Goal: Answer question/provide support: Share knowledge or assist other users

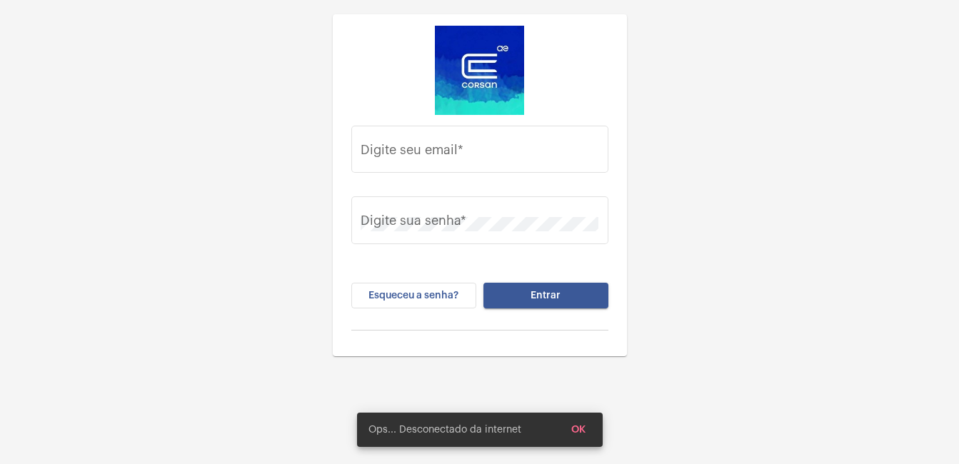
type input "[PERSON_NAME][EMAIL_ADDRESS][DOMAIN_NAME]"
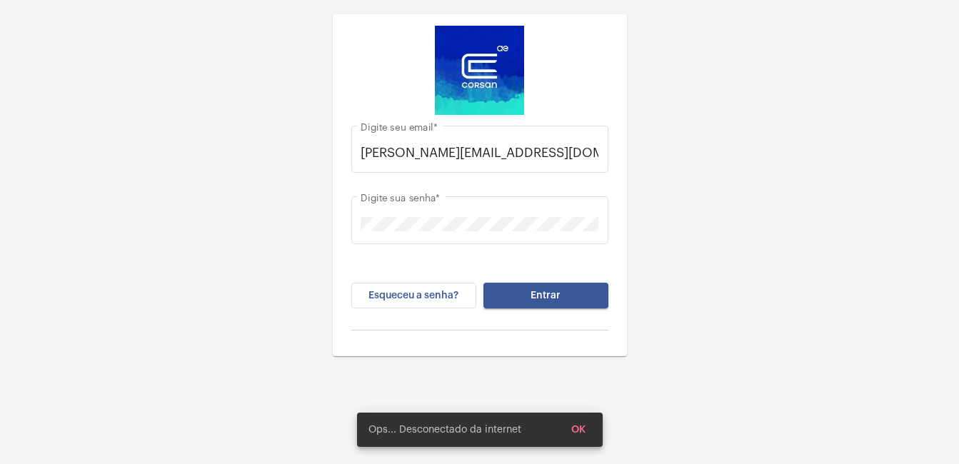
click at [577, 310] on div "Esqueceu a senha? Entrar" at bounding box center [479, 307] width 257 height 48
click at [573, 301] on button "Entrar" at bounding box center [545, 296] width 125 height 26
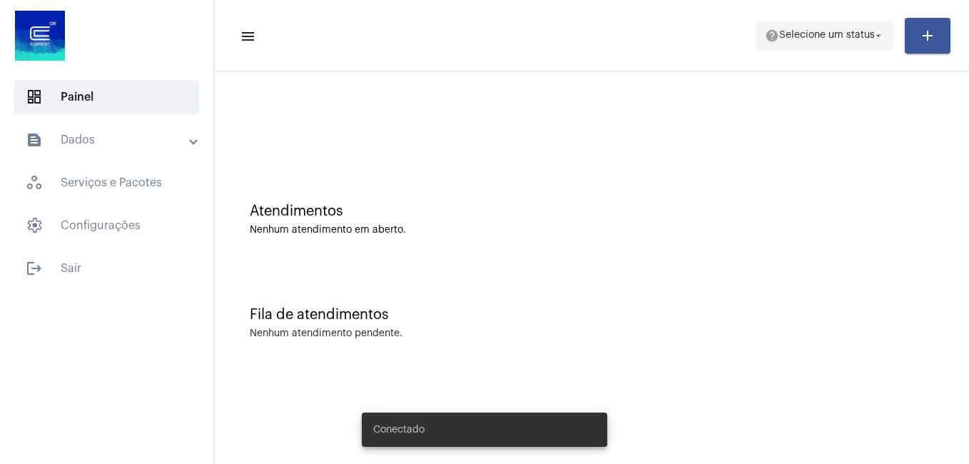
click at [877, 31] on mat-icon "arrow_drop_down" at bounding box center [878, 35] width 13 height 13
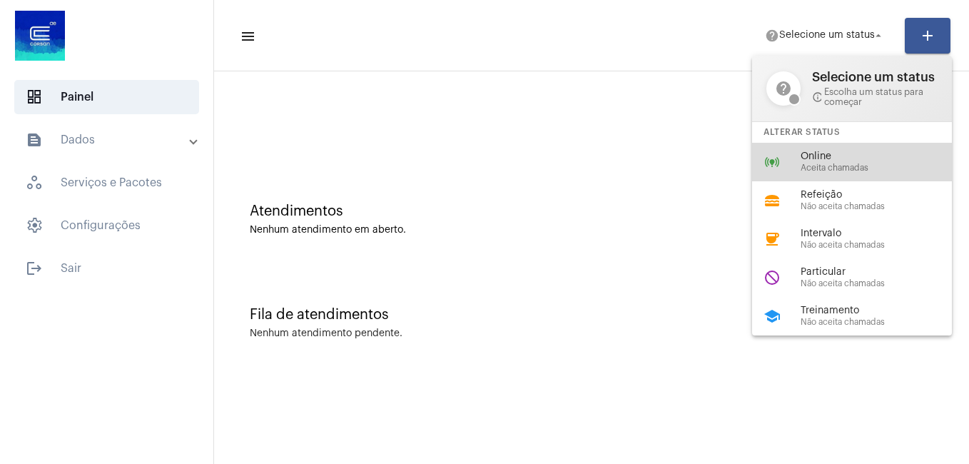
click at [842, 161] on span "Online" at bounding box center [882, 156] width 163 height 11
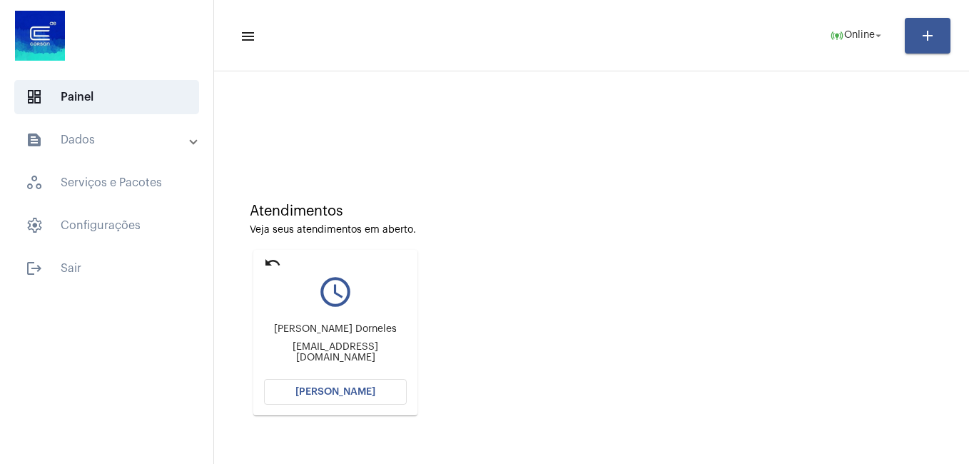
click at [355, 403] on button "[PERSON_NAME]" at bounding box center [335, 392] width 143 height 26
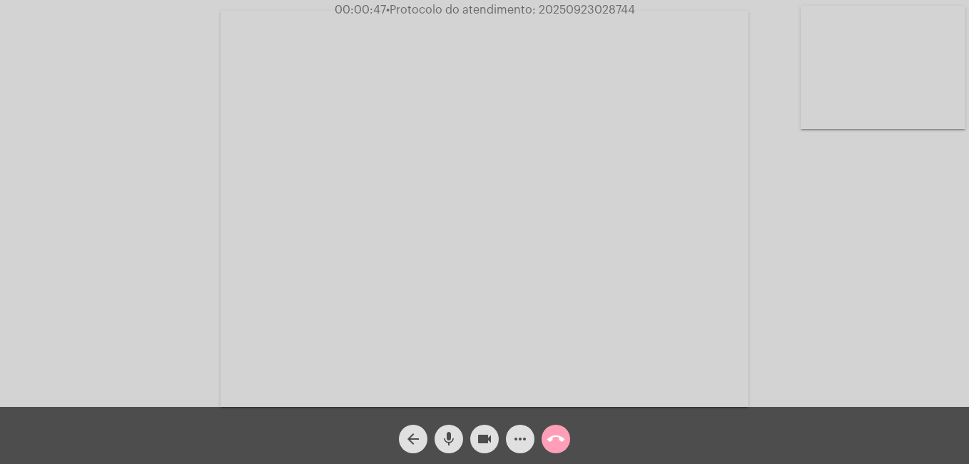
click at [562, 450] on span "call_end" at bounding box center [555, 439] width 17 height 29
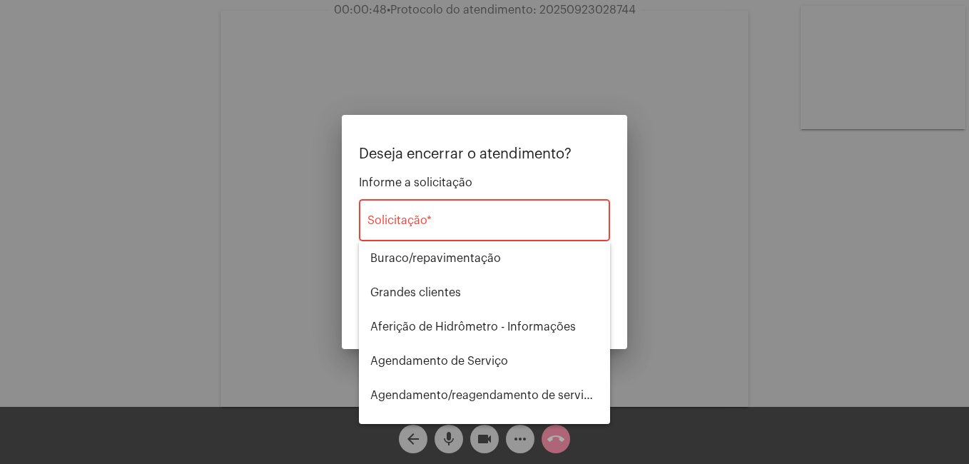
click at [497, 232] on div "Solicitação *" at bounding box center [485, 218] width 234 height 45
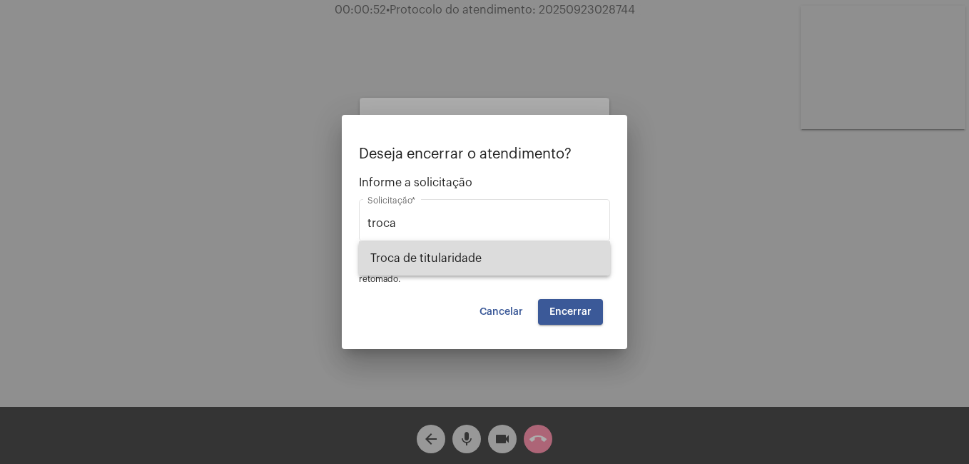
click at [477, 265] on span "Troca de titularidade" at bounding box center [484, 258] width 228 height 34
type input "Troca de titularidade"
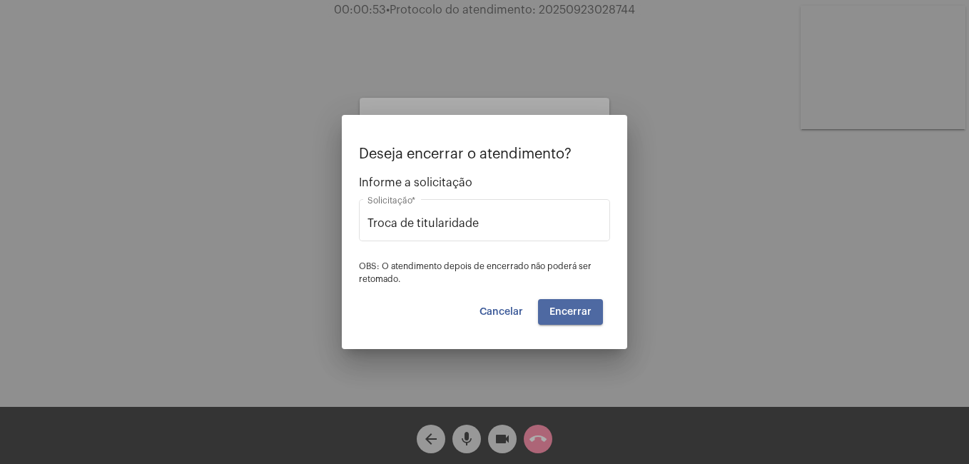
click at [596, 320] on button "Encerrar" at bounding box center [570, 312] width 65 height 26
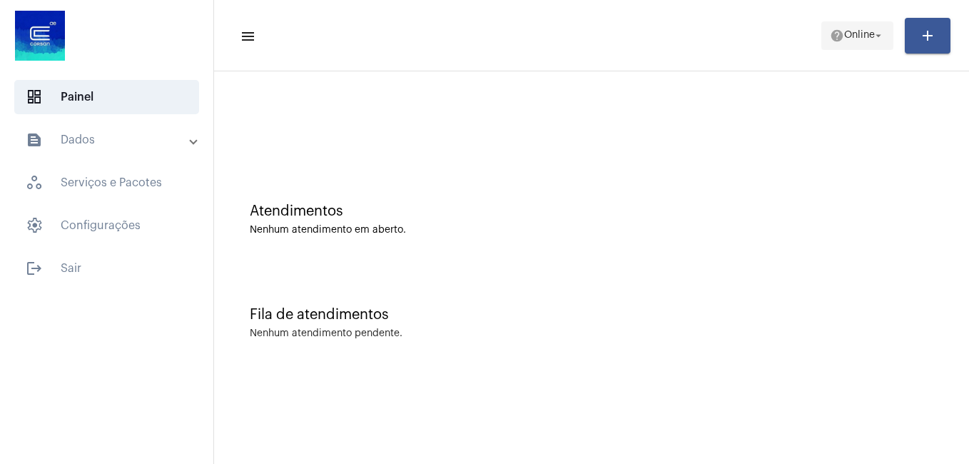
click at [846, 44] on span "help Online arrow_drop_down" at bounding box center [857, 35] width 55 height 26
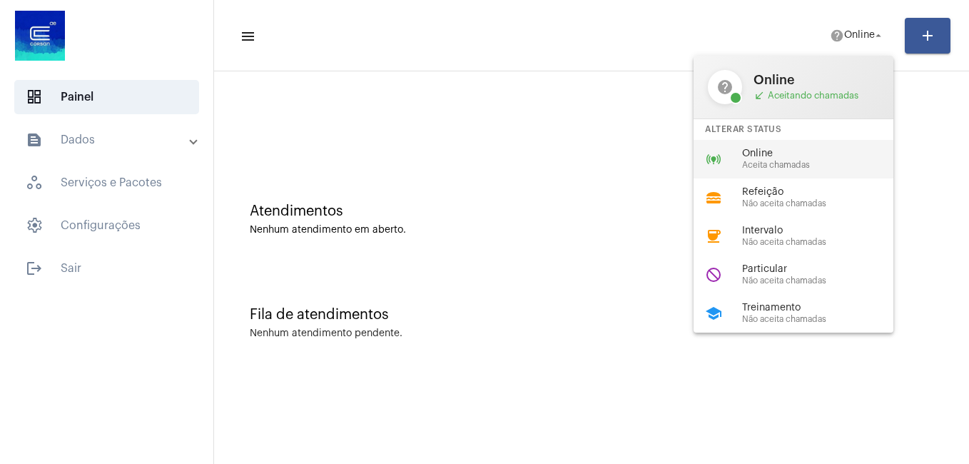
click at [754, 163] on span "Aceita chamadas" at bounding box center [823, 165] width 163 height 9
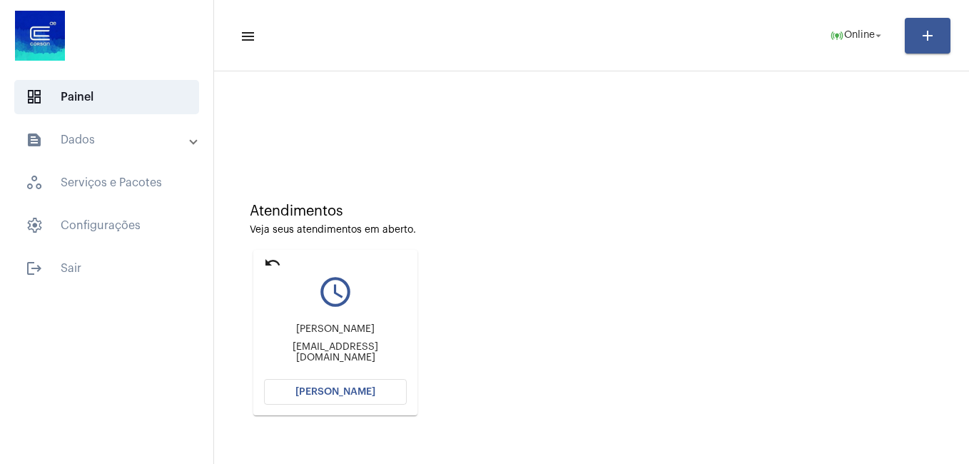
click at [368, 391] on button "[PERSON_NAME]" at bounding box center [335, 392] width 143 height 26
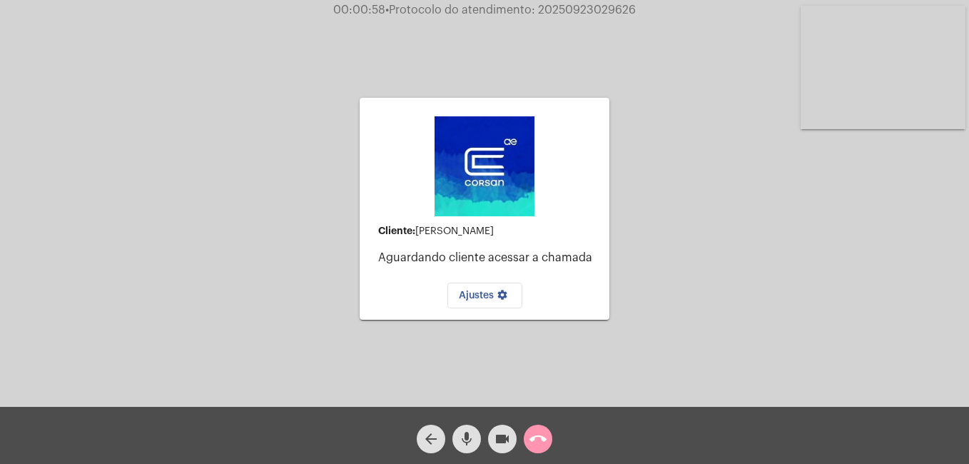
click at [538, 439] on mat-icon "call_end" at bounding box center [538, 438] width 17 height 17
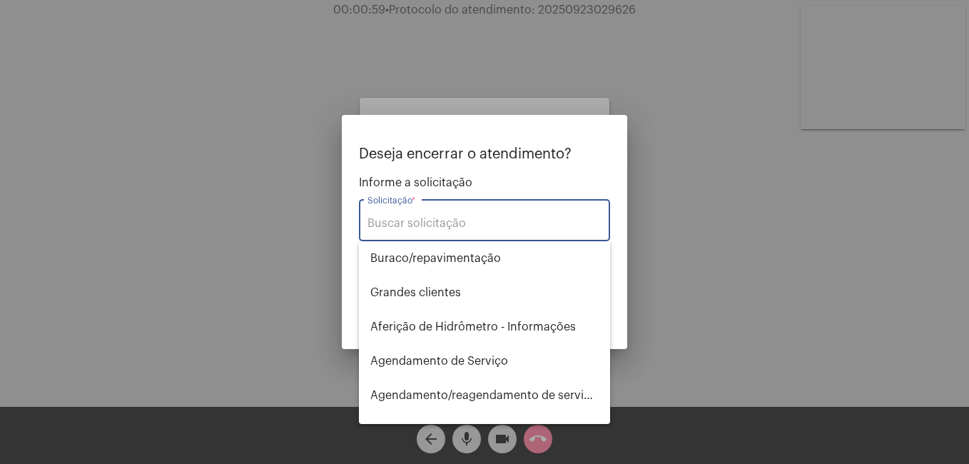
click at [465, 223] on input "Solicitação *" at bounding box center [485, 223] width 234 height 13
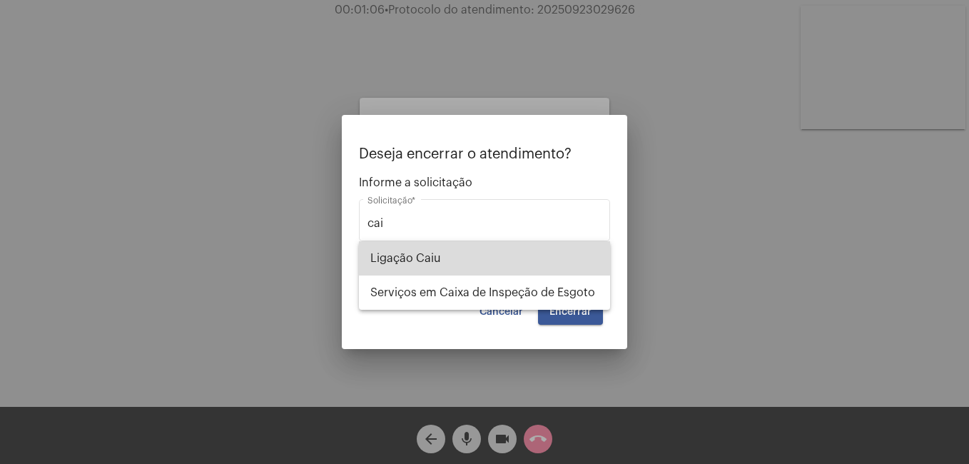
click at [460, 254] on span "Ligação Caiu" at bounding box center [484, 258] width 228 height 34
type input "Ligação Caiu"
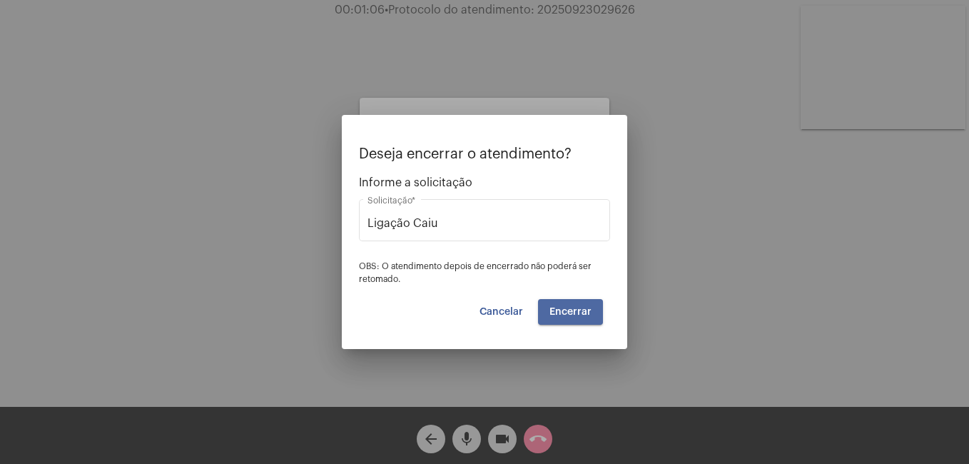
click at [569, 312] on span "Encerrar" at bounding box center [571, 312] width 42 height 10
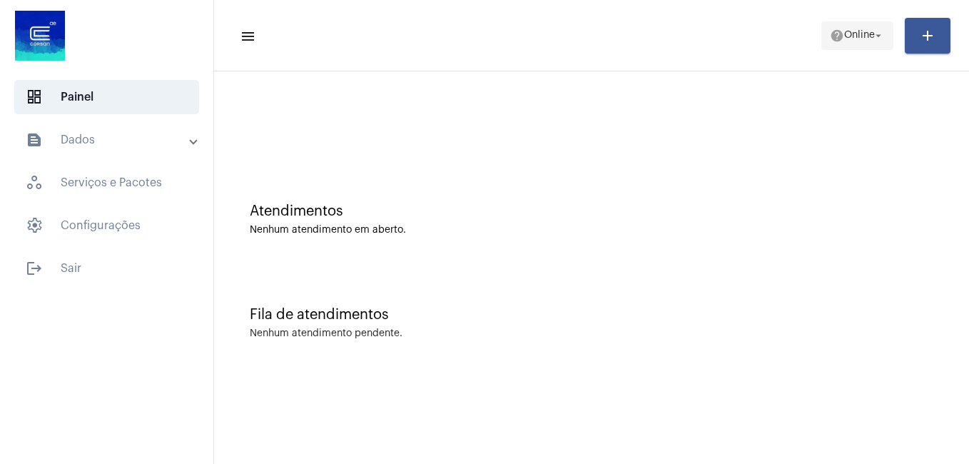
click at [854, 44] on span "help Online arrow_drop_down" at bounding box center [857, 35] width 55 height 26
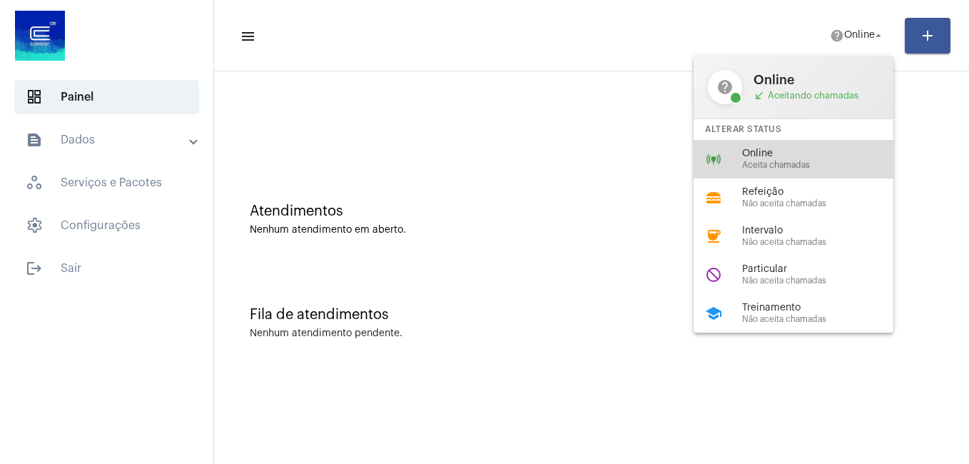
click at [788, 146] on div "online_prediction Online Aceita chamadas" at bounding box center [805, 159] width 223 height 39
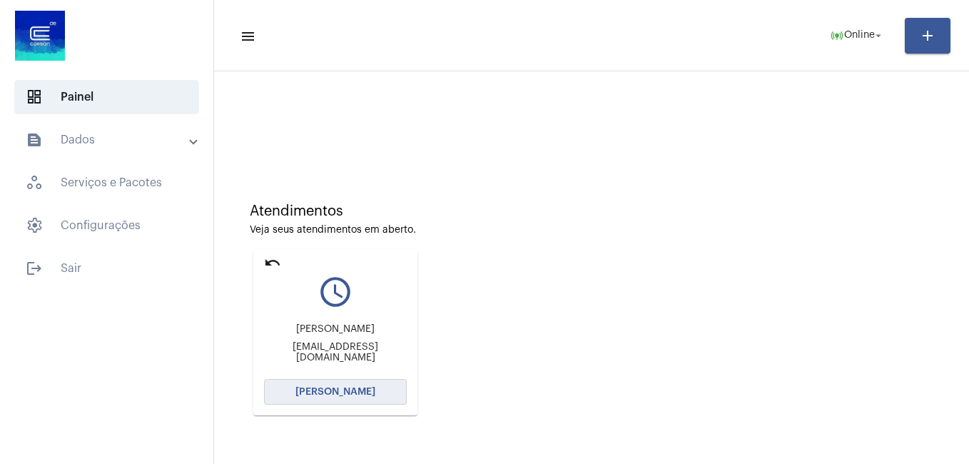
click at [370, 388] on span "[PERSON_NAME]" at bounding box center [335, 392] width 80 height 10
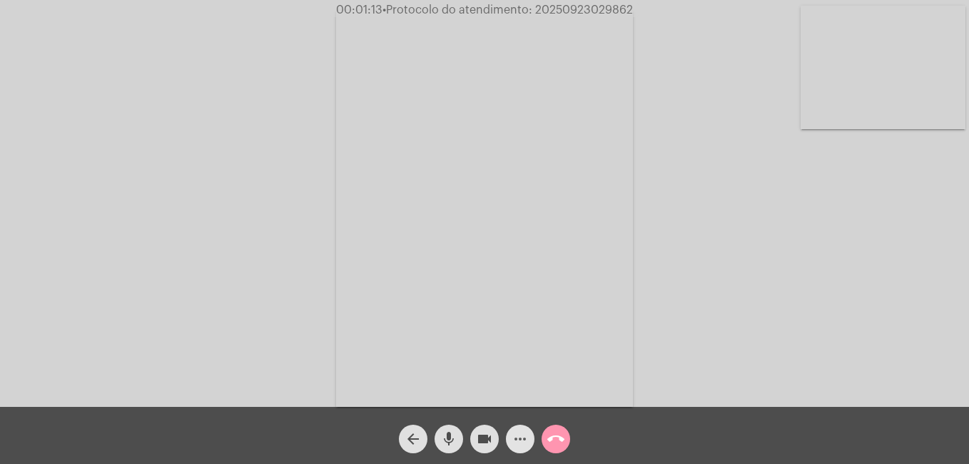
click at [517, 438] on mat-icon "more_horiz" at bounding box center [520, 438] width 17 height 17
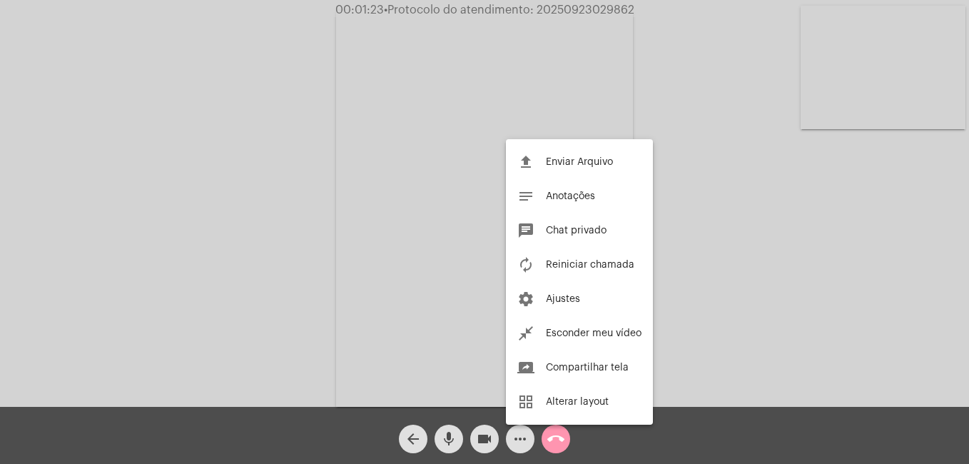
click at [517, 445] on div at bounding box center [484, 232] width 969 height 464
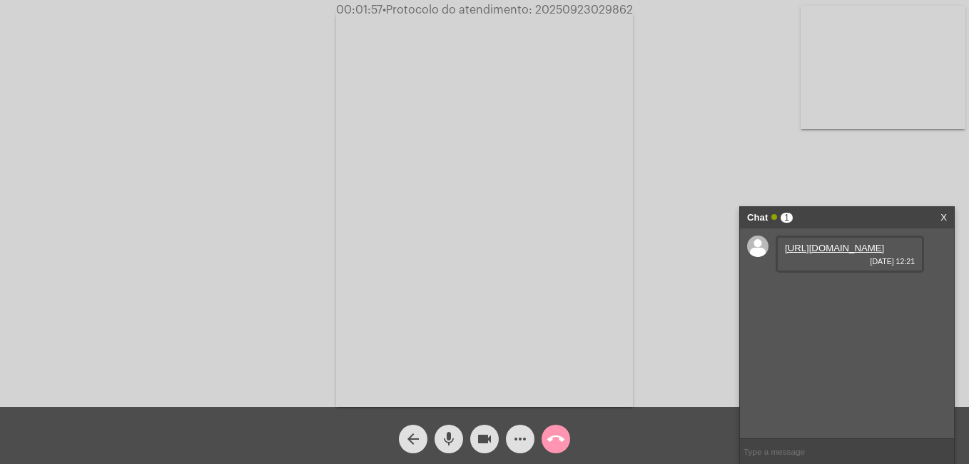
click at [820, 251] on link "https://neft-transfer-bucket.s3.amazonaws.com/temp-5f3807e8-a51d-8f7e-7eca-736a…" at bounding box center [834, 248] width 99 height 11
click at [865, 294] on link "https://neft-transfer-bucket.s3.amazonaws.com/temp-088c8519-6084-7b14-9426-633b…" at bounding box center [834, 288] width 99 height 11
click at [837, 335] on link "https://neft-transfer-bucket.s3.amazonaws.com/temp-2cfc0d04-34b2-3754-c7bd-4346…" at bounding box center [834, 329] width 99 height 11
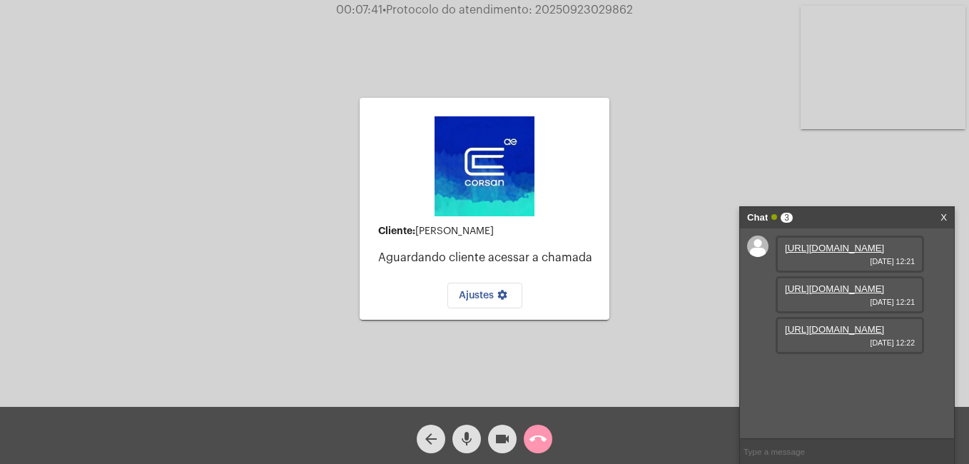
click at [944, 216] on link "X" at bounding box center [944, 217] width 6 height 21
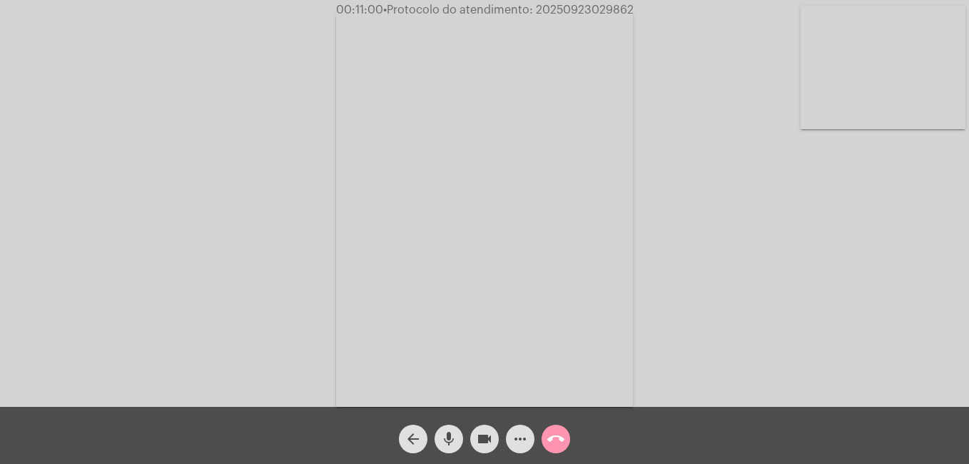
click at [525, 448] on span "more_horiz" at bounding box center [520, 439] width 17 height 29
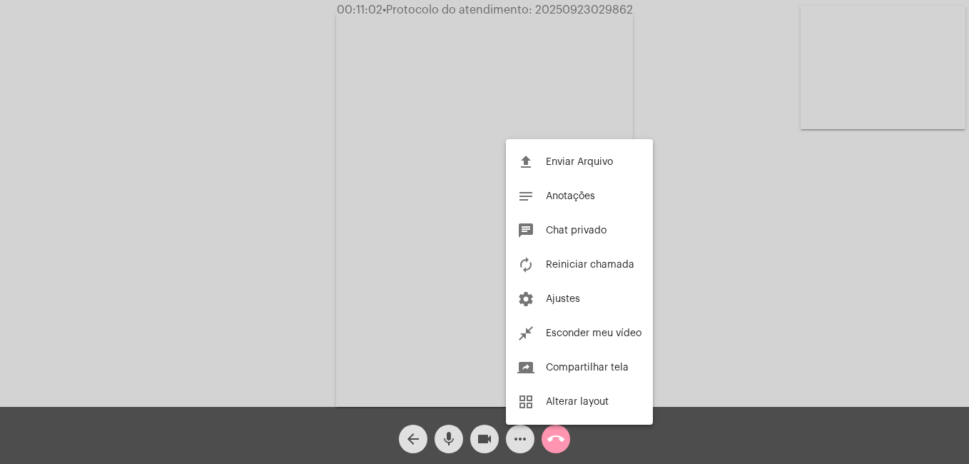
click at [557, 442] on div at bounding box center [484, 232] width 969 height 464
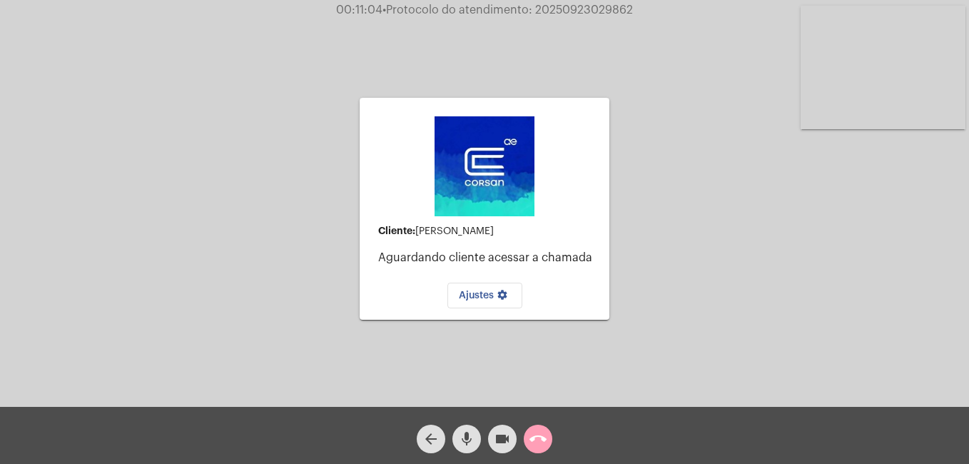
click at [537, 435] on mat-icon "call_end" at bounding box center [538, 438] width 17 height 17
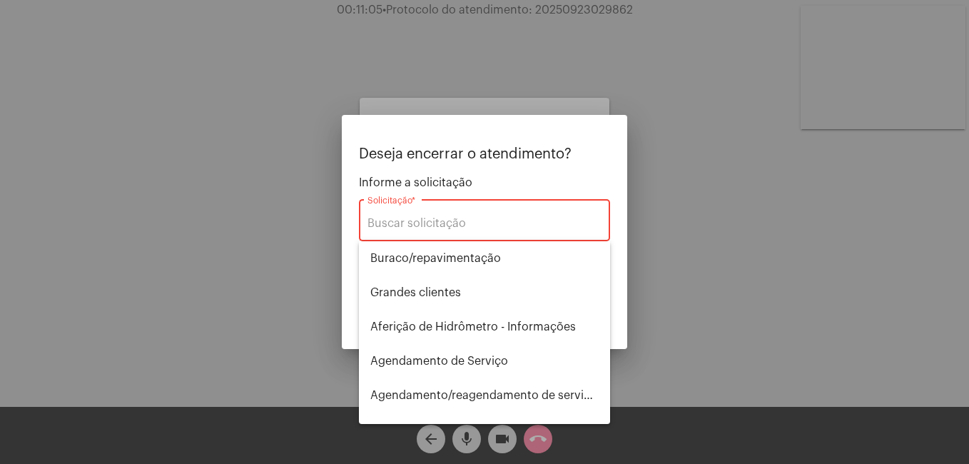
click at [476, 216] on div "Solicitação *" at bounding box center [485, 218] width 234 height 45
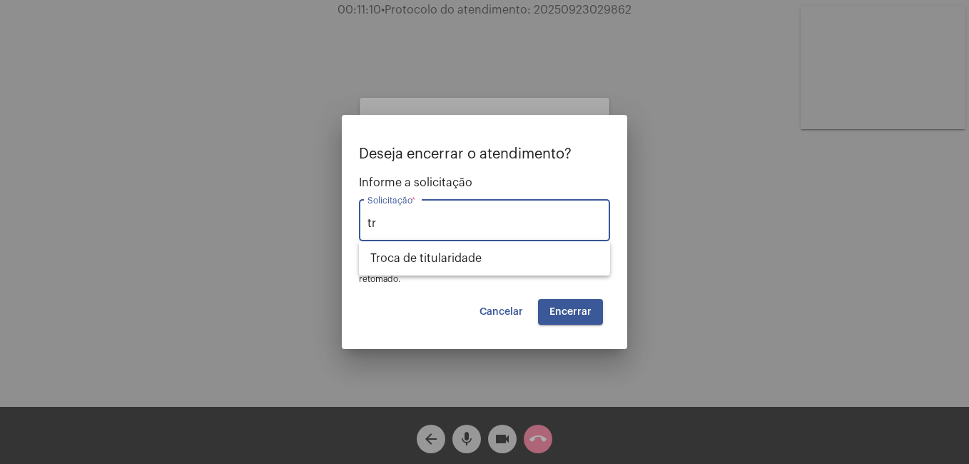
type input "t"
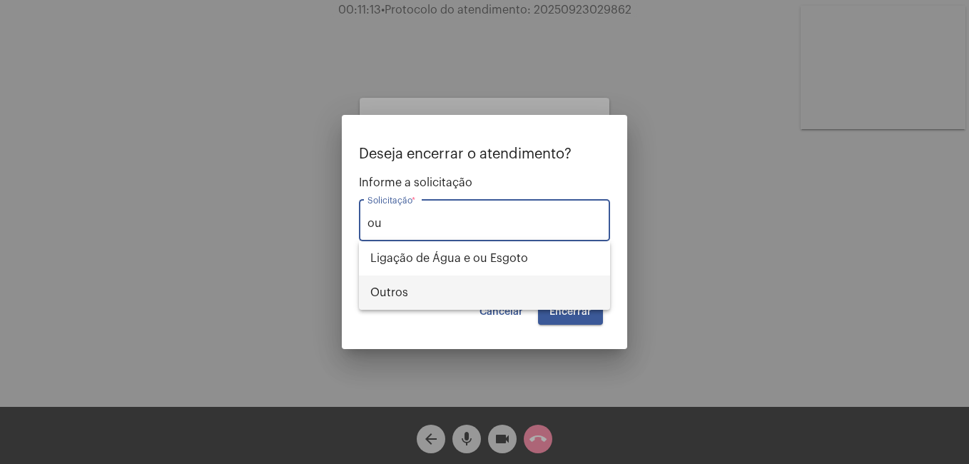
click at [460, 301] on span "Outros" at bounding box center [484, 292] width 228 height 34
type input "Outros"
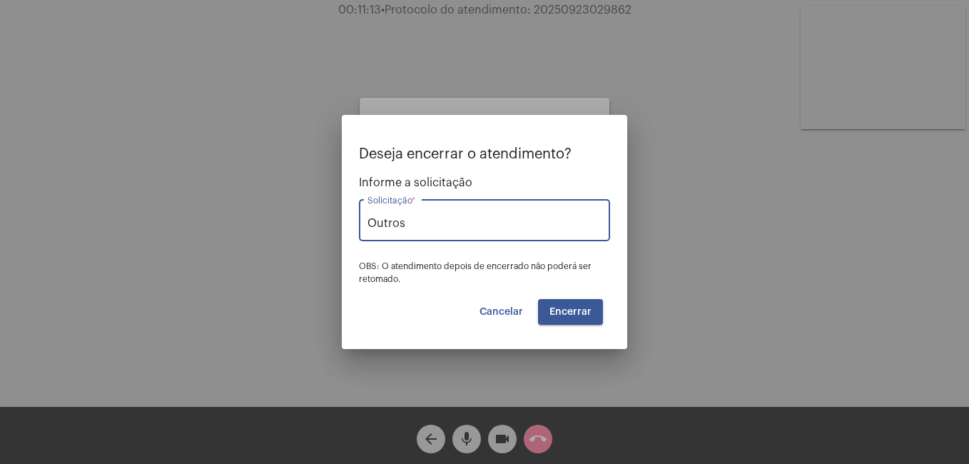
click at [553, 315] on span "Encerrar" at bounding box center [571, 312] width 42 height 10
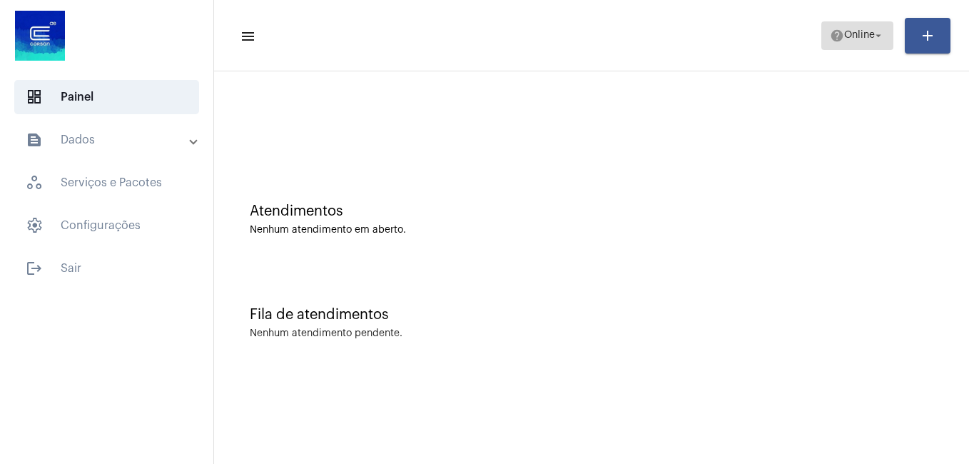
click at [842, 45] on span "help Online arrow_drop_down" at bounding box center [857, 35] width 55 height 26
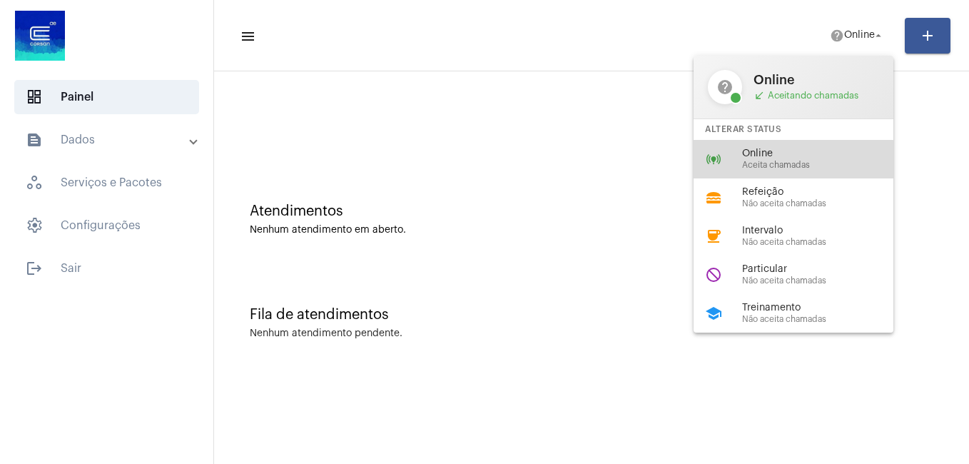
click at [789, 162] on span "Aceita chamadas" at bounding box center [823, 165] width 163 height 9
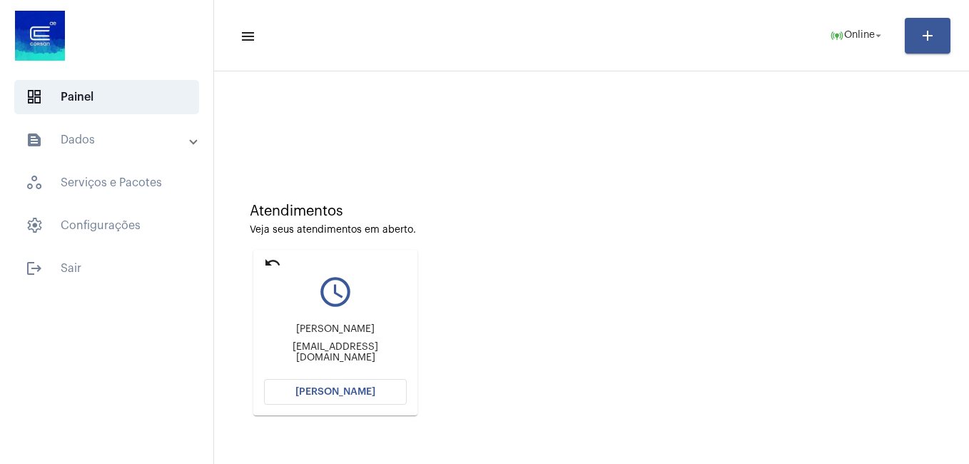
click at [341, 400] on button "Abrir Chamada" at bounding box center [335, 392] width 143 height 26
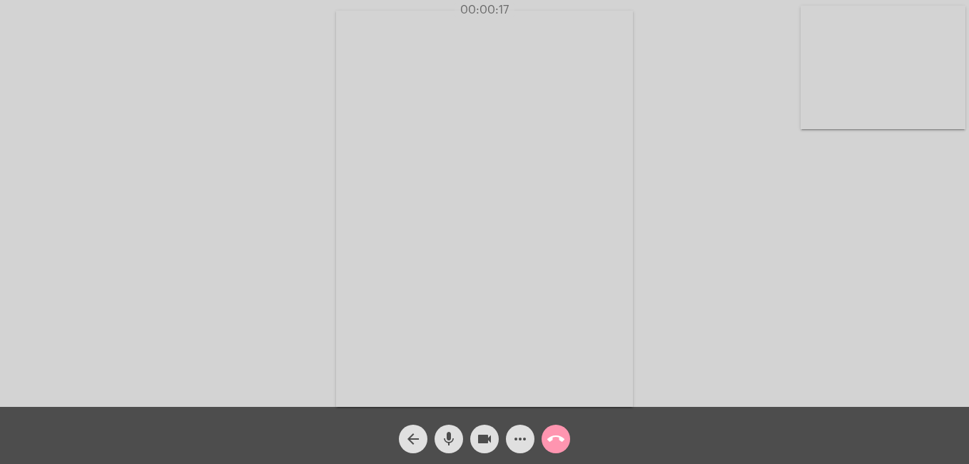
click at [520, 442] on mat-icon "more_horiz" at bounding box center [520, 438] width 17 height 17
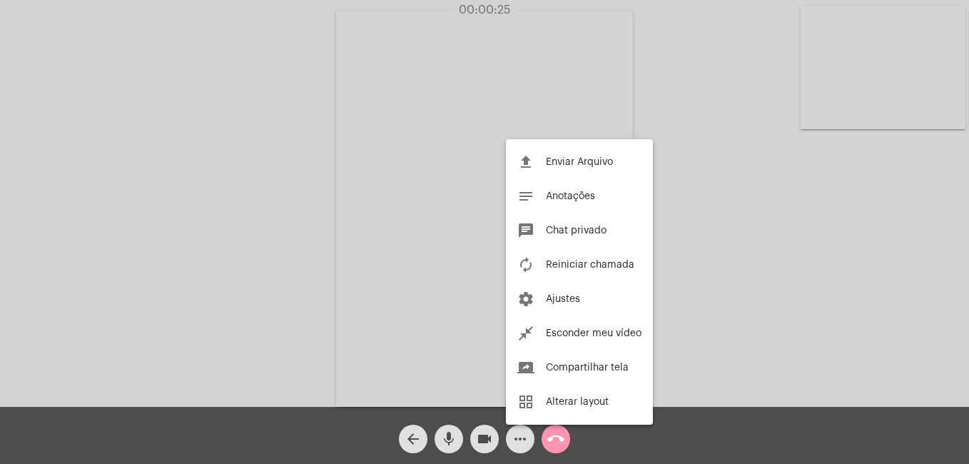
click at [516, 440] on div at bounding box center [484, 232] width 969 height 464
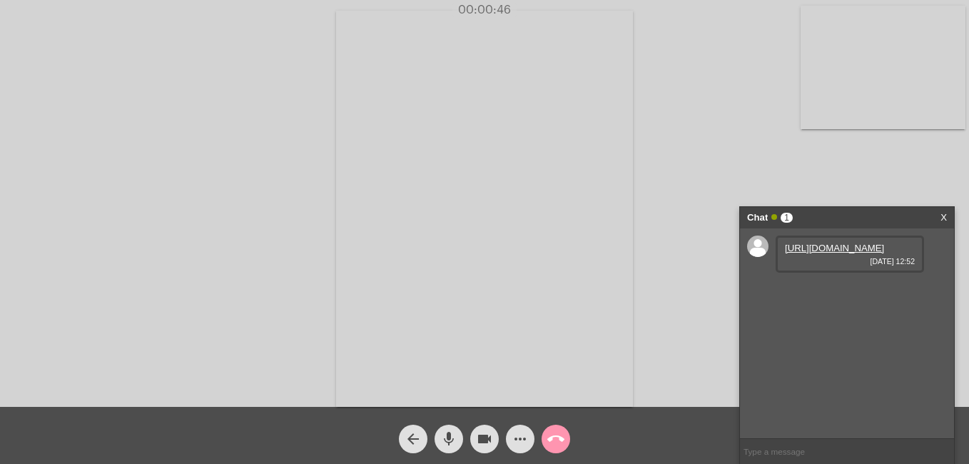
click at [803, 253] on link "https://neft-transfer-bucket.s3.amazonaws.com/temp-ffe91b5e-4626-9755-8ad6-f835…" at bounding box center [834, 248] width 99 height 11
click at [852, 294] on link "https://neft-transfer-bucket.s3.amazonaws.com/temp-df463bec-e3fc-dbf8-5f5b-f49d…" at bounding box center [834, 288] width 99 height 11
click at [816, 354] on div "https://neft-transfer-bucket.s3.amazonaws.com/temp-5efbe711-acc2-d532-60be-7590…" at bounding box center [850, 335] width 148 height 37
click at [816, 335] on link "https://neft-transfer-bucket.s3.amazonaws.com/temp-5efbe711-acc2-d532-60be-7590…" at bounding box center [834, 329] width 99 height 11
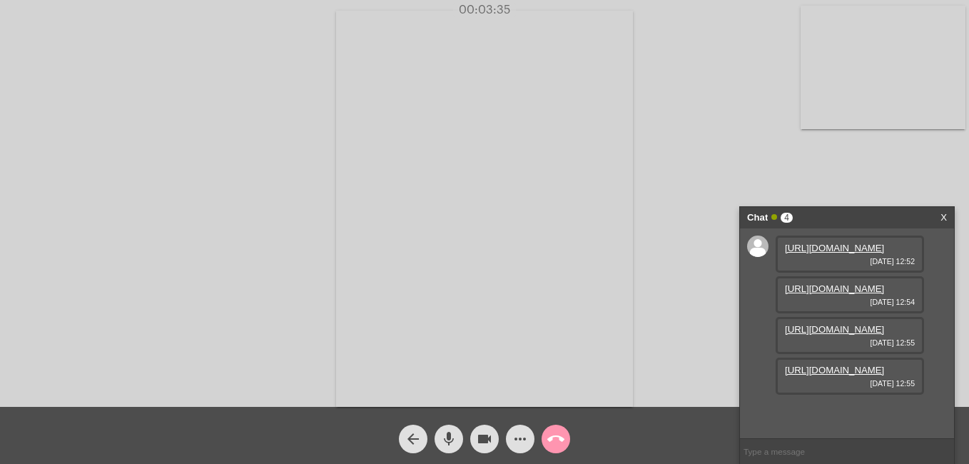
scroll to position [85, 0]
click at [838, 375] on link "https://neft-transfer-bucket.s3.amazonaws.com/temp-1a20427b-be40-23e9-3938-da0d…" at bounding box center [834, 370] width 99 height 11
click at [831, 324] on link "https://neft-transfer-bucket.s3.amazonaws.com/temp-5efbe711-acc2-d532-60be-7590…" at bounding box center [834, 329] width 99 height 11
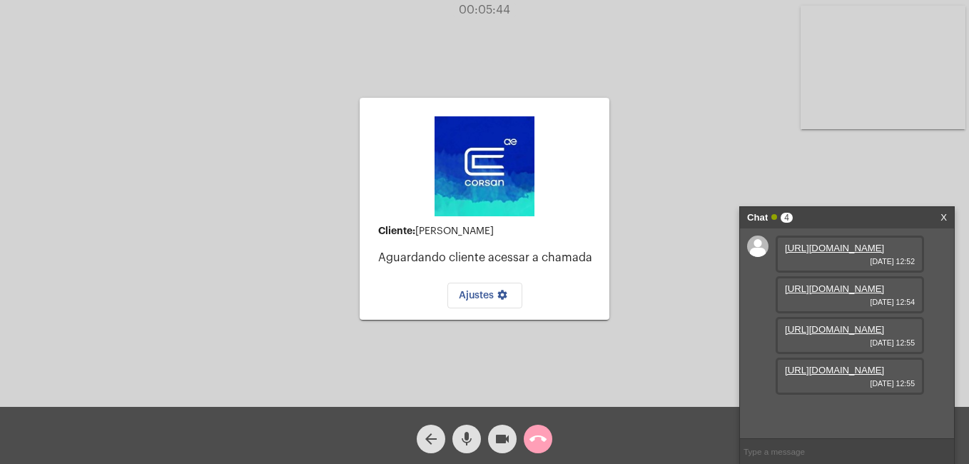
click at [542, 444] on mat-icon "call_end" at bounding box center [538, 438] width 17 height 17
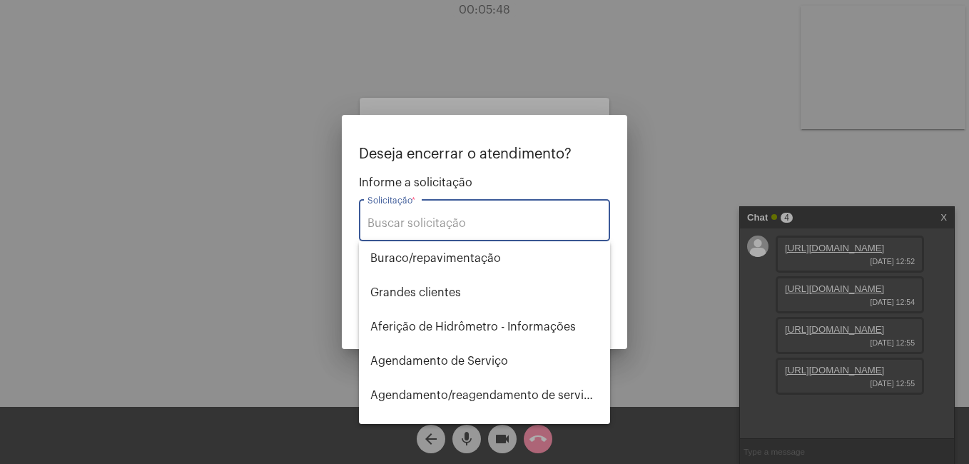
click at [468, 218] on input "Solicitação *" at bounding box center [485, 223] width 234 height 13
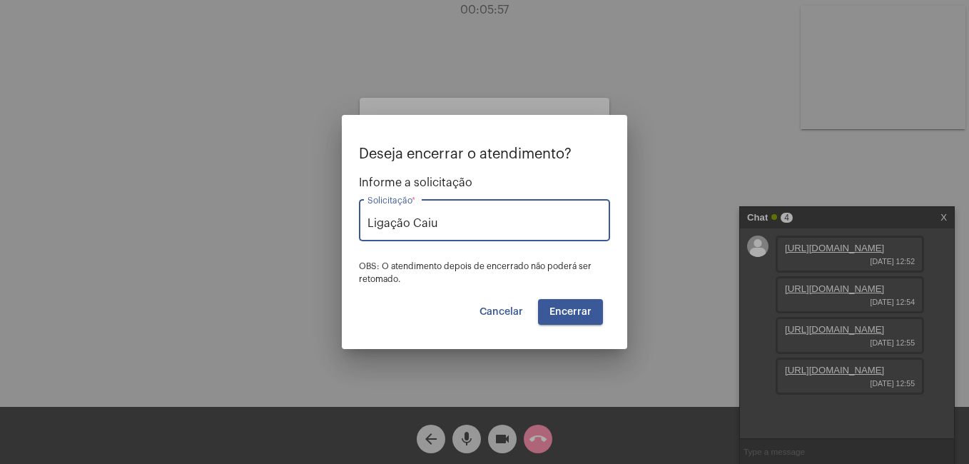
type input "Ligação Caiu"
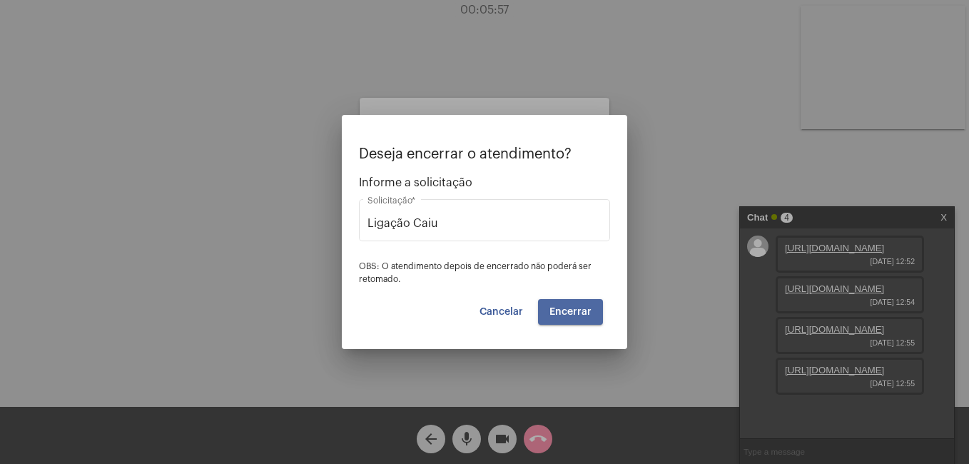
click at [572, 314] on span "Encerrar" at bounding box center [571, 312] width 42 height 10
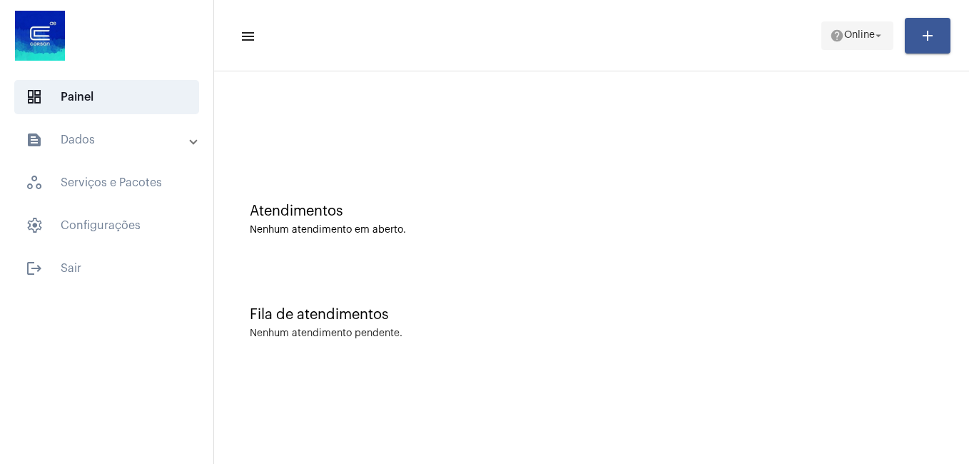
click at [844, 31] on span "Online" at bounding box center [859, 36] width 31 height 10
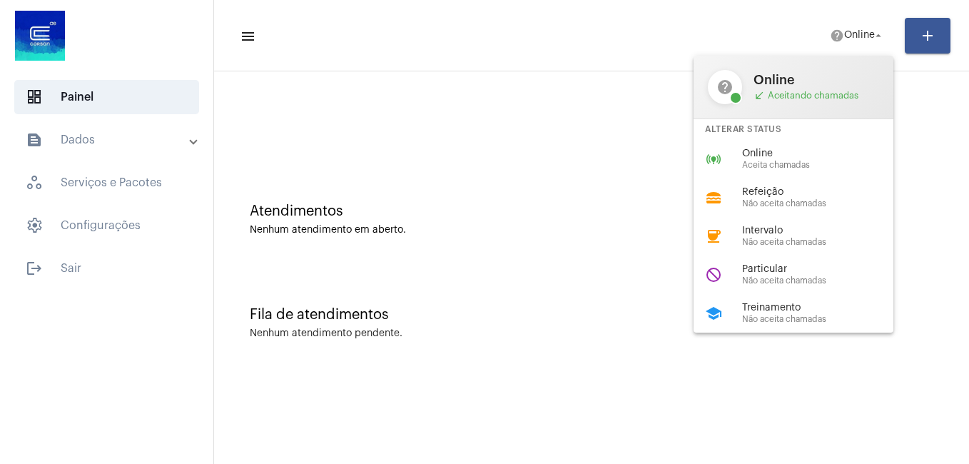
click at [785, 133] on div "Alterar Status" at bounding box center [794, 129] width 200 height 21
click at [782, 158] on div at bounding box center [591, 120] width 741 height 82
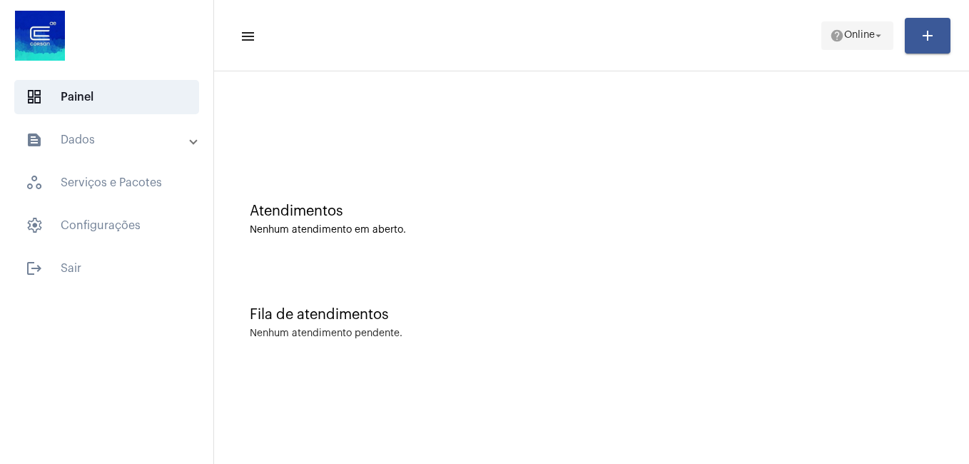
click at [853, 26] on span "help Online arrow_drop_down" at bounding box center [857, 35] width 55 height 26
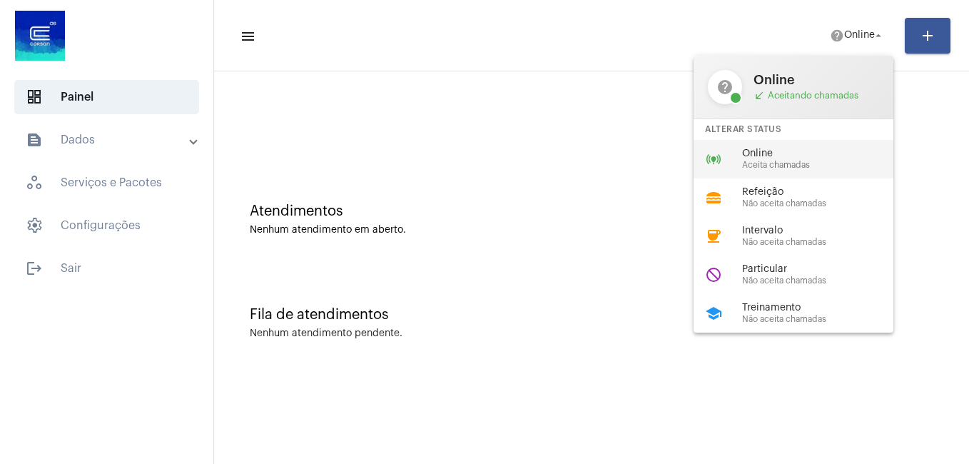
click at [762, 146] on div "online_prediction Online Aceita chamadas" at bounding box center [805, 159] width 223 height 39
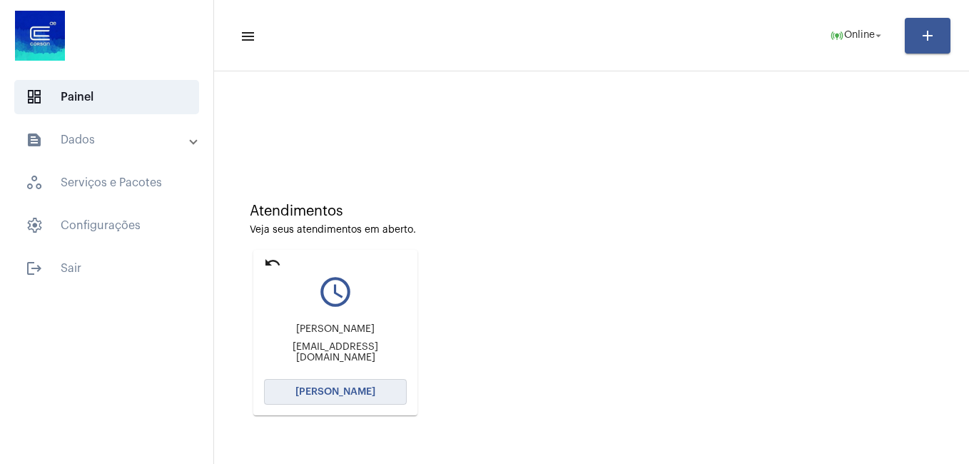
click at [325, 388] on span "[PERSON_NAME]" at bounding box center [335, 392] width 80 height 10
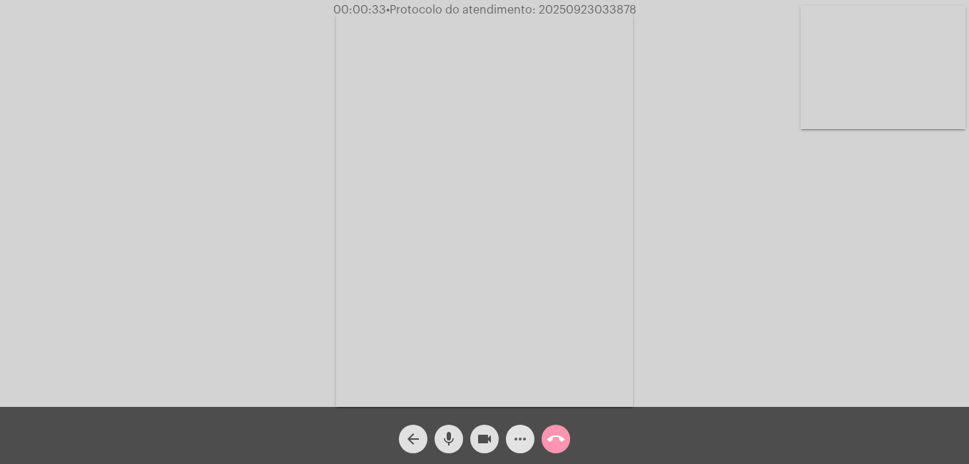
click at [521, 437] on mat-icon "more_horiz" at bounding box center [520, 438] width 17 height 17
click at [529, 435] on button "more_horiz" at bounding box center [520, 439] width 29 height 29
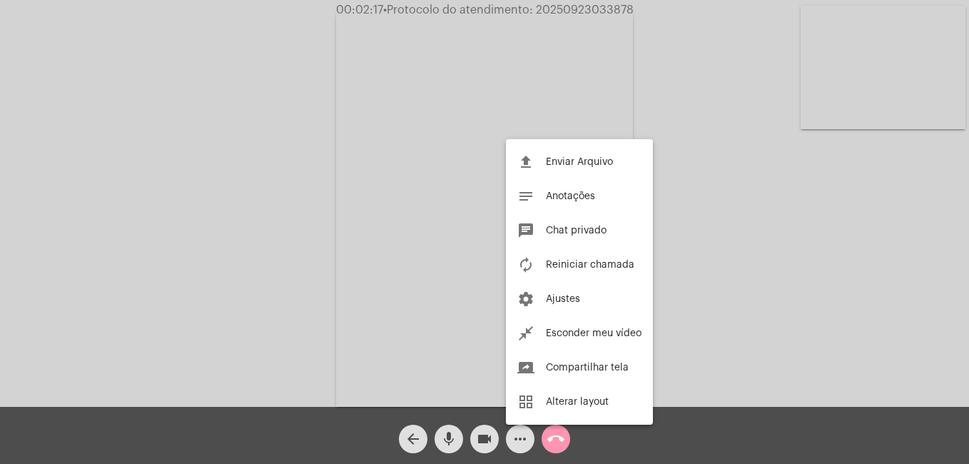
click at [527, 441] on div at bounding box center [484, 232] width 969 height 464
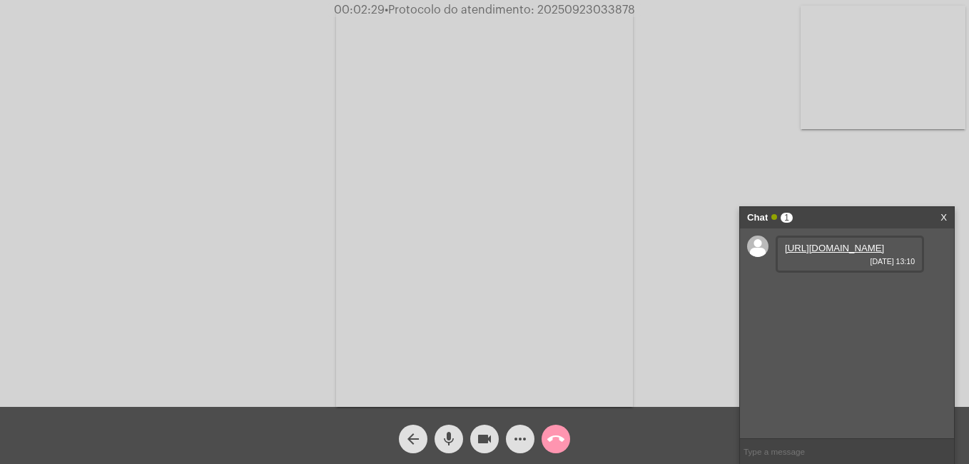
click at [838, 253] on link "https://neft-transfer-bucket.s3.amazonaws.com/temp-3b3ec0ba-7759-15a4-f4f4-0c2f…" at bounding box center [834, 248] width 99 height 11
click at [562, 433] on mat-icon "call_end" at bounding box center [555, 438] width 17 height 17
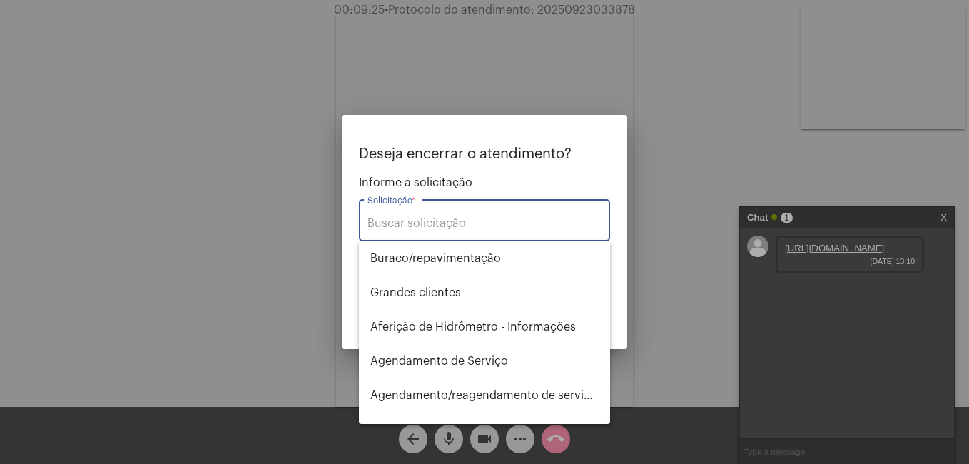
click at [438, 214] on div "Solicitação *" at bounding box center [485, 218] width 234 height 45
type input "c"
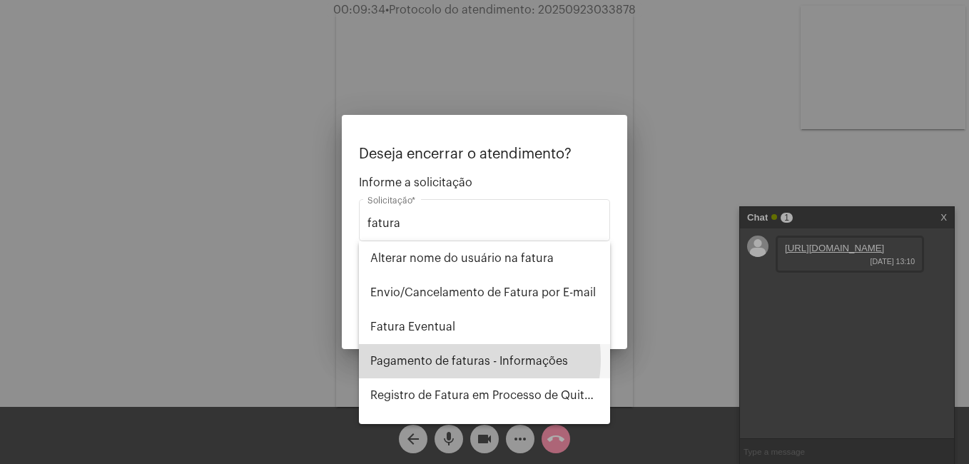
click at [465, 359] on span "Pagamento de faturas - Informações" at bounding box center [484, 361] width 228 height 34
type input "Pagamento de faturas - Informações"
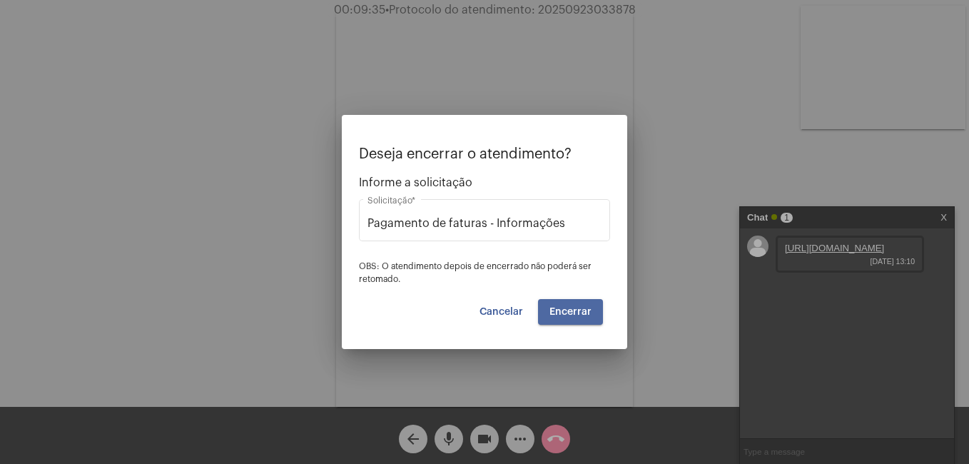
click at [589, 315] on span "Encerrar" at bounding box center [571, 312] width 42 height 10
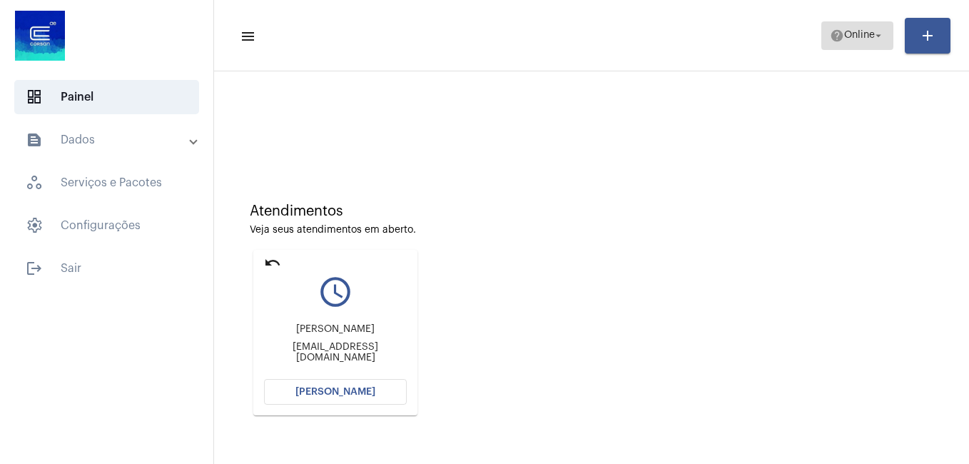
click at [864, 34] on span "Online" at bounding box center [859, 36] width 31 height 10
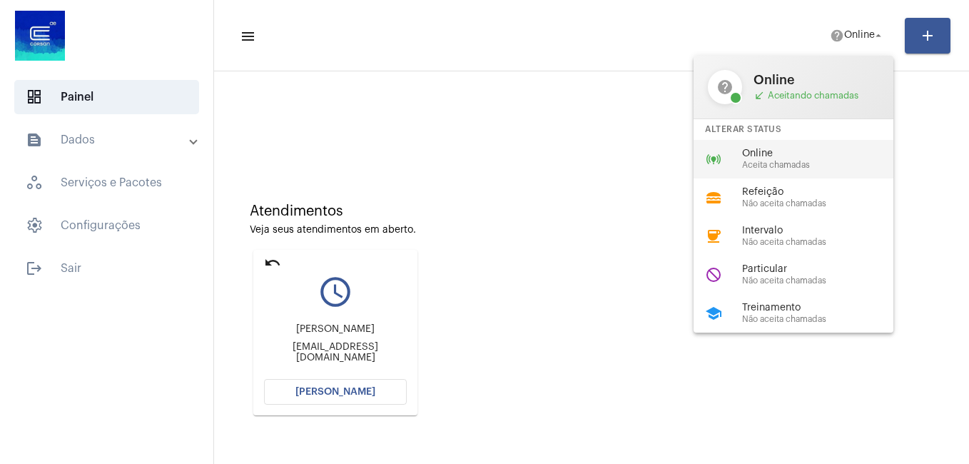
click at [763, 146] on div "online_prediction Online Aceita chamadas" at bounding box center [805, 159] width 223 height 39
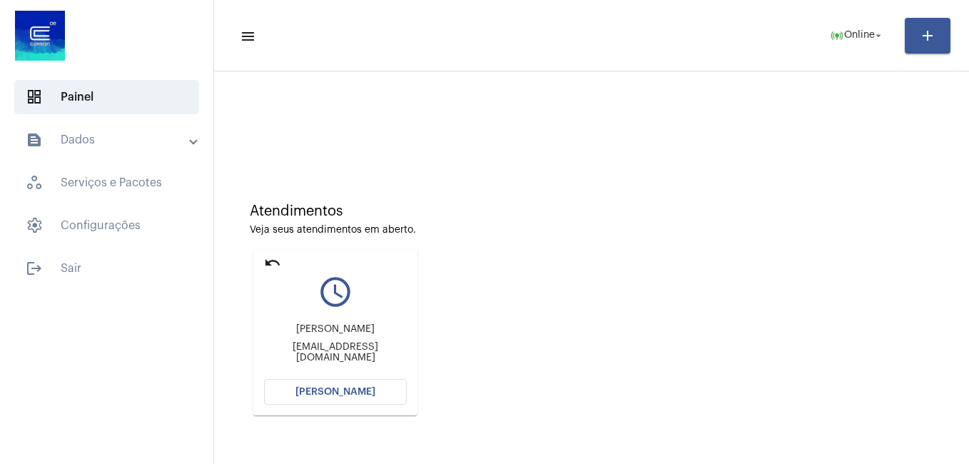
scroll to position [94, 0]
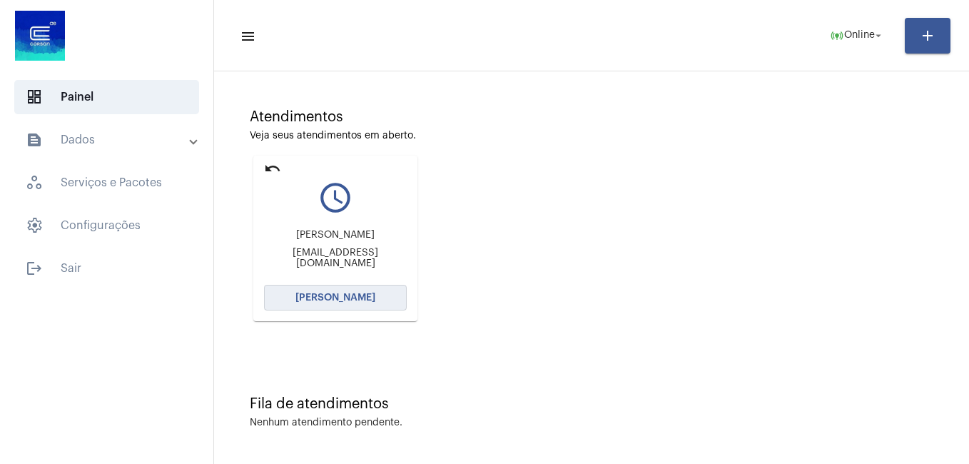
click at [329, 290] on button "[PERSON_NAME]" at bounding box center [335, 298] width 143 height 26
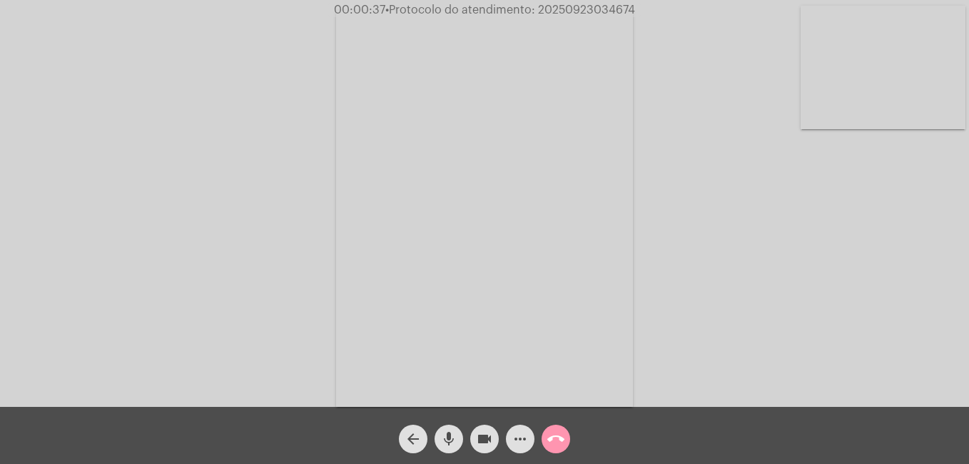
click at [557, 435] on mat-icon "call_end" at bounding box center [555, 438] width 17 height 17
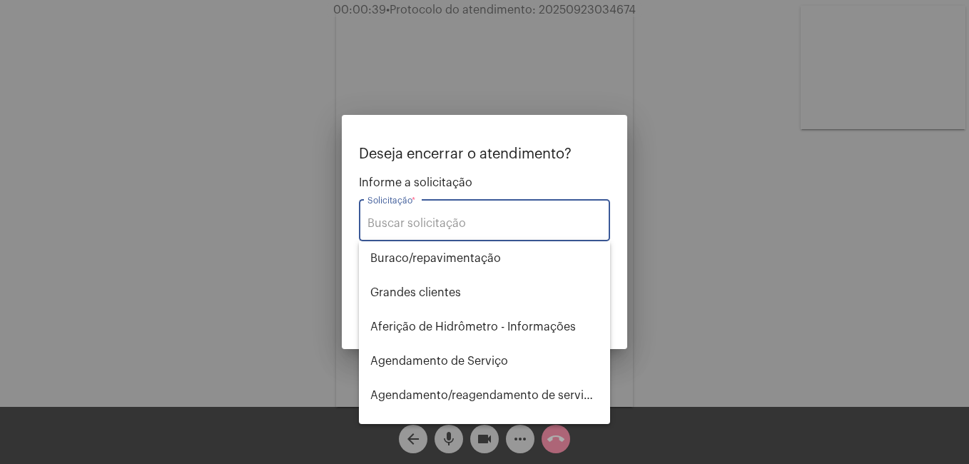
click at [479, 226] on input "Solicitação *" at bounding box center [485, 223] width 234 height 13
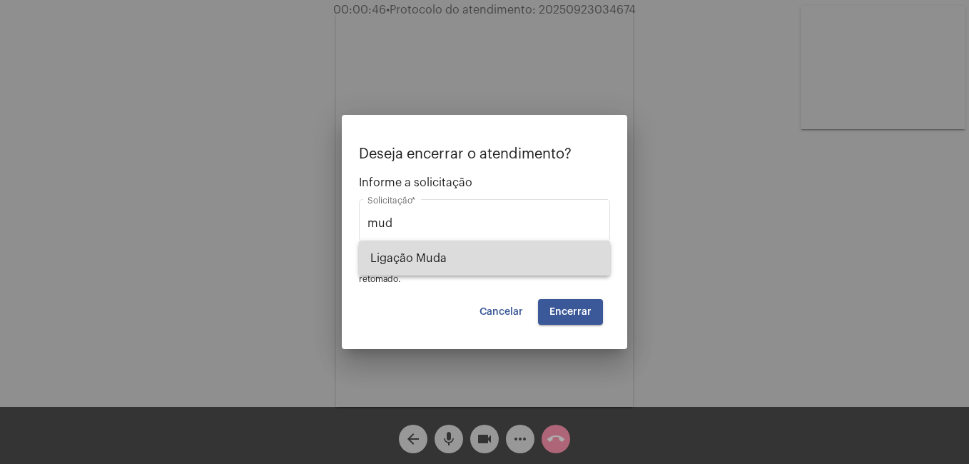
click at [438, 242] on span "Ligação Muda" at bounding box center [484, 258] width 228 height 34
type input "Ligação Muda"
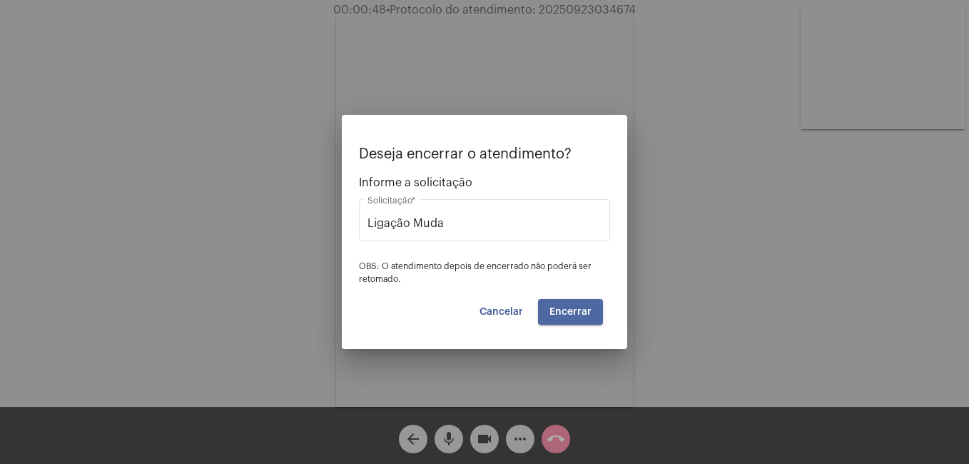
click at [575, 308] on span "Encerrar" at bounding box center [571, 312] width 42 height 10
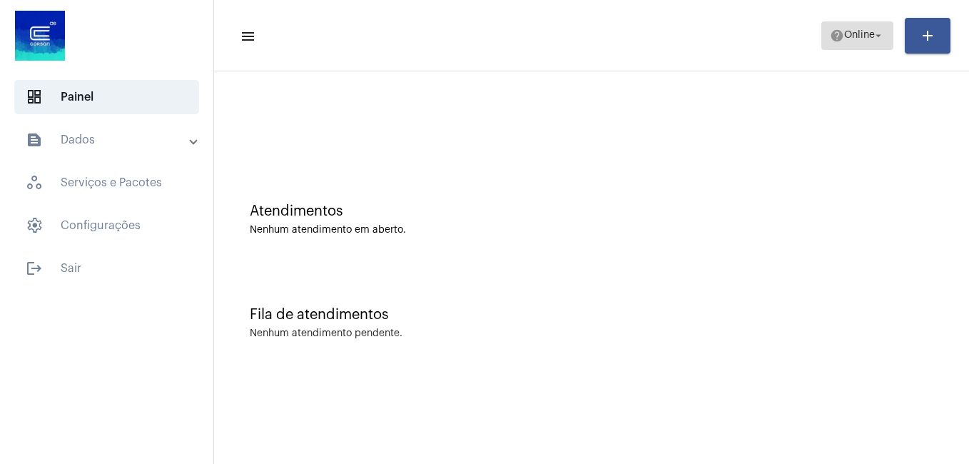
click at [874, 44] on span "help Online arrow_drop_down" at bounding box center [857, 35] width 55 height 26
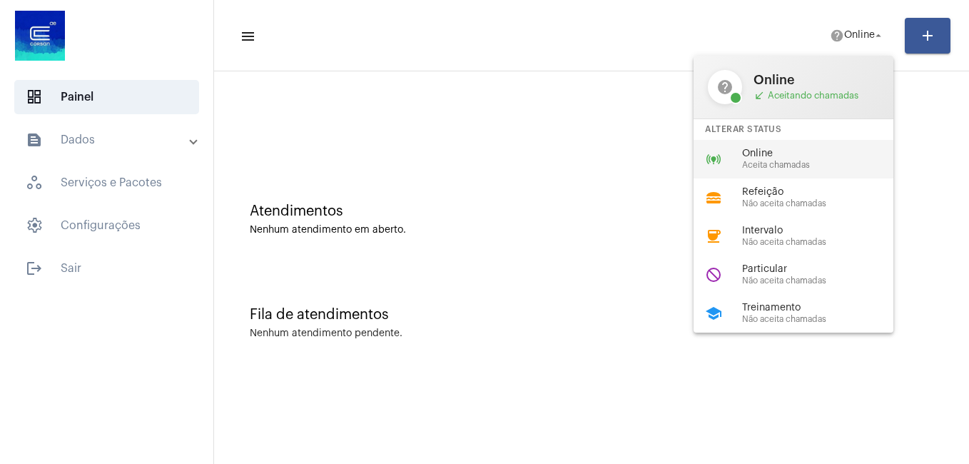
click at [797, 157] on span "Online" at bounding box center [823, 153] width 163 height 11
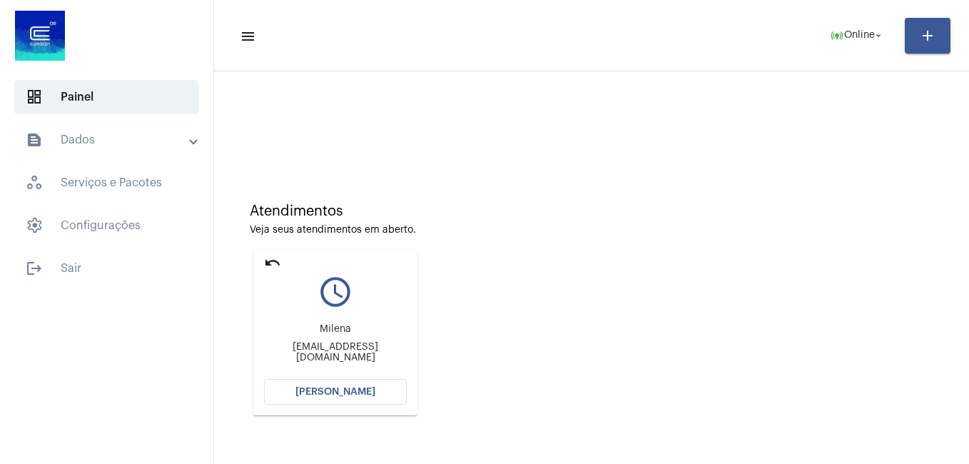
click at [374, 396] on button "Abrir Chamada" at bounding box center [335, 392] width 143 height 26
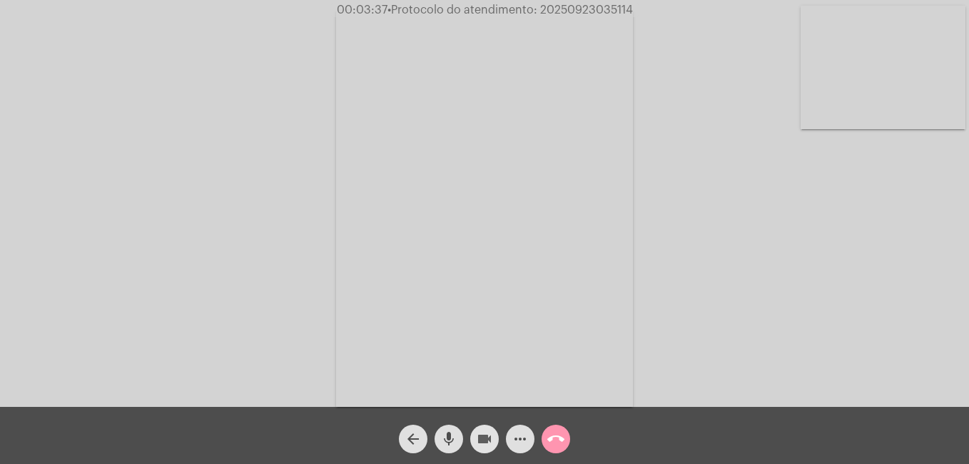
click at [488, 442] on mat-icon "videocam" at bounding box center [484, 438] width 17 height 17
click at [452, 442] on mat-icon "mic" at bounding box center [448, 438] width 17 height 17
click at [490, 435] on mat-icon "videocam_off" at bounding box center [484, 438] width 17 height 17
click at [449, 435] on mat-icon "mic_off" at bounding box center [448, 438] width 17 height 17
click at [562, 438] on mat-icon "call_end" at bounding box center [555, 438] width 17 height 17
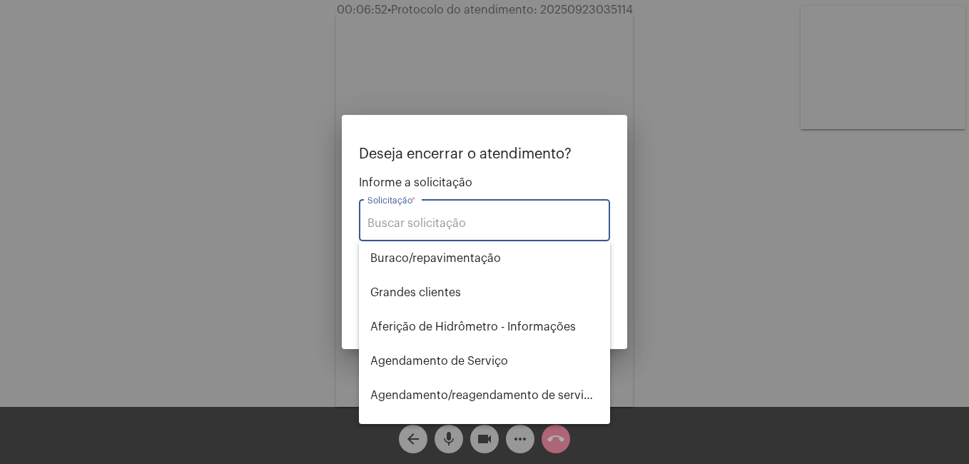
click at [467, 217] on input "Solicitação *" at bounding box center [485, 223] width 234 height 13
type input "i"
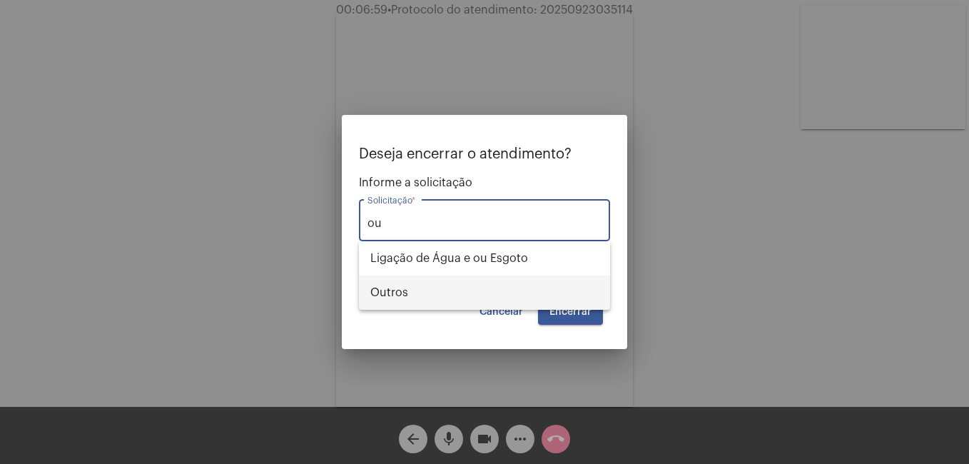
click at [405, 293] on span "Outros" at bounding box center [484, 292] width 228 height 34
type input "Outros"
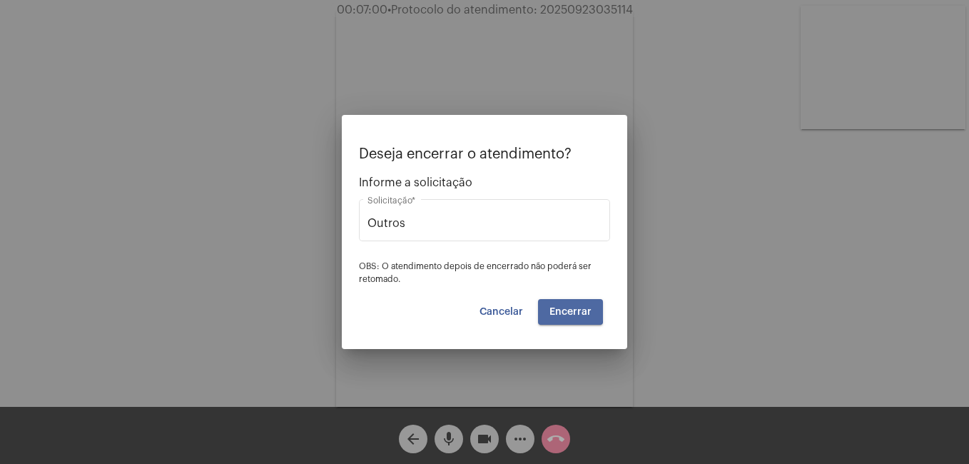
click at [562, 309] on span "Encerrar" at bounding box center [571, 312] width 42 height 10
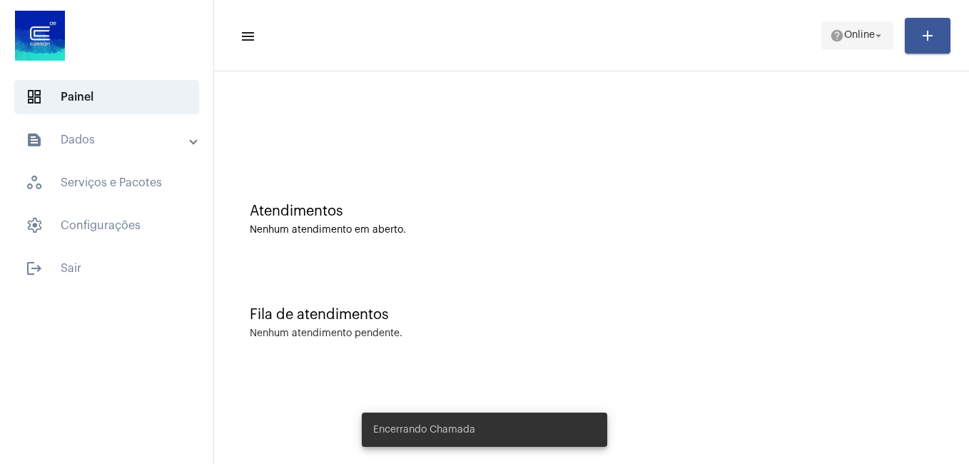
click at [852, 28] on span "help Online arrow_drop_down" at bounding box center [857, 35] width 55 height 26
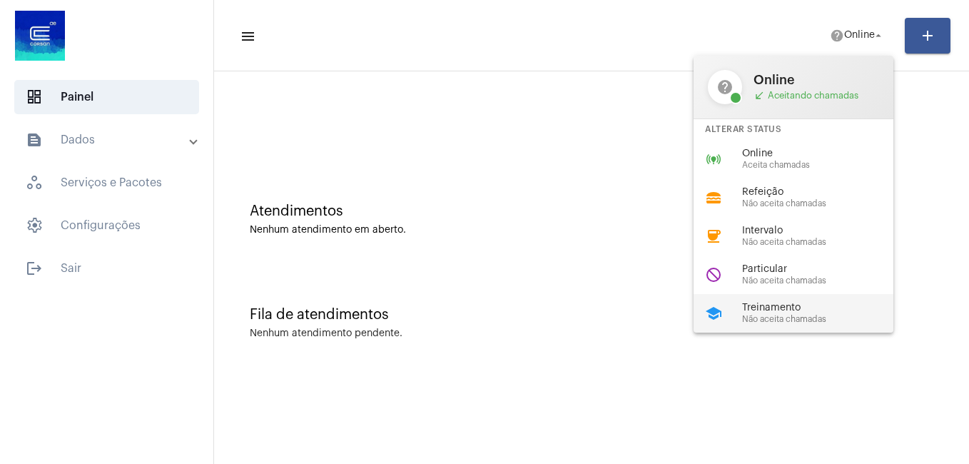
click at [770, 319] on span "Não aceita chamadas" at bounding box center [823, 319] width 163 height 9
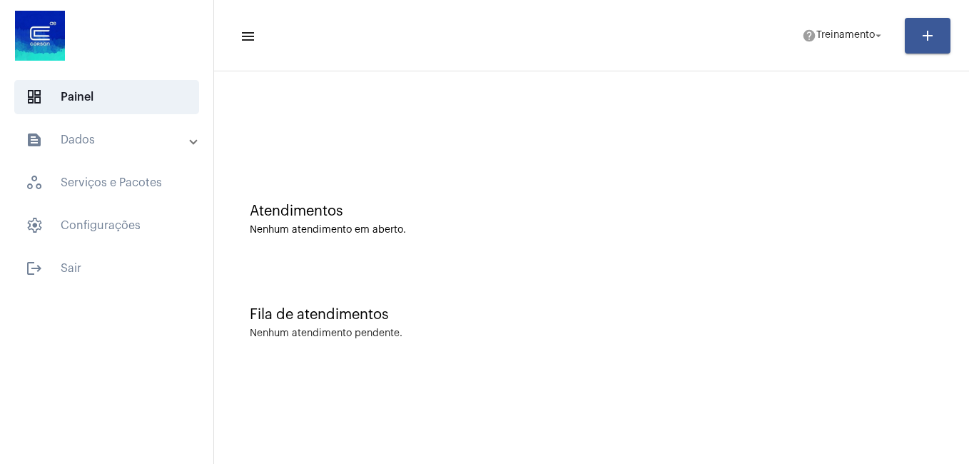
click at [124, 126] on mat-expansion-panel-header "text_snippet_outlined Dados" at bounding box center [111, 140] width 205 height 34
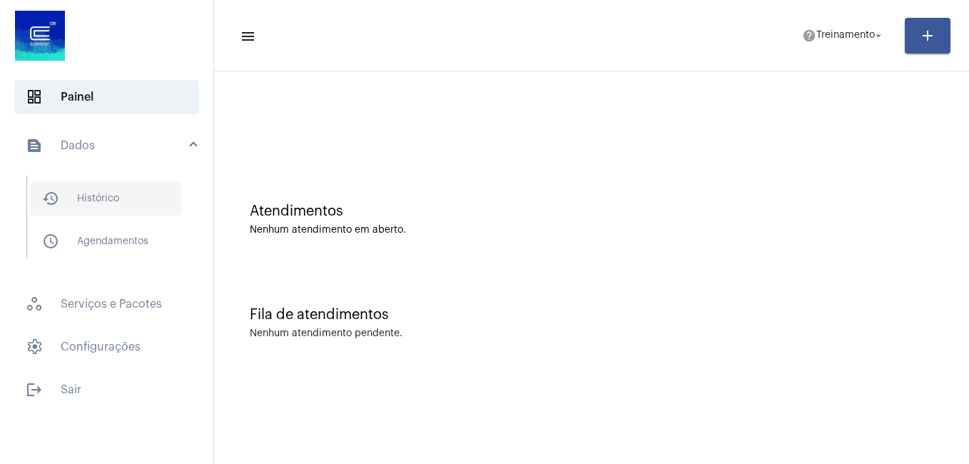
click at [96, 208] on span "history_outlined Histórico" at bounding box center [106, 198] width 151 height 34
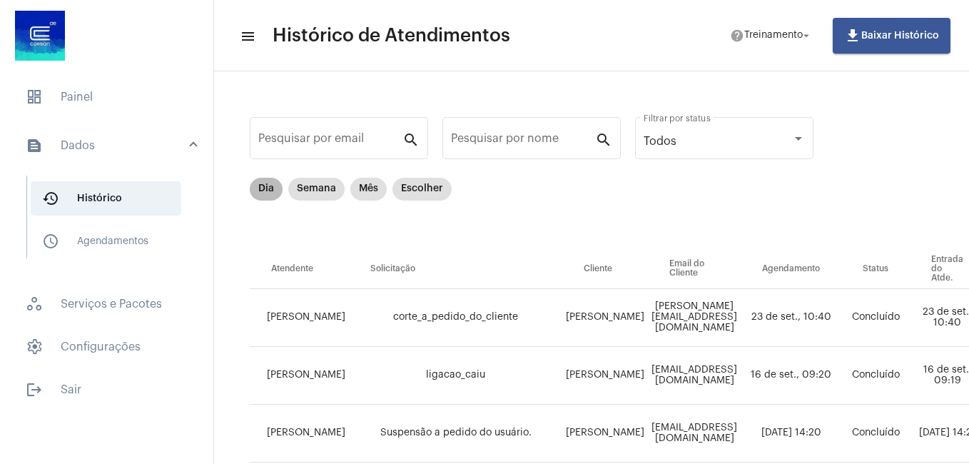
click at [261, 191] on mat-chip "Dia" at bounding box center [266, 189] width 33 height 23
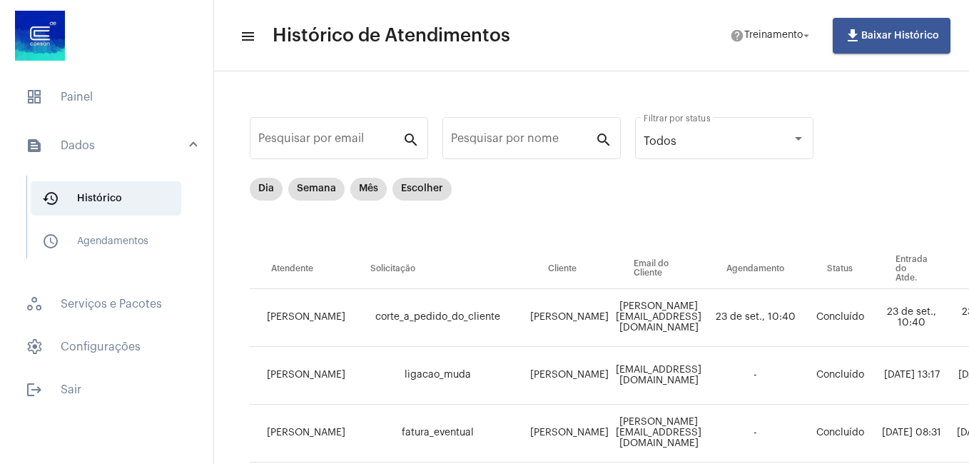
click at [96, 156] on mat-expansion-panel-header "text_snippet_outlined Dados" at bounding box center [111, 146] width 205 height 46
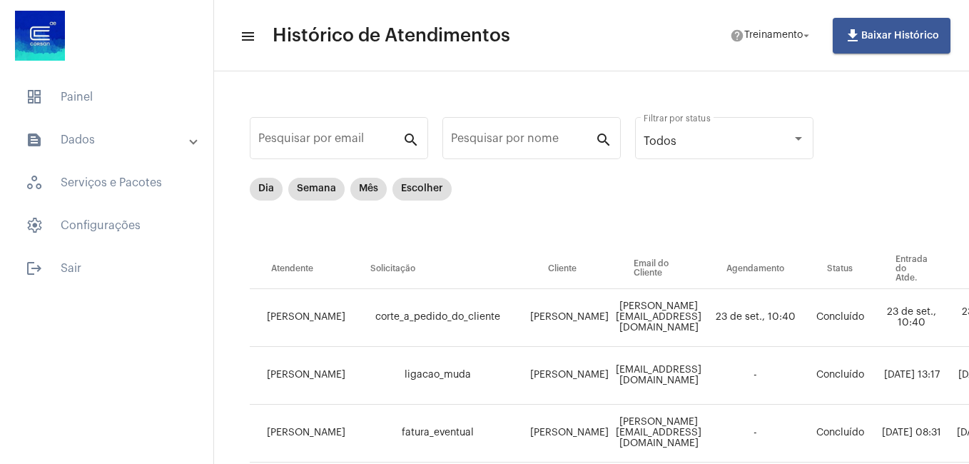
click at [96, 156] on mat-expansion-panel-header "text_snippet_outlined Dados" at bounding box center [111, 140] width 205 height 34
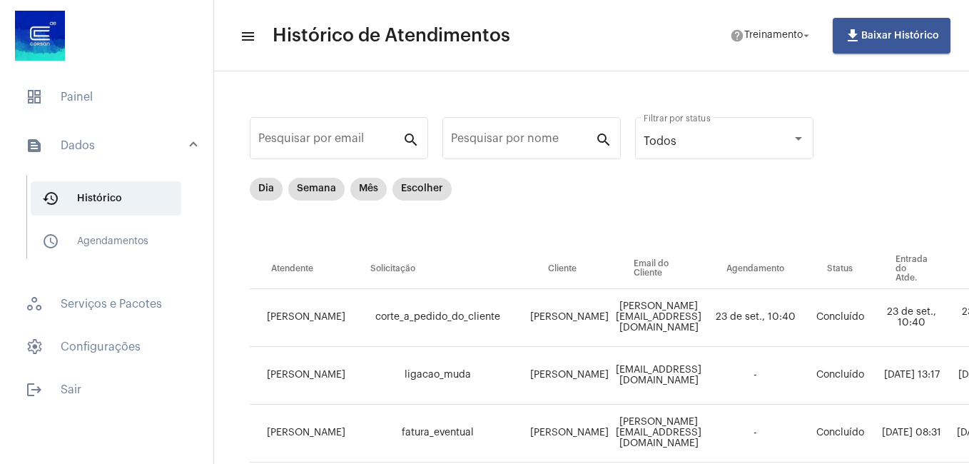
click at [137, 153] on mat-panel-title "text_snippet_outlined Dados" at bounding box center [108, 145] width 165 height 17
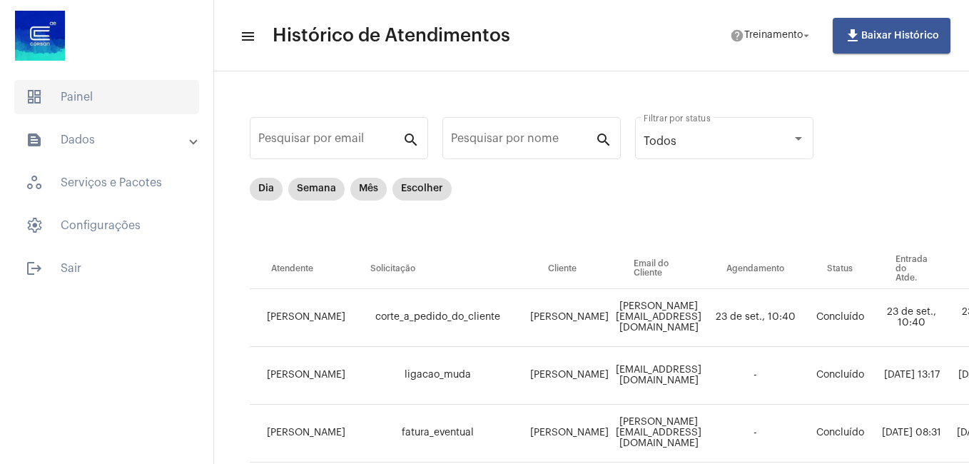
click at [107, 98] on span "dashboard Painel" at bounding box center [106, 97] width 185 height 34
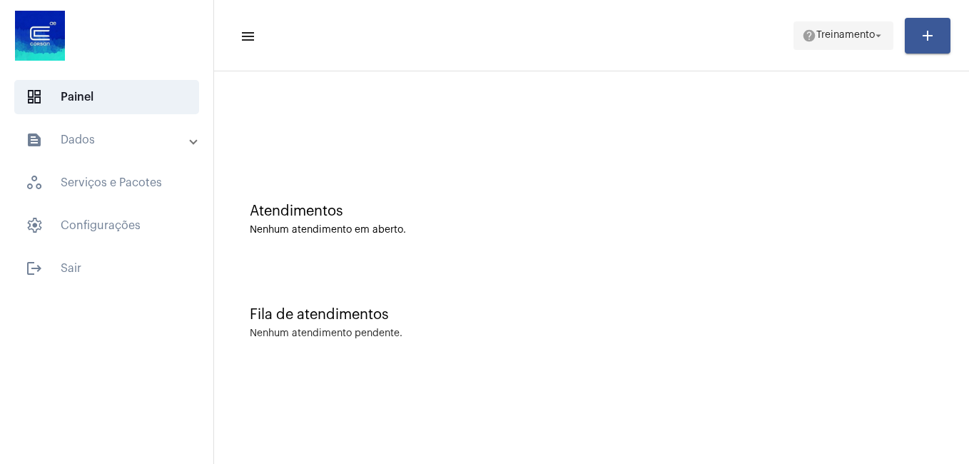
click at [822, 33] on span "Treinamento" at bounding box center [845, 36] width 59 height 10
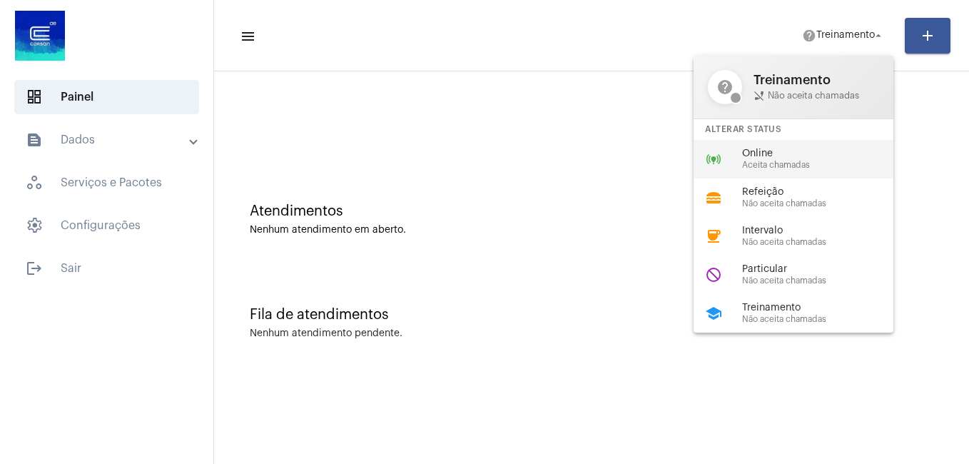
click at [784, 153] on span "Online" at bounding box center [823, 153] width 163 height 11
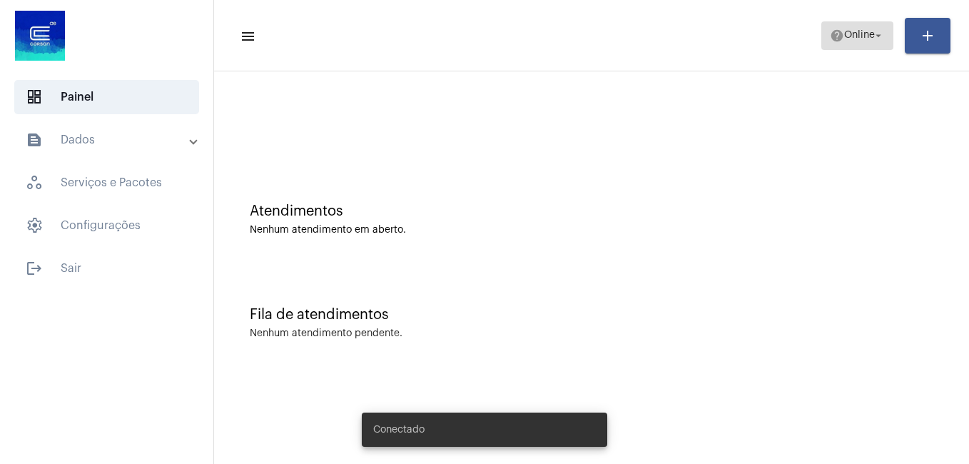
click at [841, 25] on span "help Online arrow_drop_down" at bounding box center [857, 35] width 55 height 26
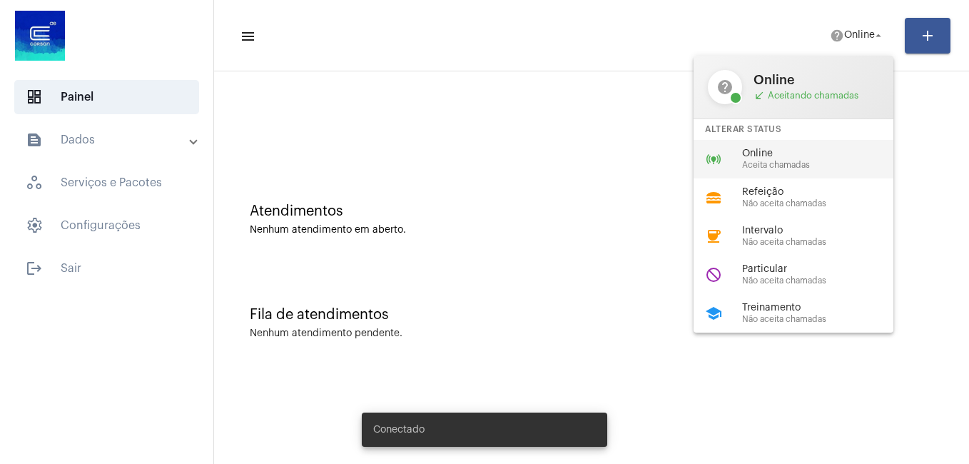
click at [756, 153] on span "Online" at bounding box center [823, 153] width 163 height 11
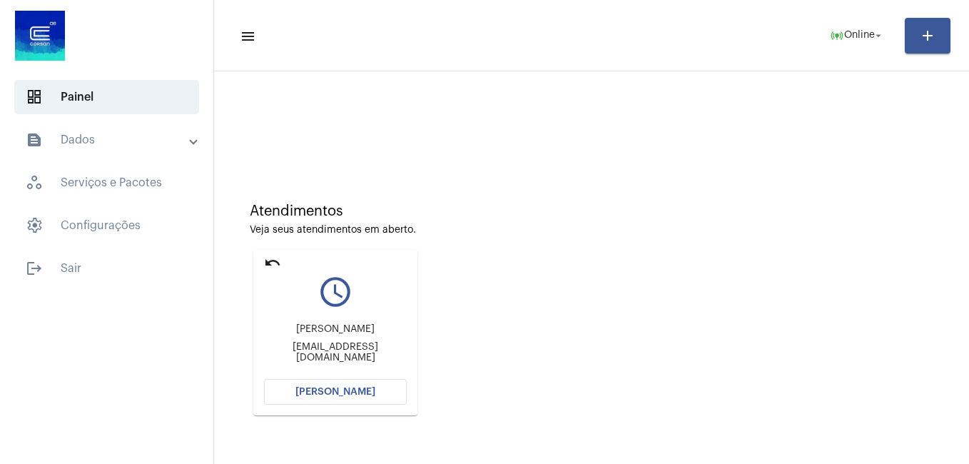
click at [344, 394] on span "Abrir Chamada" at bounding box center [335, 392] width 80 height 10
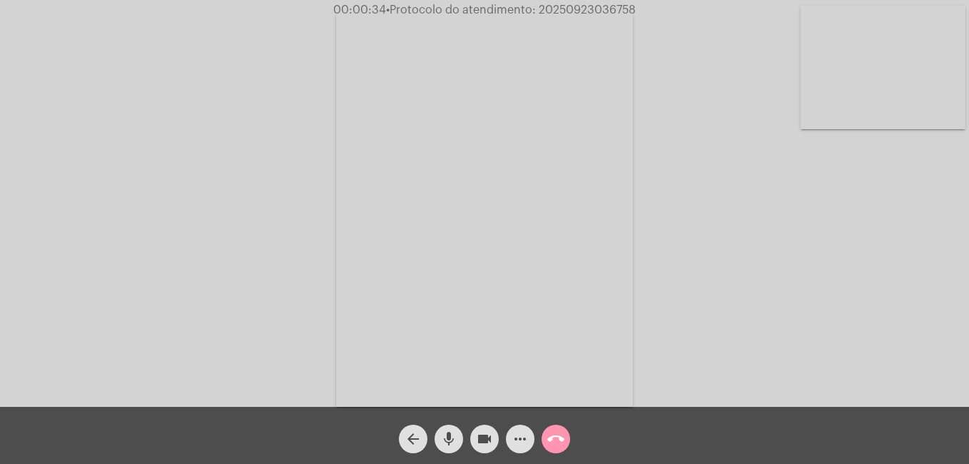
click at [517, 430] on mat-icon "more_horiz" at bounding box center [520, 438] width 17 height 17
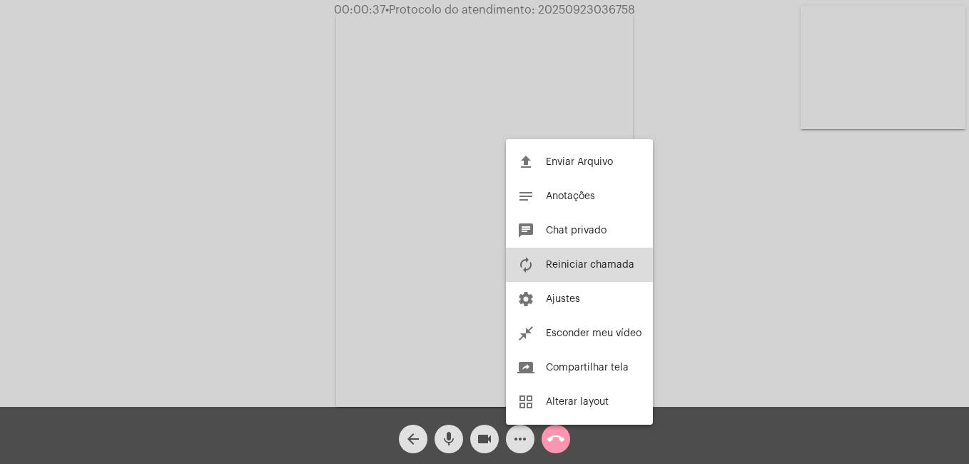
click at [567, 261] on span "Reiniciar chamada" at bounding box center [590, 265] width 88 height 10
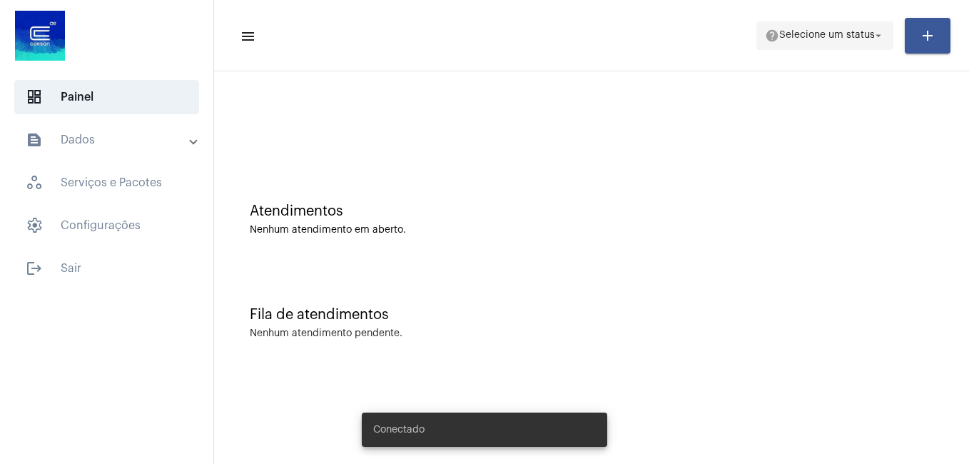
click at [800, 29] on span "help Selecione um status arrow_drop_down" at bounding box center [825, 35] width 120 height 26
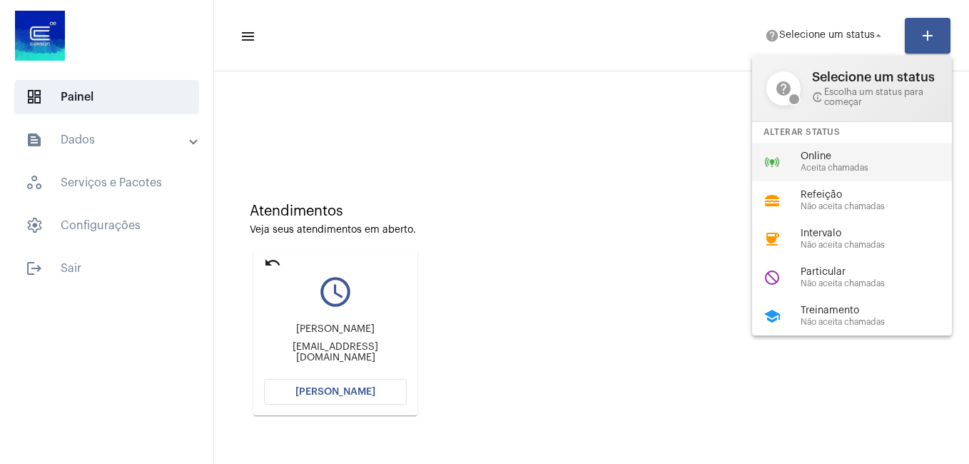
click at [875, 164] on span "Aceita chamadas" at bounding box center [882, 167] width 163 height 9
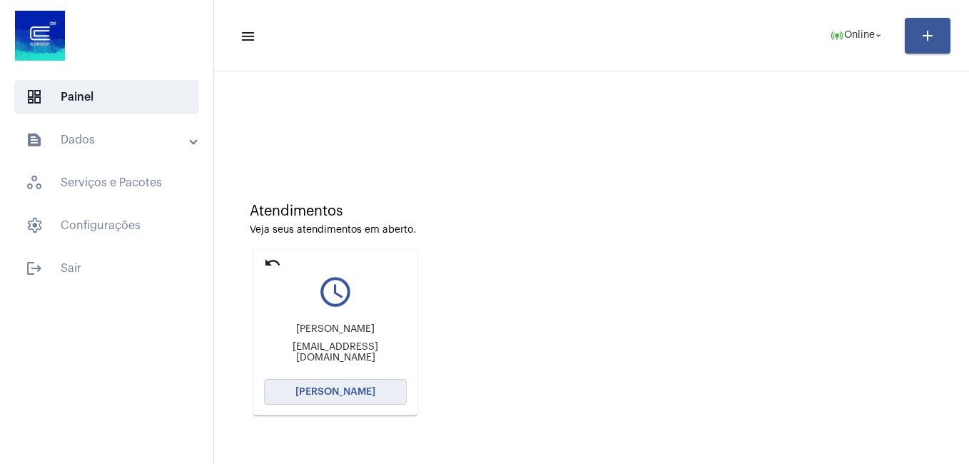
click at [340, 390] on span "[PERSON_NAME]" at bounding box center [335, 392] width 80 height 10
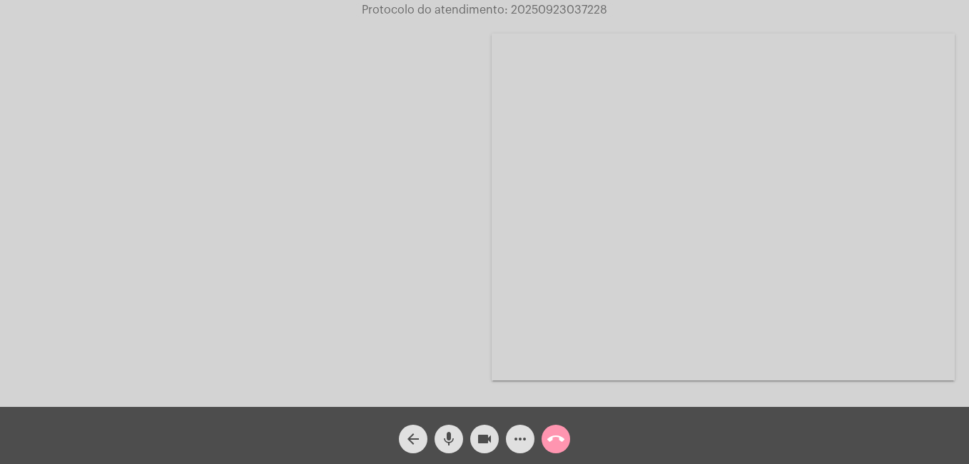
click at [514, 433] on mat-icon "more_horiz" at bounding box center [520, 438] width 17 height 17
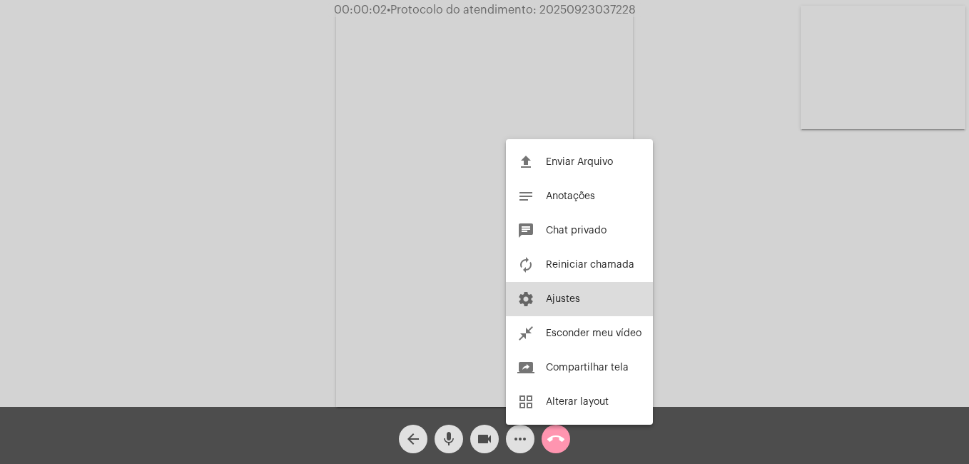
click at [579, 301] on span "Ajustes" at bounding box center [563, 299] width 34 height 10
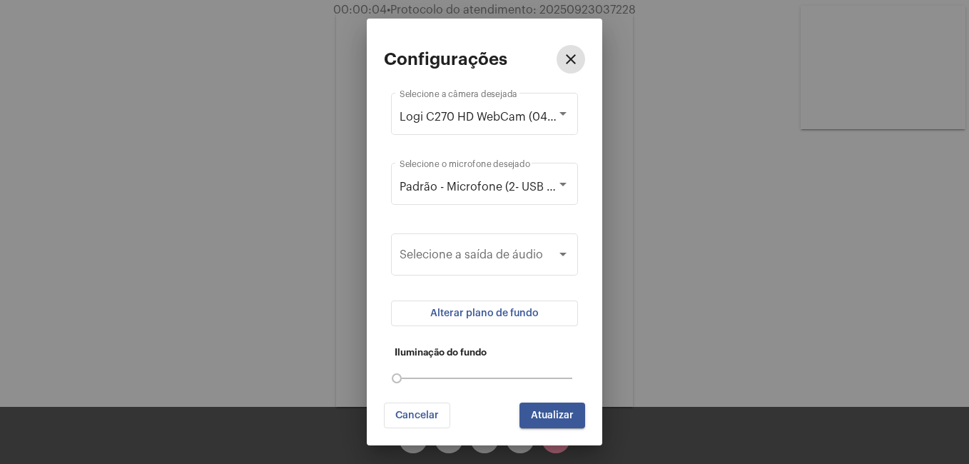
click at [507, 313] on span "Alterar plano de fundo" at bounding box center [484, 313] width 108 height 10
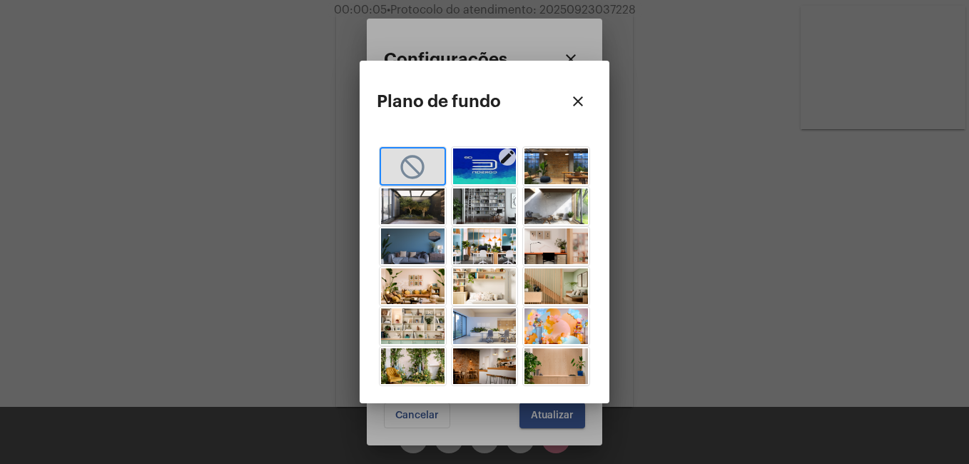
click at [486, 160] on img "button" at bounding box center [485, 166] width 64 height 36
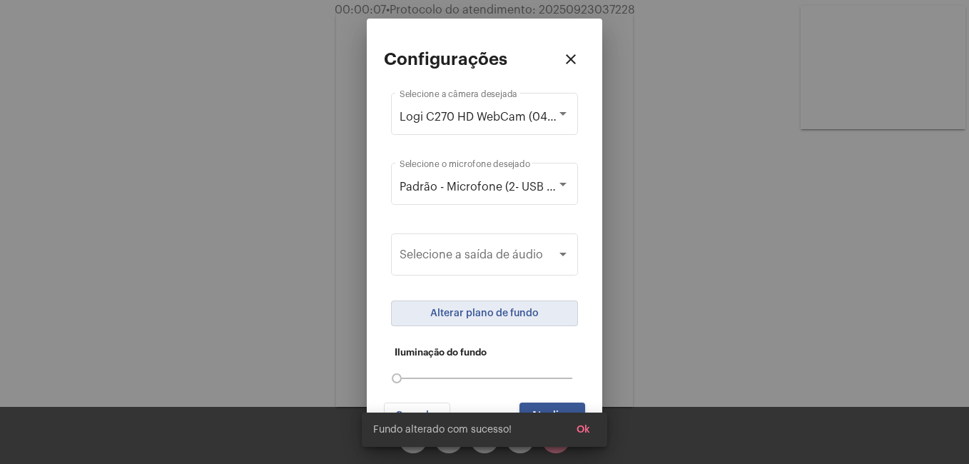
click at [587, 423] on button "Ok" at bounding box center [583, 430] width 36 height 26
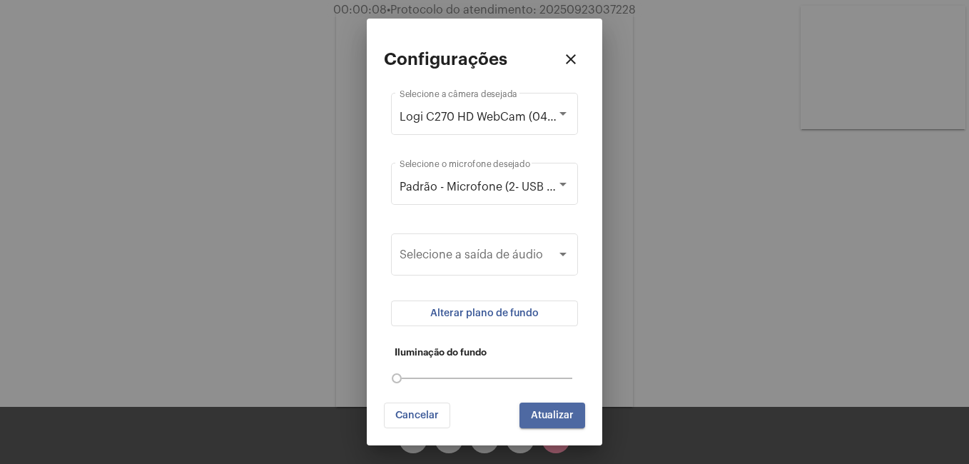
click at [572, 420] on span "Atualizar" at bounding box center [552, 415] width 43 height 10
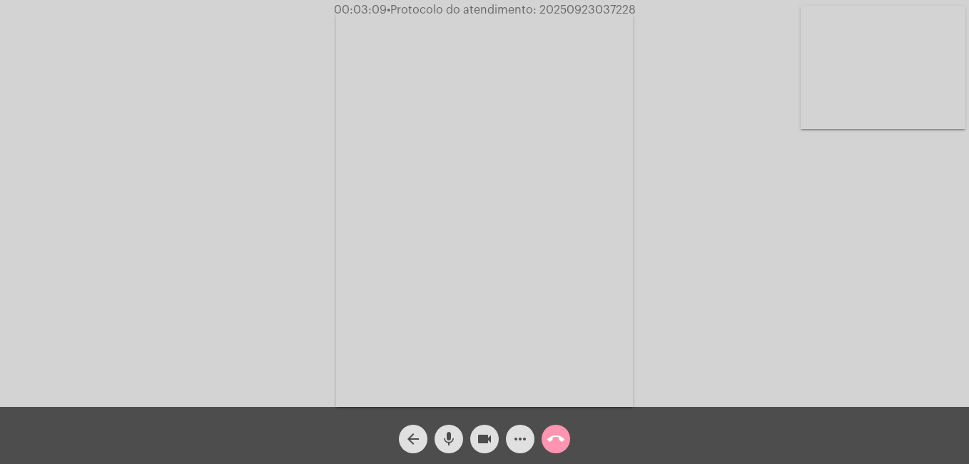
click at [511, 444] on button "more_horiz" at bounding box center [520, 439] width 29 height 29
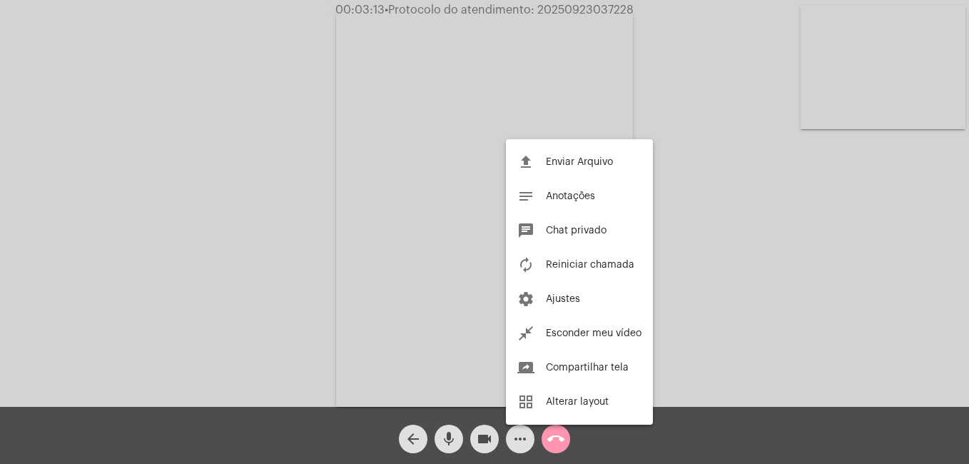
click at [523, 446] on div at bounding box center [484, 232] width 969 height 464
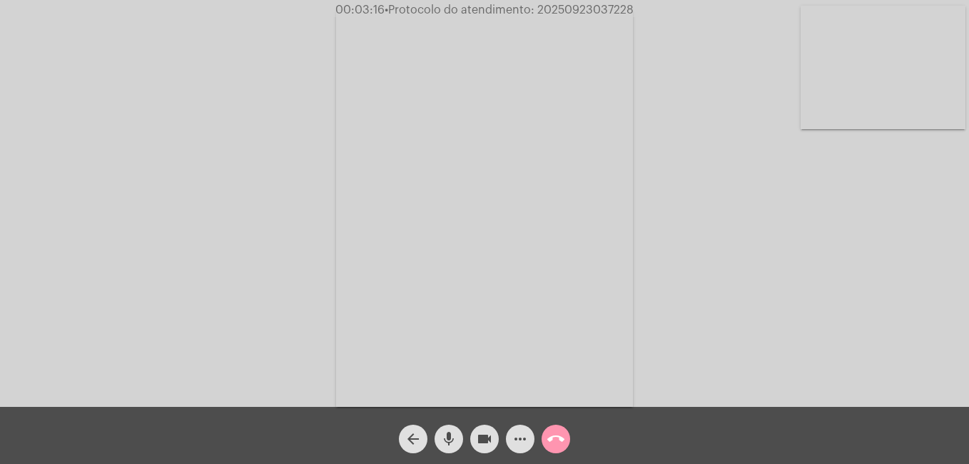
click at [523, 444] on mat-icon "more_horiz" at bounding box center [520, 438] width 17 height 17
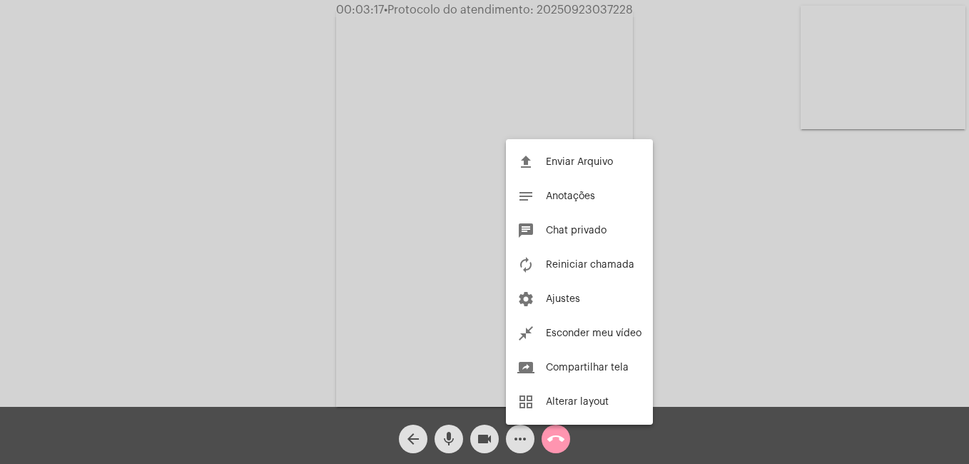
click at [523, 444] on div at bounding box center [484, 232] width 969 height 464
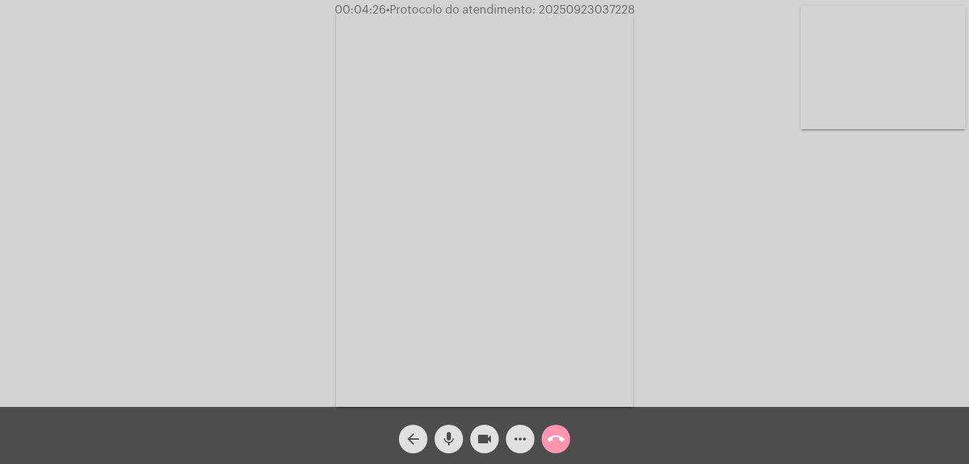
click at [557, 434] on mat-icon "call_end" at bounding box center [555, 438] width 17 height 17
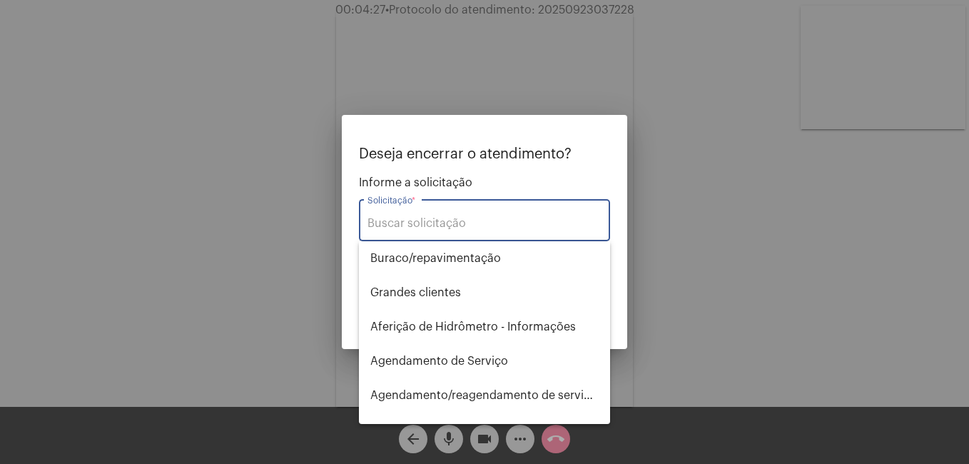
click at [466, 225] on input "Solicitação *" at bounding box center [485, 223] width 234 height 13
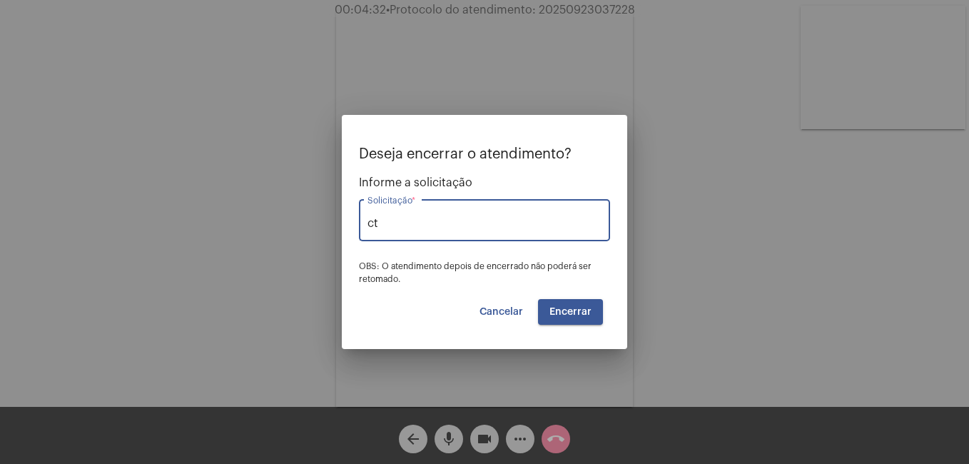
type input "c"
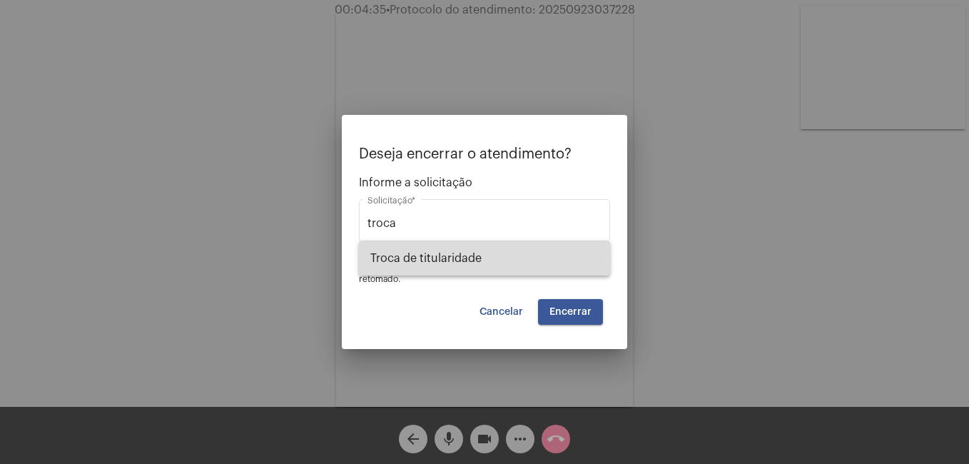
click at [458, 256] on span "Troca de titularidade" at bounding box center [484, 258] width 228 height 34
type input "Troca de titularidade"
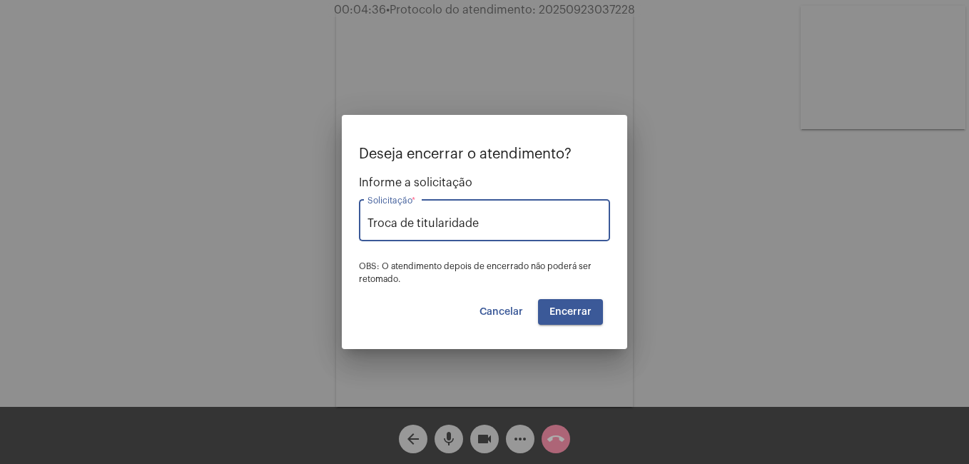
click at [585, 314] on span "Encerrar" at bounding box center [571, 312] width 42 height 10
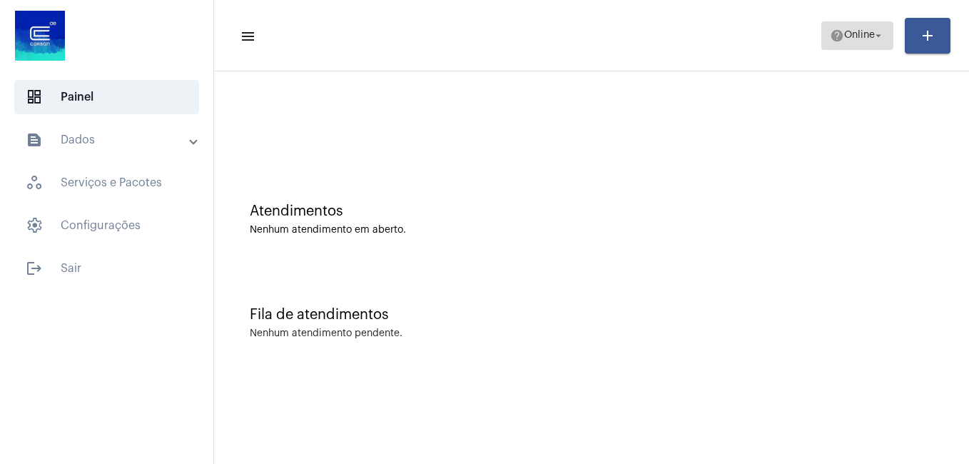
click at [837, 35] on mat-icon "help" at bounding box center [837, 36] width 14 height 14
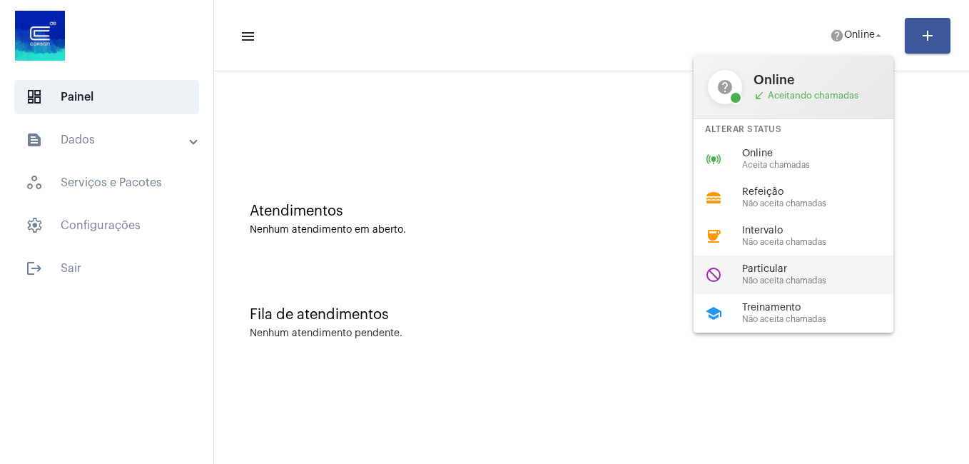
click at [739, 275] on div "do_not_disturb Particular Não aceita chamadas" at bounding box center [805, 275] width 223 height 39
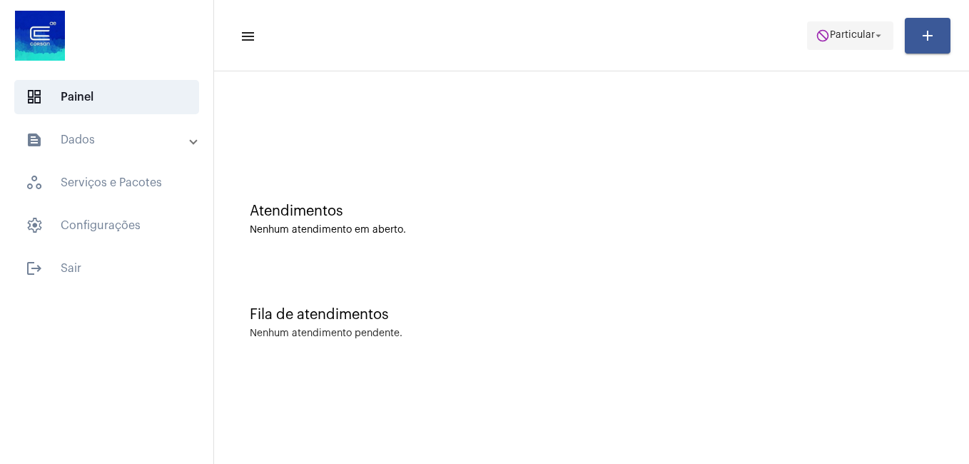
click at [837, 41] on span "do_not_disturb Particular arrow_drop_down" at bounding box center [850, 35] width 69 height 26
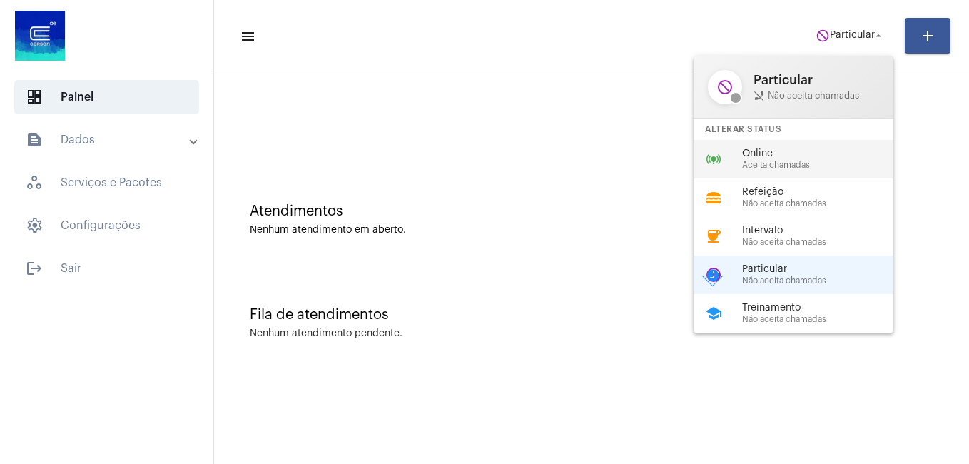
click at [774, 159] on div "Online Aceita chamadas" at bounding box center [823, 158] width 163 height 21
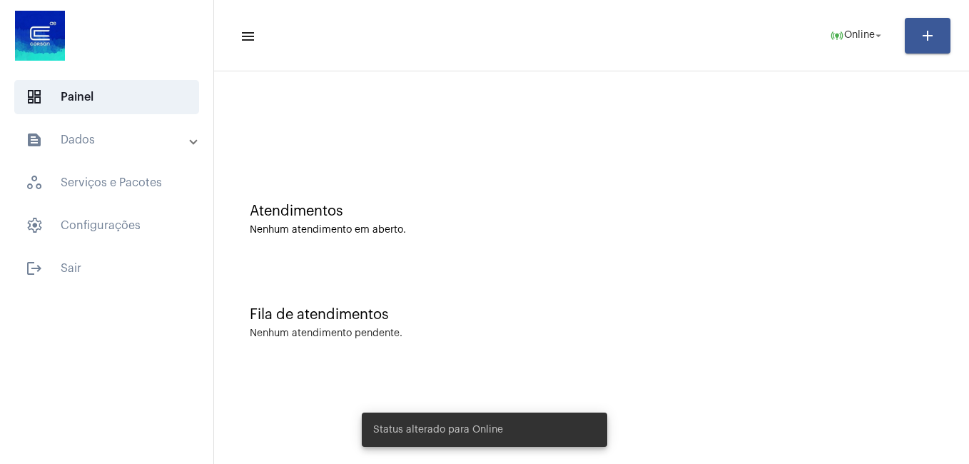
click at [607, 201] on div "Atendimentos Nenhum atendimento em aberto." at bounding box center [591, 212] width 741 height 103
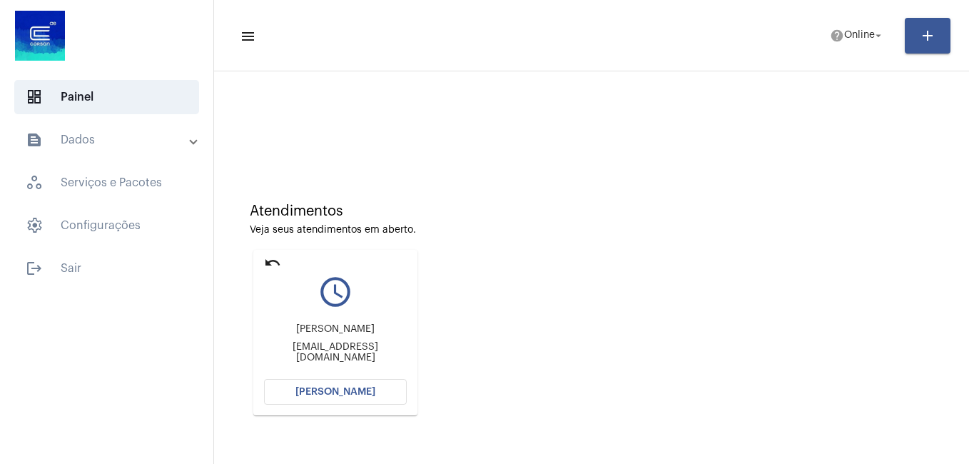
click at [376, 188] on div "Atendimentos Veja seus atendimentos em aberto. undo query_builder [PERSON_NAME]…" at bounding box center [591, 304] width 741 height 287
click at [368, 385] on button "[PERSON_NAME]" at bounding box center [335, 392] width 143 height 26
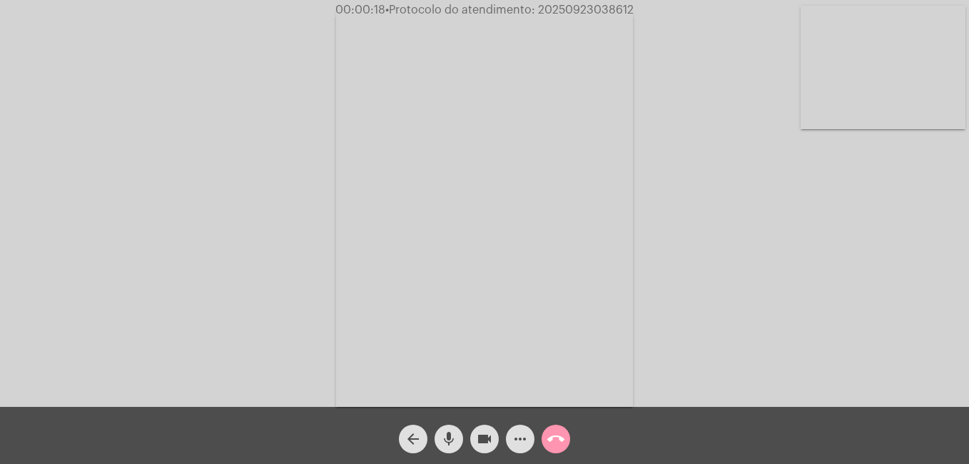
click at [482, 438] on mat-icon "videocam" at bounding box center [484, 438] width 17 height 17
click at [475, 439] on button "videocam_off" at bounding box center [484, 439] width 29 height 29
click at [480, 439] on mat-icon "videocam" at bounding box center [484, 438] width 17 height 17
click at [448, 436] on mat-icon "mic" at bounding box center [448, 438] width 17 height 17
click at [487, 438] on mat-icon "videocam_off" at bounding box center [484, 438] width 17 height 17
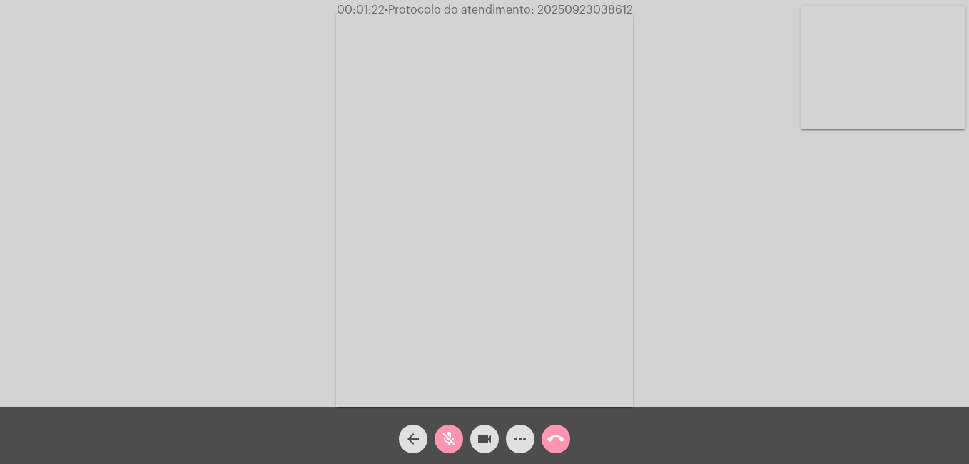
click at [448, 438] on mat-icon "mic_off" at bounding box center [448, 438] width 17 height 17
click at [551, 438] on mat-icon "call_end" at bounding box center [555, 438] width 17 height 17
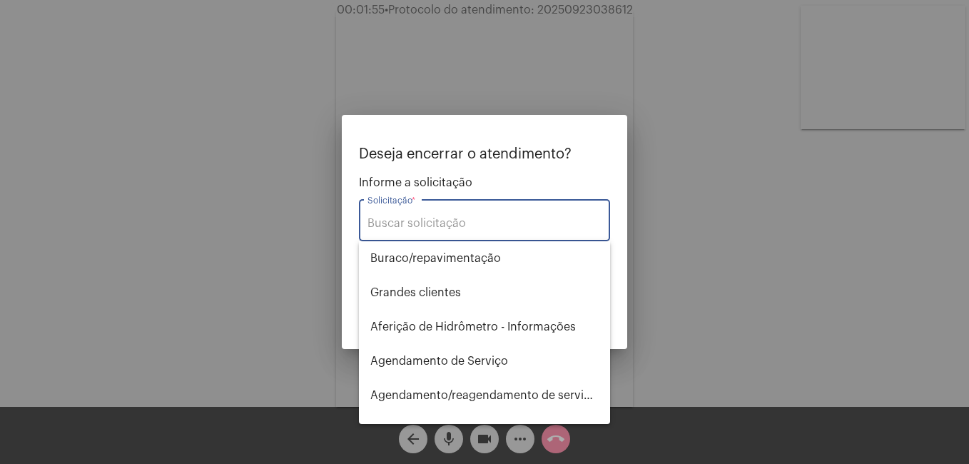
click at [445, 219] on input "Solicitação *" at bounding box center [485, 223] width 234 height 13
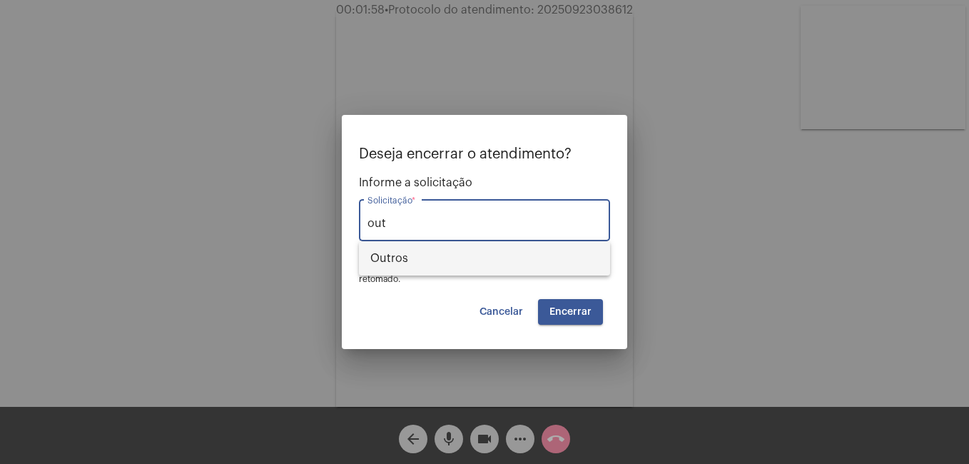
click at [438, 253] on span "Outros" at bounding box center [484, 258] width 228 height 34
type input "Outros"
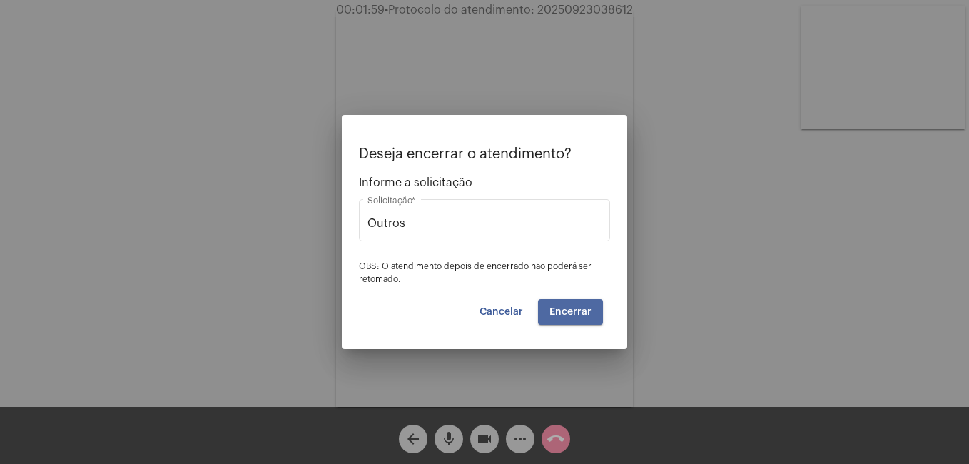
click at [592, 313] on button "Encerrar" at bounding box center [570, 312] width 65 height 26
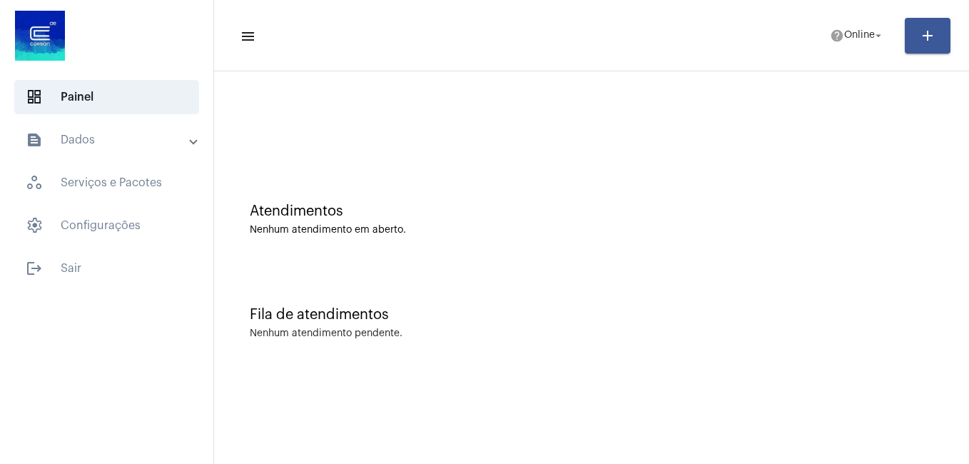
click at [670, 43] on mat-toolbar-row "menu help Online arrow_drop_down add" at bounding box center [591, 36] width 755 height 46
click at [836, 26] on span "help Online arrow_drop_down" at bounding box center [857, 35] width 55 height 26
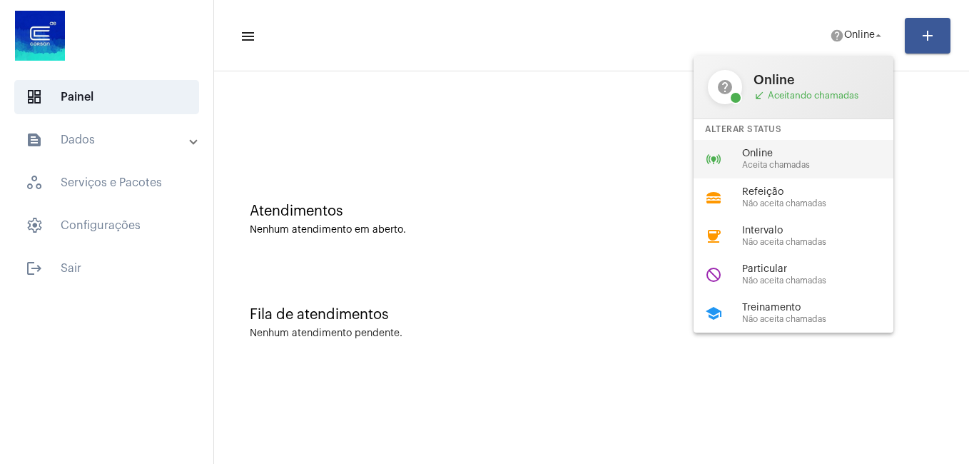
click at [794, 151] on span "Online" at bounding box center [823, 153] width 163 height 11
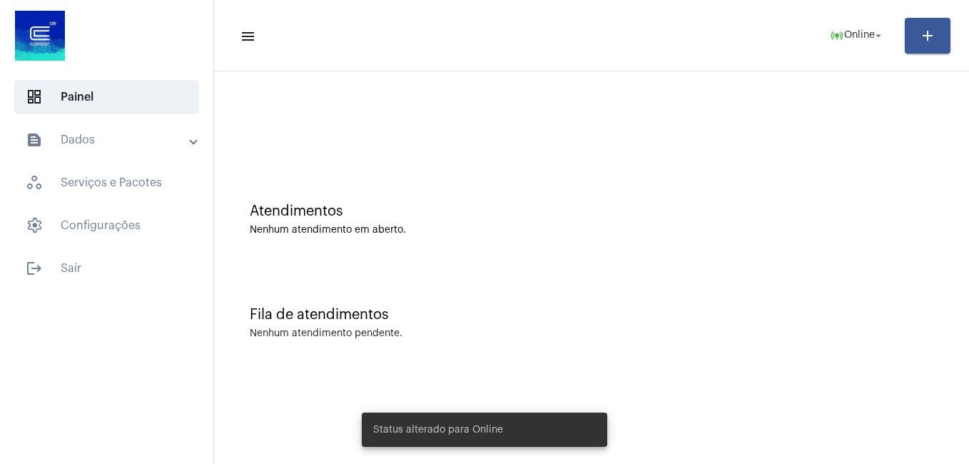
click at [560, 79] on div at bounding box center [591, 120] width 741 height 82
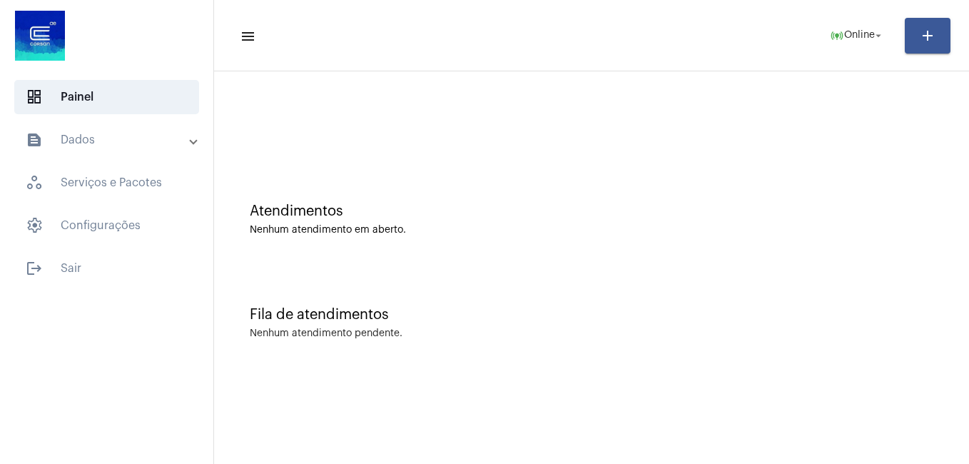
click at [470, 71] on mat-toolbar "menu online_prediction Online arrow_drop_down add" at bounding box center [591, 35] width 755 height 71
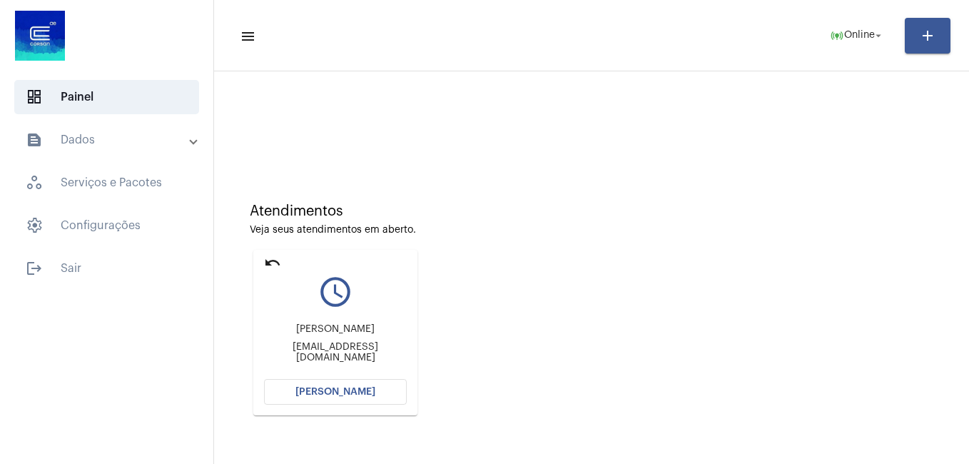
click at [340, 398] on button "Abrir Chamada" at bounding box center [335, 392] width 143 height 26
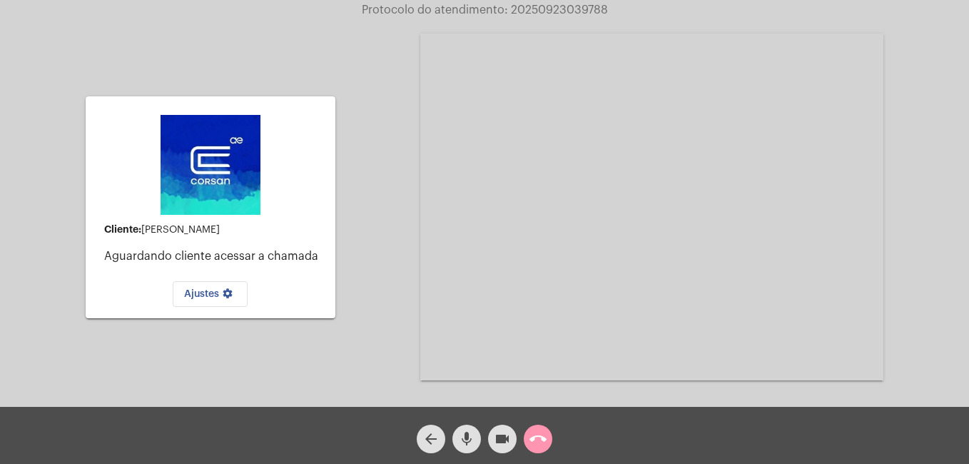
click at [538, 440] on mat-icon "call_end" at bounding box center [538, 438] width 17 height 17
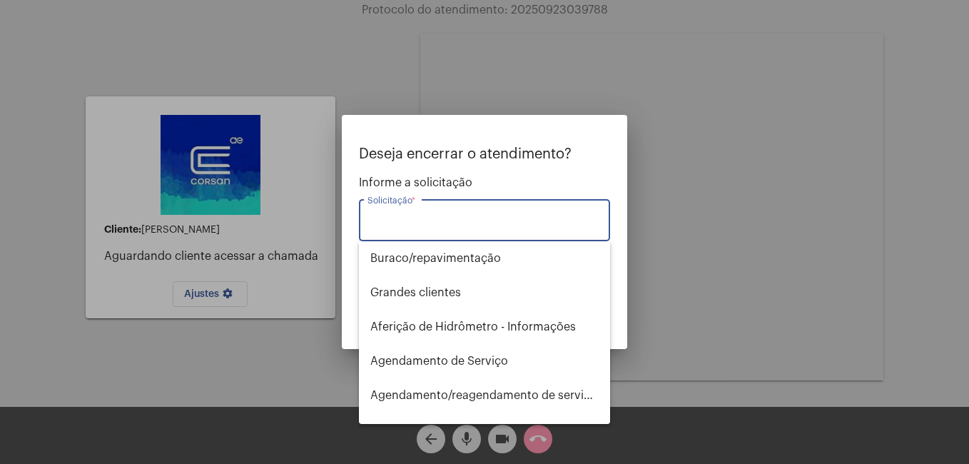
type input "c"
type input "l"
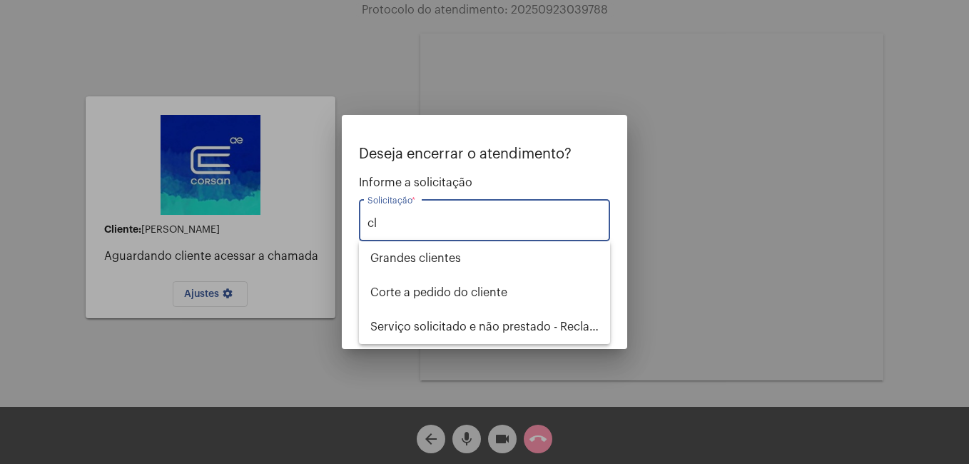
type input "cli"
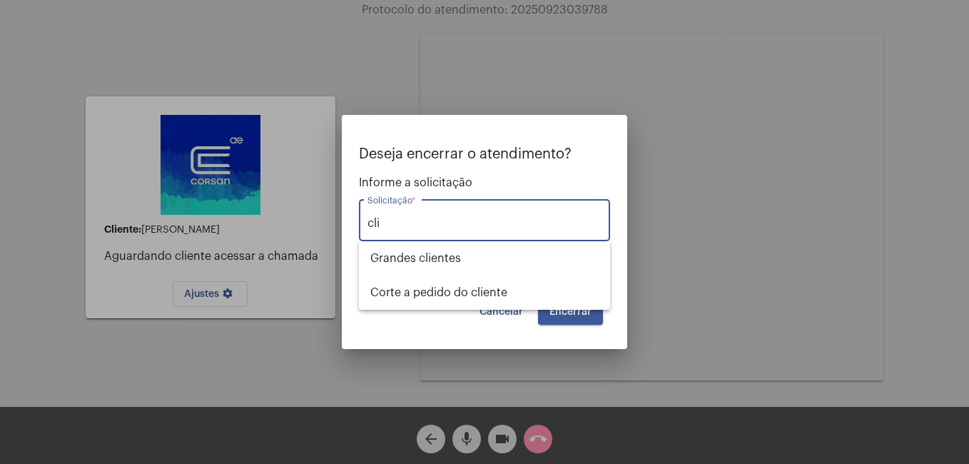
click at [465, 221] on input "cli" at bounding box center [485, 223] width 234 height 13
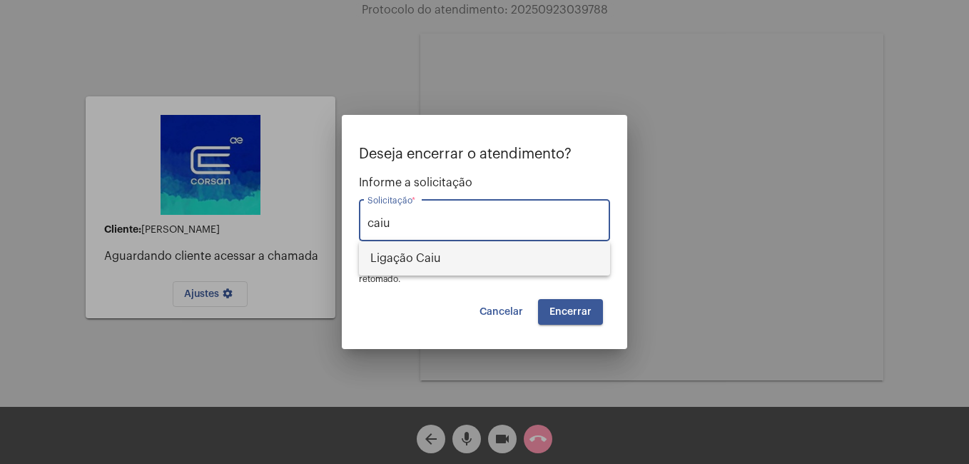
click at [438, 256] on span "Ligação Caiu" at bounding box center [484, 258] width 228 height 34
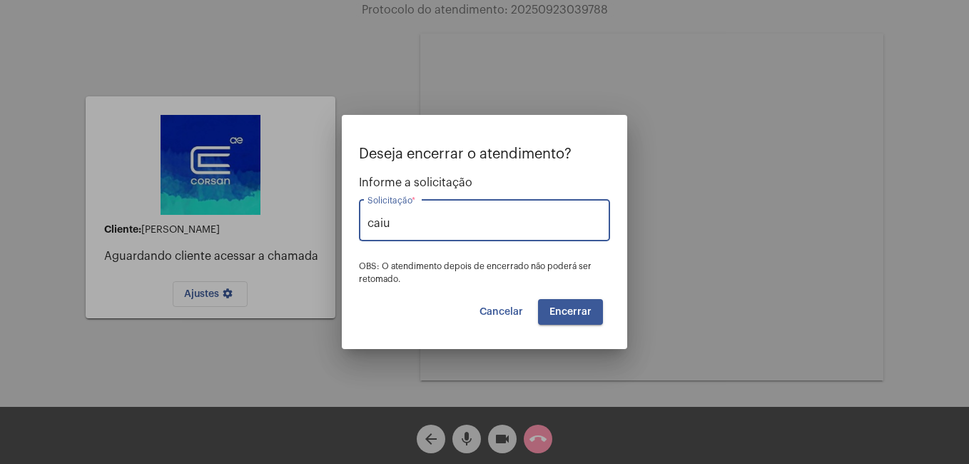
type input "Ligação Caiu"
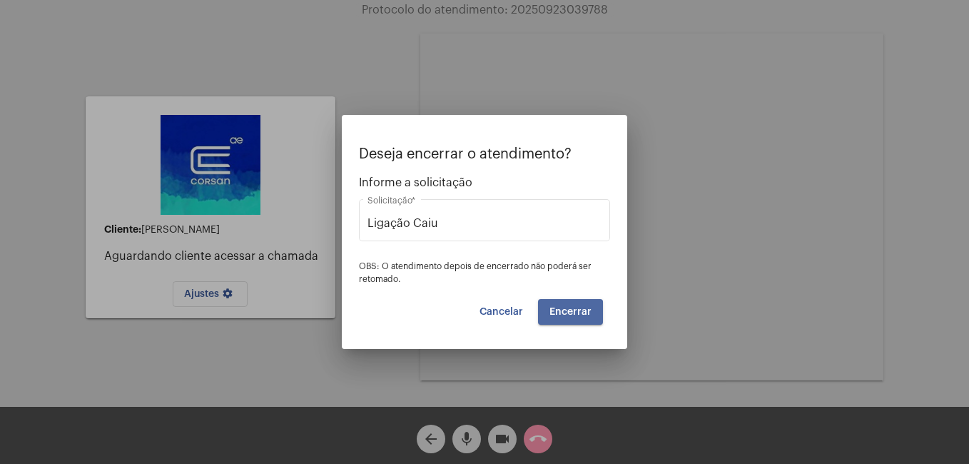
click at [563, 320] on button "Encerrar" at bounding box center [570, 312] width 65 height 26
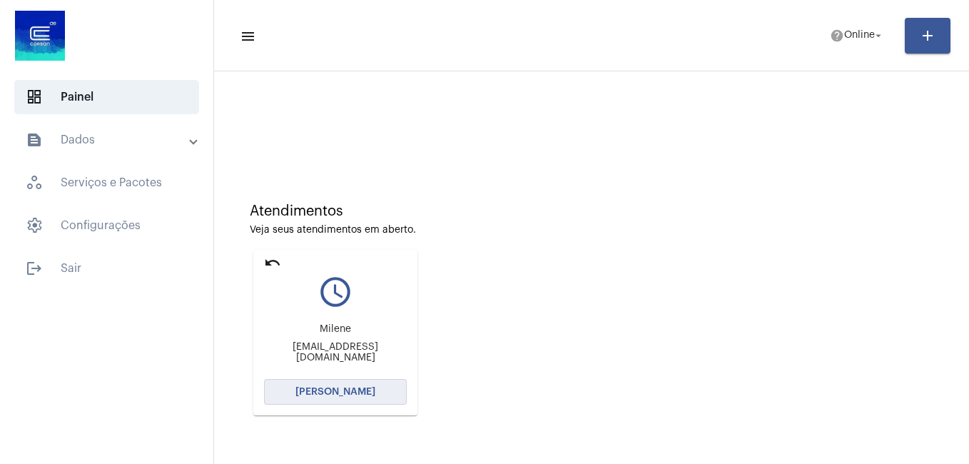
click at [335, 393] on span "Abrir Chamada" at bounding box center [335, 392] width 80 height 10
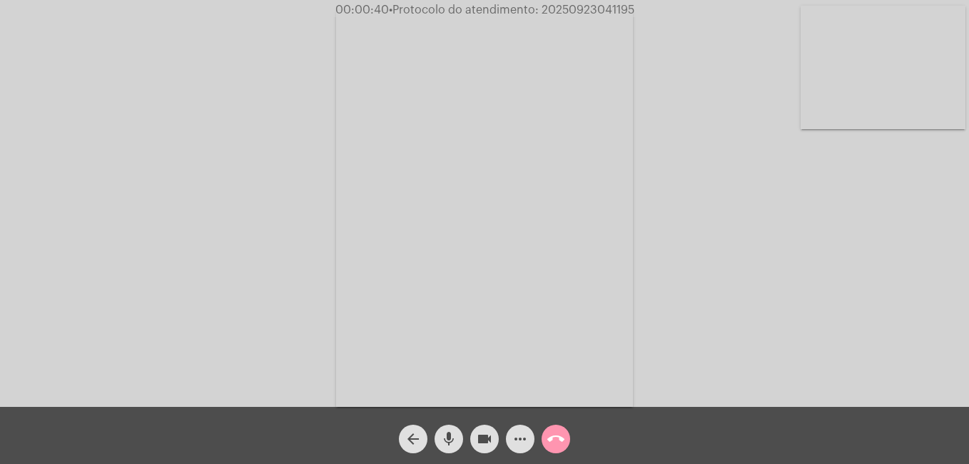
click at [482, 440] on mat-icon "videocam" at bounding box center [484, 438] width 17 height 17
click at [446, 440] on mat-icon "mic" at bounding box center [448, 438] width 17 height 17
click at [445, 430] on span "mic_off" at bounding box center [448, 439] width 17 height 29
click at [455, 438] on mat-icon "mic" at bounding box center [448, 438] width 17 height 17
drag, startPoint x: 495, startPoint y: 434, endPoint x: 476, endPoint y: 434, distance: 19.3
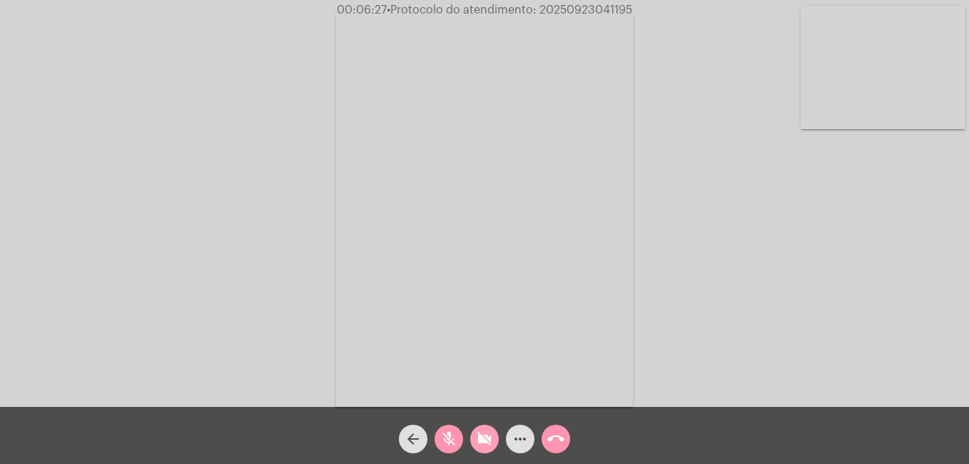
click at [494, 434] on button "videocam_off" at bounding box center [484, 439] width 29 height 29
click at [447, 435] on mat-icon "mic_off" at bounding box center [448, 438] width 17 height 17
drag, startPoint x: 481, startPoint y: 442, endPoint x: 460, endPoint y: 441, distance: 20.7
click at [481, 442] on mat-icon "videocam" at bounding box center [484, 438] width 17 height 17
click at [457, 440] on mat-icon "mic" at bounding box center [448, 438] width 17 height 17
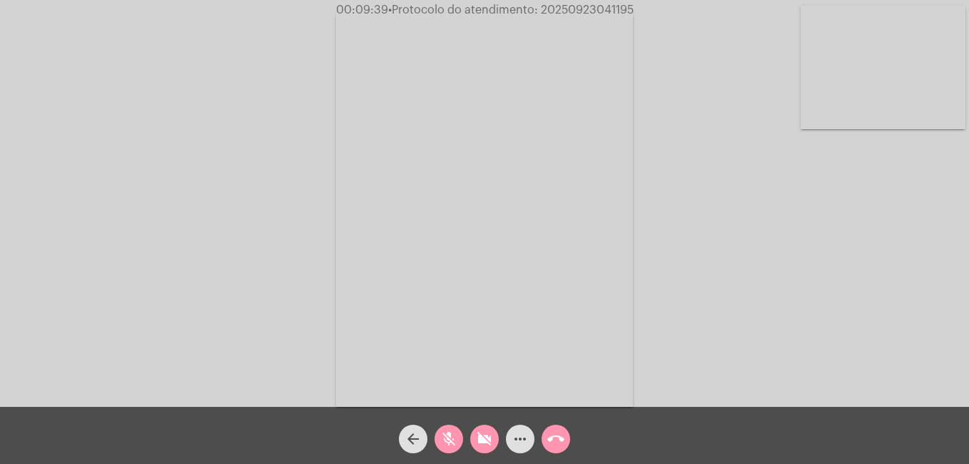
click at [472, 426] on div "videocam_off" at bounding box center [485, 436] width 36 height 36
click at [470, 443] on div "videocam" at bounding box center [485, 436] width 36 height 36
click at [477, 441] on mat-icon "videocam_off" at bounding box center [484, 438] width 17 height 17
click at [444, 441] on mat-icon "mic_off" at bounding box center [448, 438] width 17 height 17
click at [566, 429] on button "call_end" at bounding box center [556, 439] width 29 height 29
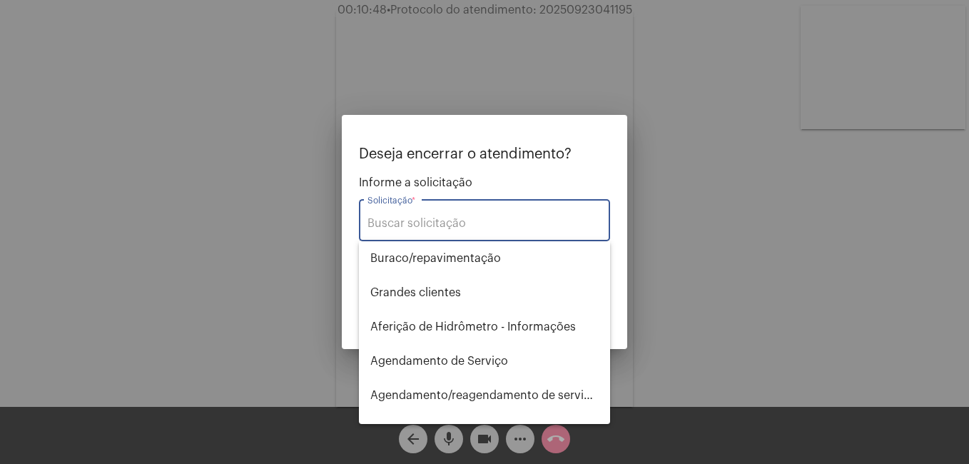
click at [467, 219] on input "Solicitação *" at bounding box center [485, 223] width 234 height 13
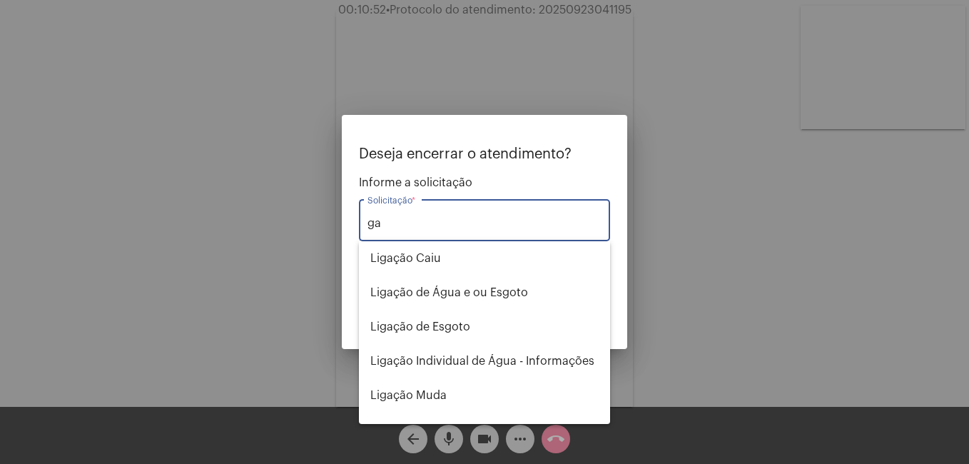
type input "g"
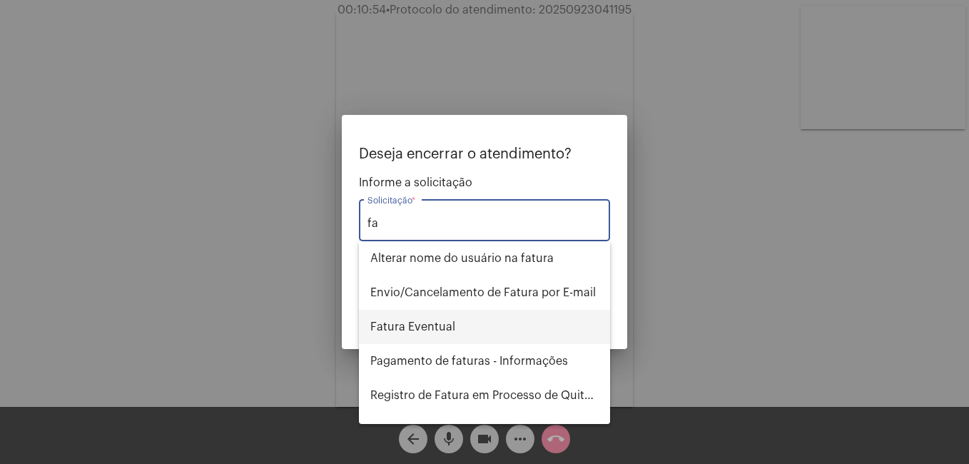
click at [440, 330] on span "Fatura Eventual" at bounding box center [484, 327] width 228 height 34
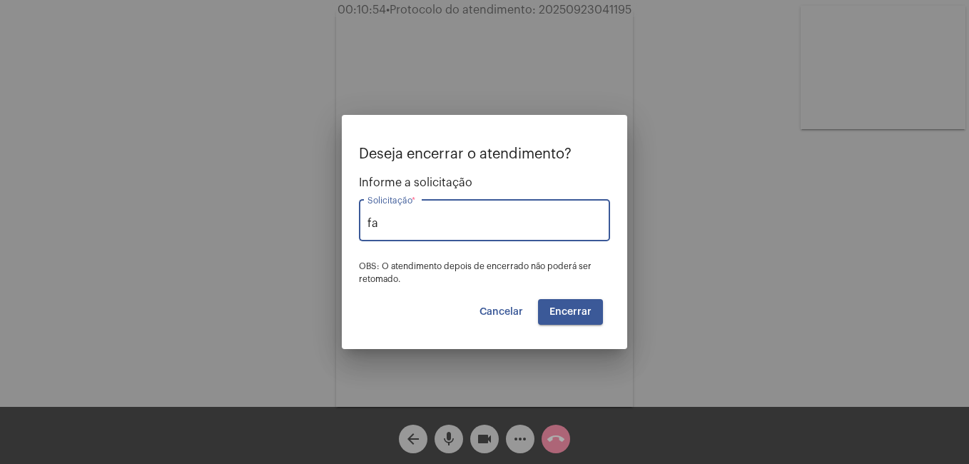
type input "Fatura Eventual"
click at [562, 319] on button "Encerrar" at bounding box center [570, 312] width 65 height 26
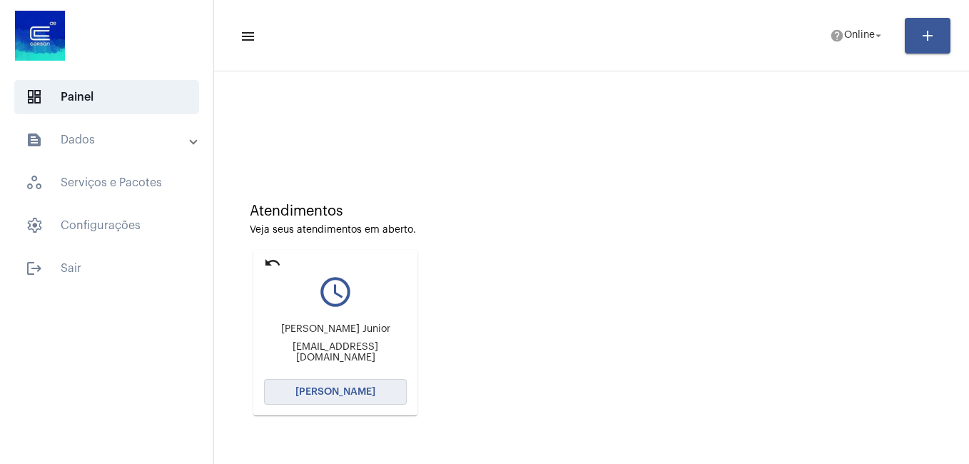
click at [347, 389] on span "[PERSON_NAME]" at bounding box center [335, 392] width 80 height 10
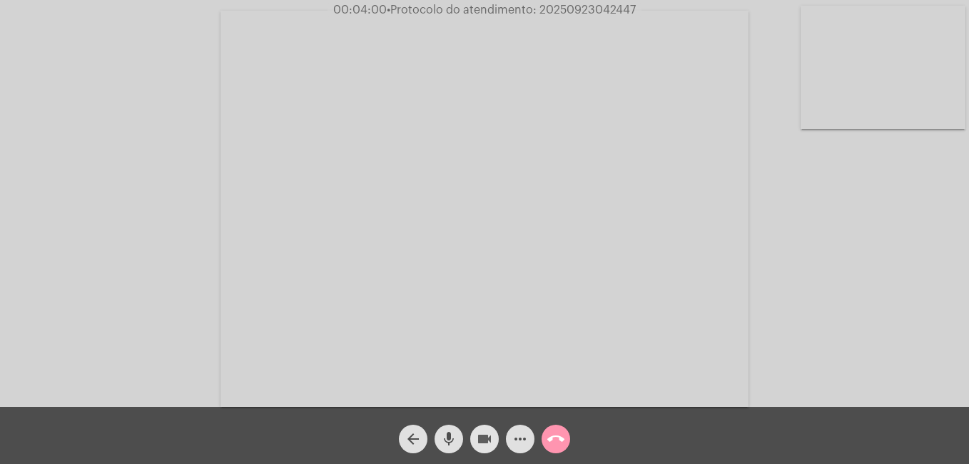
click at [484, 435] on mat-icon "videocam" at bounding box center [484, 438] width 17 height 17
click at [456, 435] on mat-icon "mic" at bounding box center [448, 438] width 17 height 17
click at [489, 435] on mat-icon "videocam_off" at bounding box center [484, 438] width 17 height 17
click at [453, 445] on mat-icon "mic_off" at bounding box center [448, 438] width 17 height 17
click at [557, 438] on mat-icon "call_end" at bounding box center [555, 438] width 17 height 17
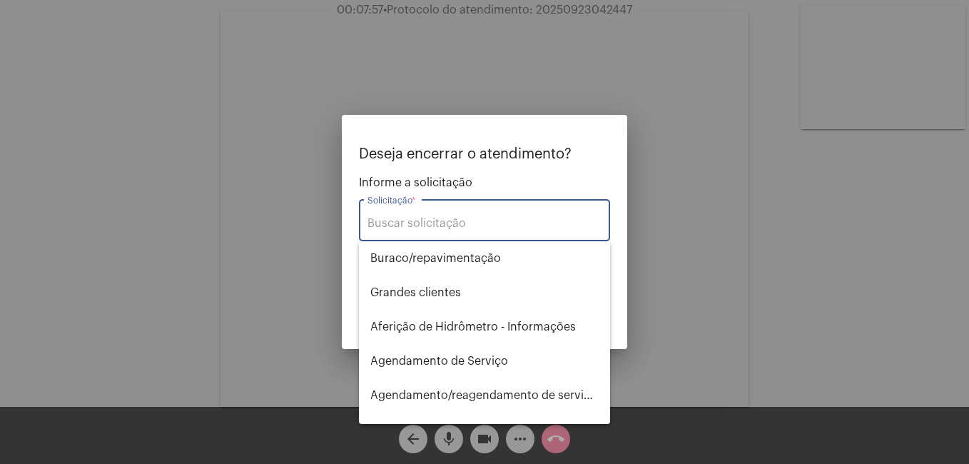
click at [482, 211] on div "Solicitação *" at bounding box center [485, 218] width 234 height 45
type input "t"
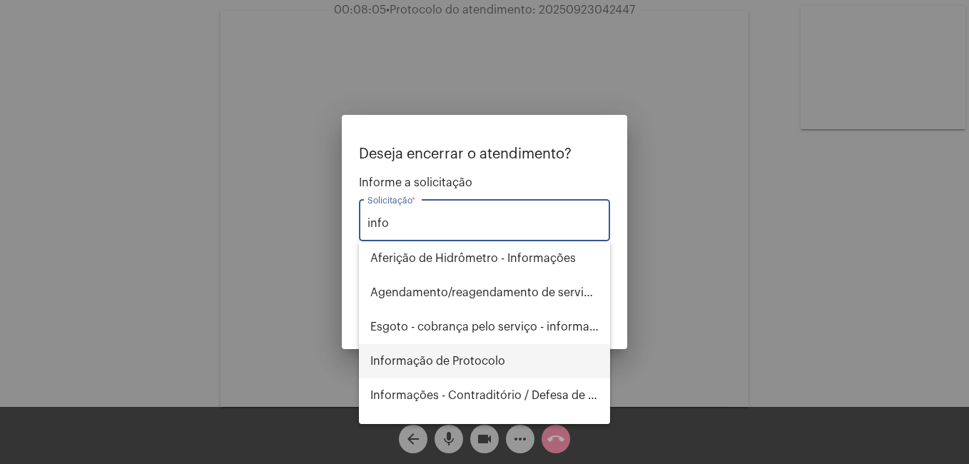
click at [485, 360] on span "Informação de Protocolo" at bounding box center [484, 361] width 228 height 34
type input "Informação de Protocolo"
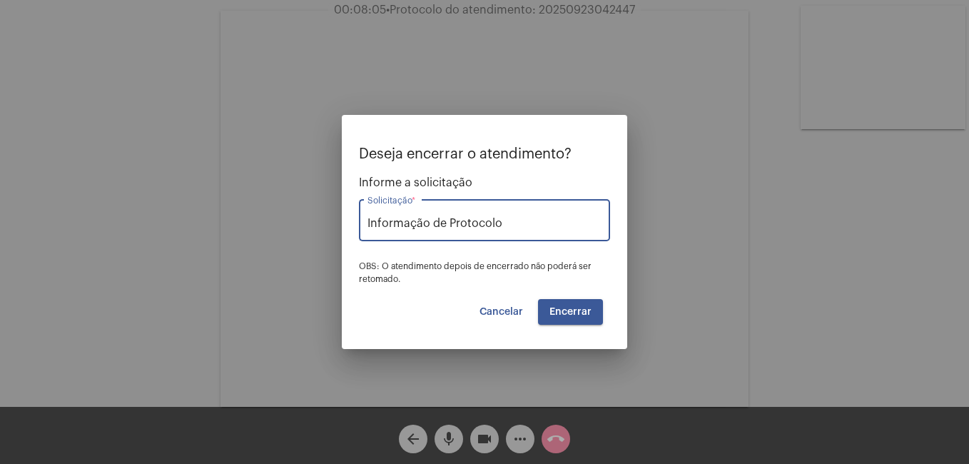
click at [590, 310] on span "Encerrar" at bounding box center [571, 312] width 42 height 10
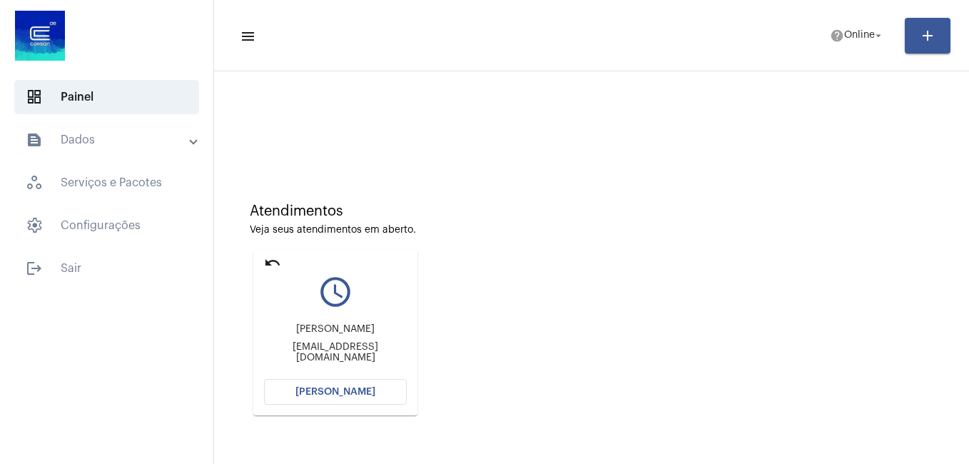
click at [360, 390] on span "[PERSON_NAME]" at bounding box center [335, 392] width 80 height 10
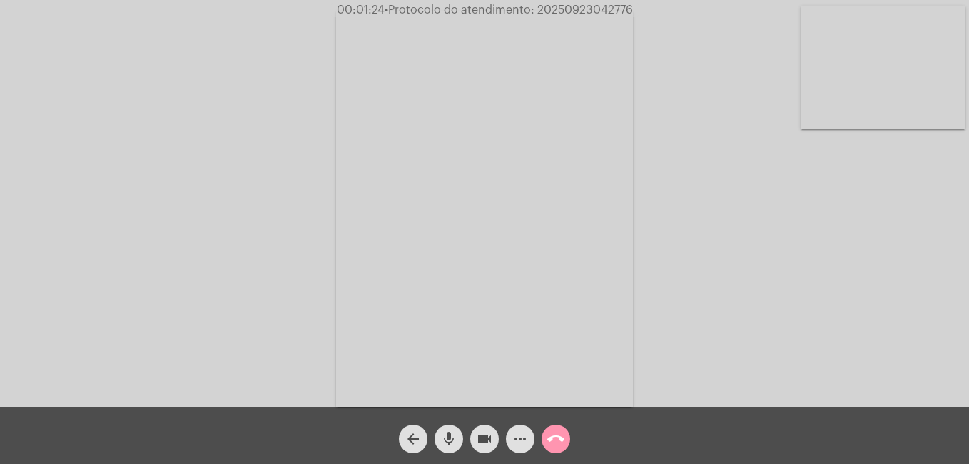
click at [525, 438] on mat-icon "more_horiz" at bounding box center [520, 438] width 17 height 17
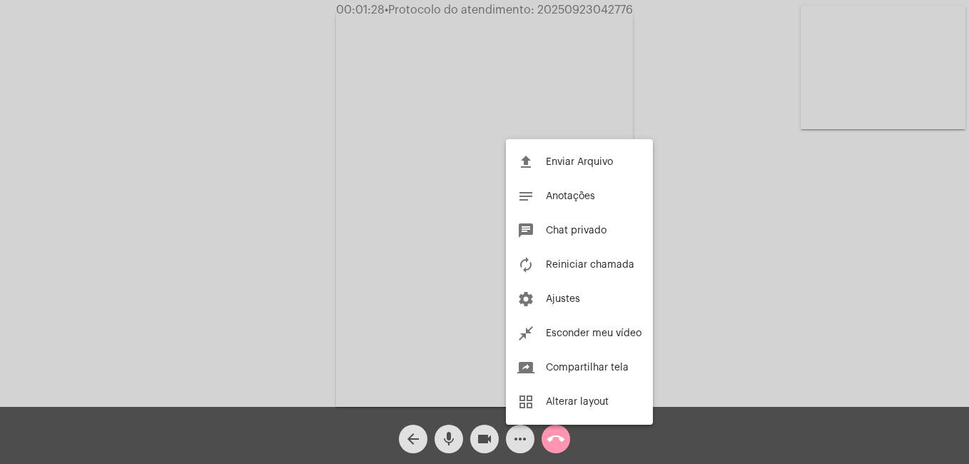
click at [517, 444] on div at bounding box center [484, 232] width 969 height 464
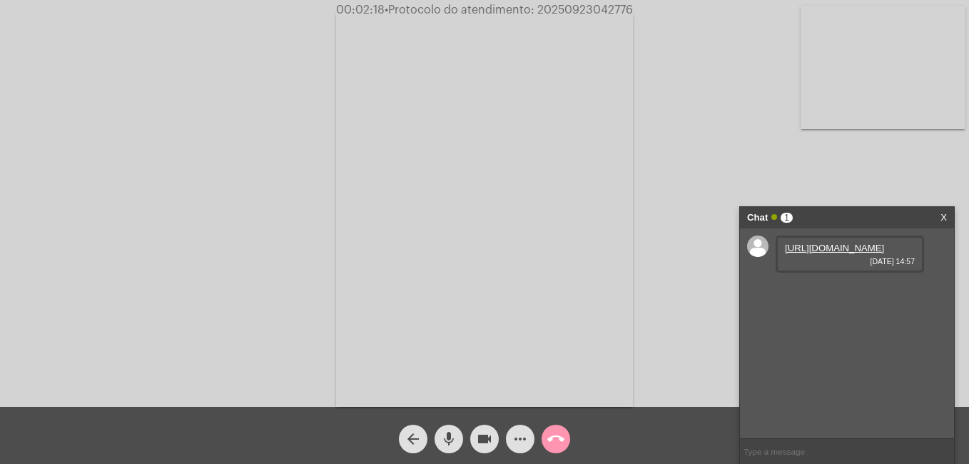
click at [825, 243] on link "https://neft-transfer-bucket.s3.amazonaws.com/temp-c0ee0cee-7aab-2d9d-beb2-6b29…" at bounding box center [834, 248] width 99 height 11
click at [819, 253] on link "https://neft-transfer-bucket.s3.amazonaws.com/temp-c0ee0cee-7aab-2d9d-beb2-6b29…" at bounding box center [834, 248] width 99 height 11
click at [856, 294] on link "https://neft-transfer-bucket.s3.amazonaws.com/temp-290aa054-b4b1-e079-3ba7-8310…" at bounding box center [834, 288] width 99 height 11
click at [813, 453] on input "text" at bounding box center [847, 451] width 214 height 25
click at [779, 452] on input "text" at bounding box center [847, 451] width 214 height 25
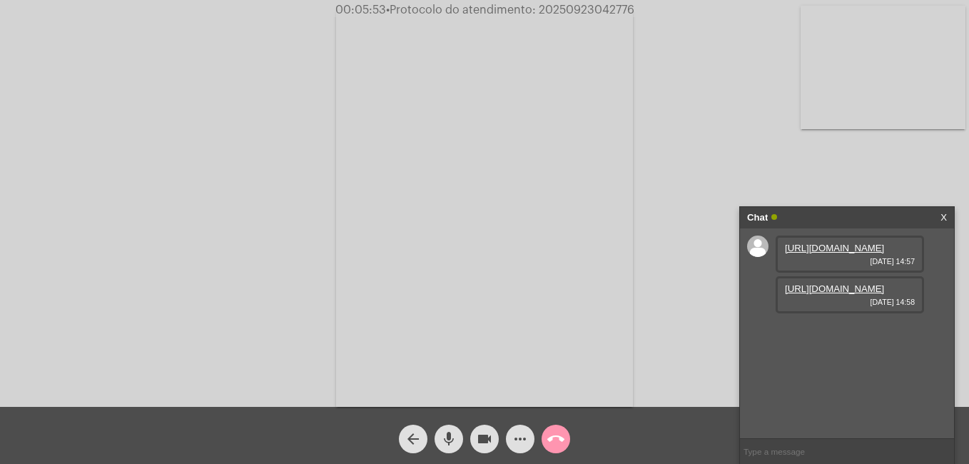
click at [488, 443] on mat-icon "videocam" at bounding box center [484, 438] width 17 height 17
click at [457, 442] on mat-icon "mic" at bounding box center [448, 438] width 17 height 17
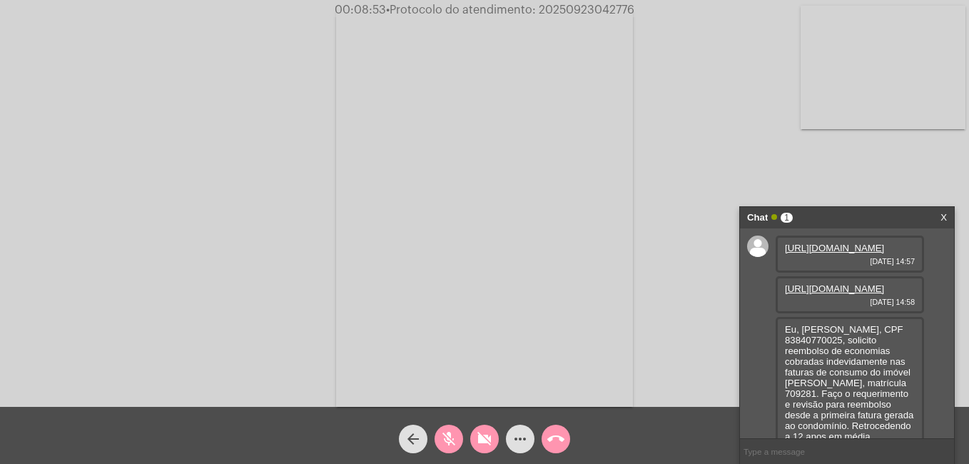
click at [484, 428] on span "videocam_off" at bounding box center [484, 439] width 17 height 29
click at [435, 438] on button "mic_off" at bounding box center [449, 439] width 29 height 29
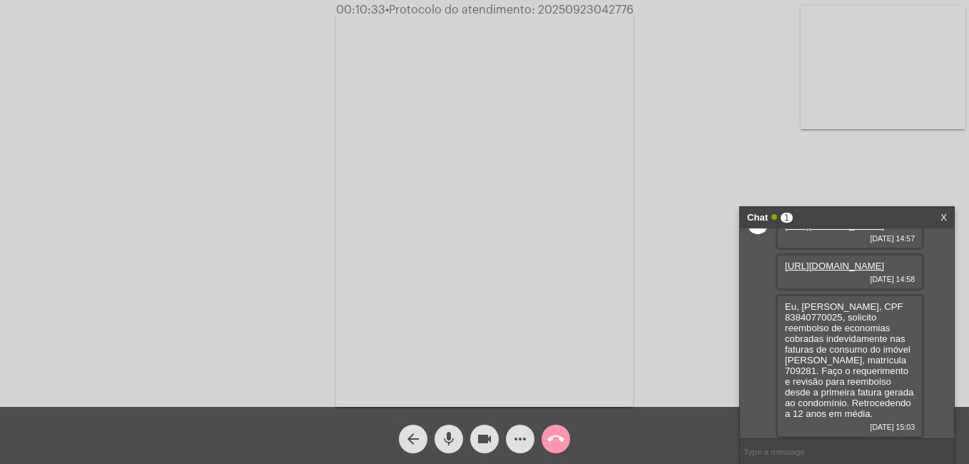
click at [817, 450] on input "text" at bounding box center [847, 451] width 214 height 25
paste input "3519248"
type input "20253519248"
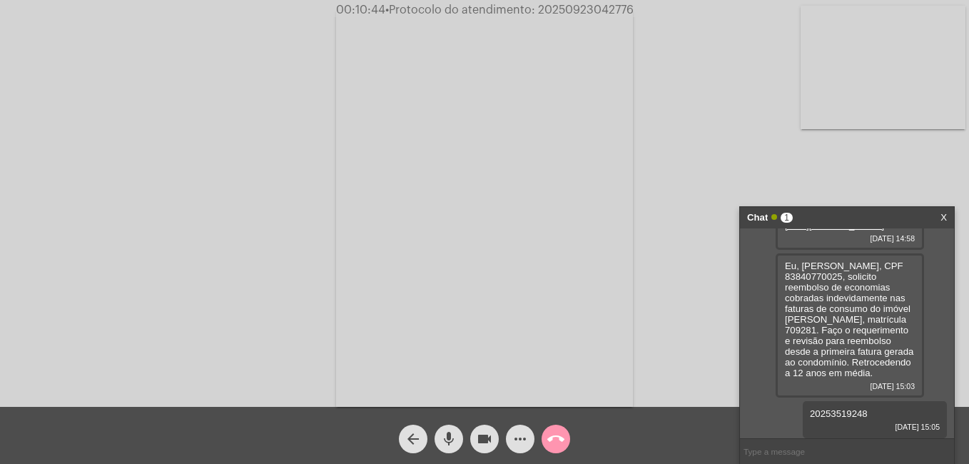
scroll to position [128, 0]
click at [942, 216] on link "X" at bounding box center [944, 217] width 6 height 21
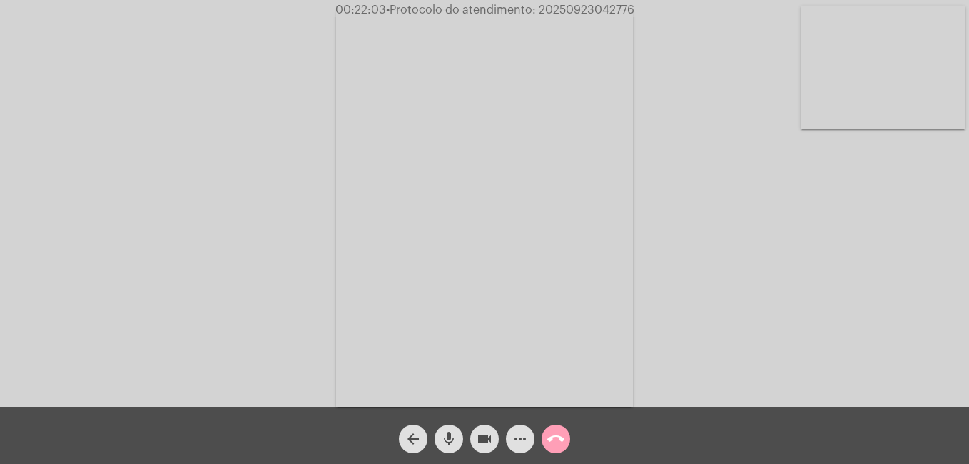
click at [556, 437] on mat-icon "call_end" at bounding box center [555, 438] width 17 height 17
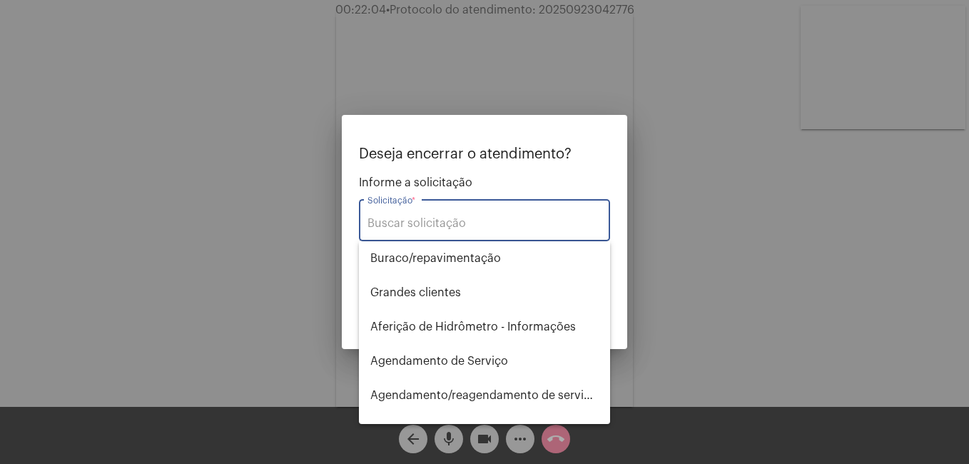
click at [462, 229] on input "Solicitação *" at bounding box center [485, 223] width 234 height 13
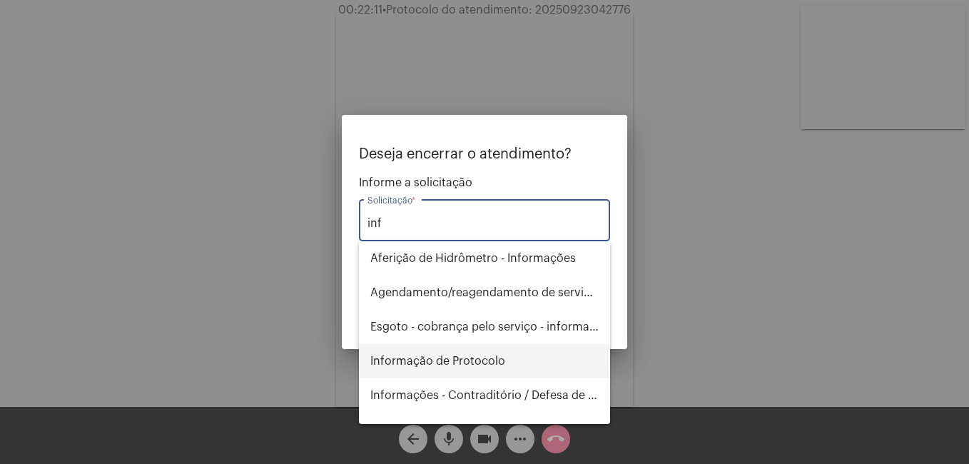
click at [477, 364] on span "Informação de Protocolo" at bounding box center [484, 361] width 228 height 34
type input "Informação de Protocolo"
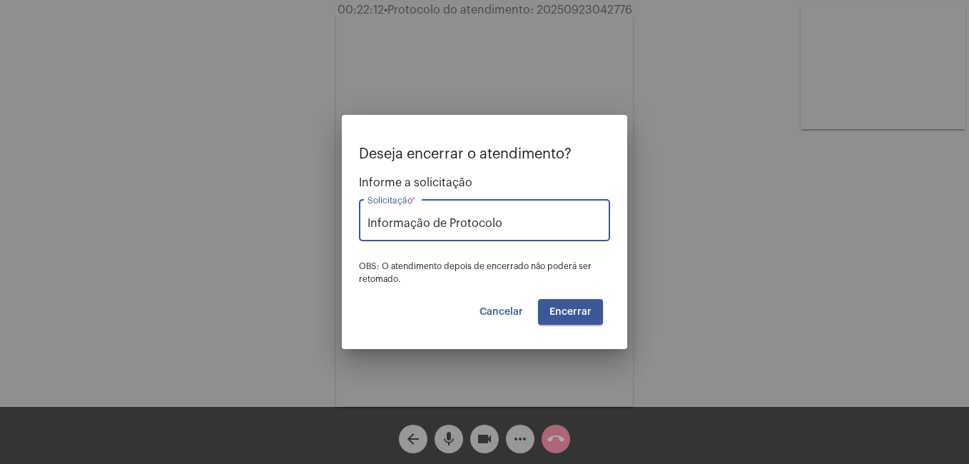
click at [568, 312] on span "Encerrar" at bounding box center [571, 312] width 42 height 10
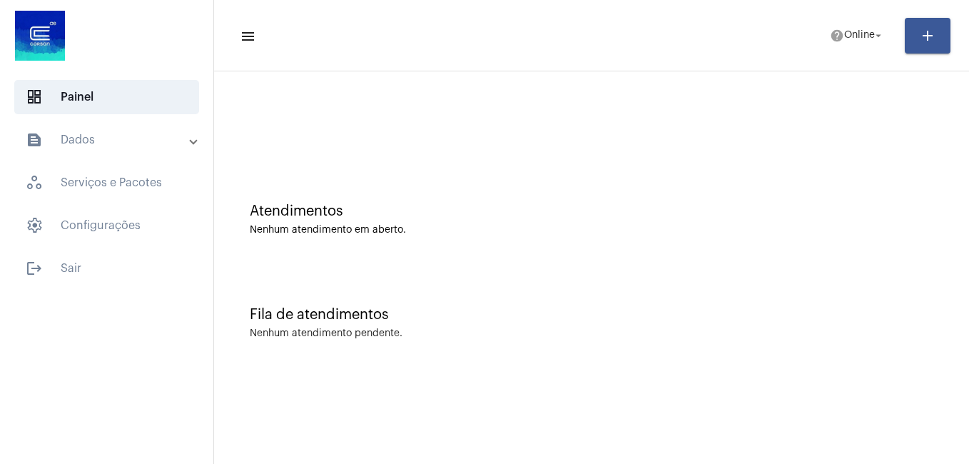
click at [851, 19] on mat-toolbar-row "menu help Online arrow_drop_down add" at bounding box center [591, 36] width 755 height 46
click at [856, 35] on span "Online" at bounding box center [859, 36] width 31 height 10
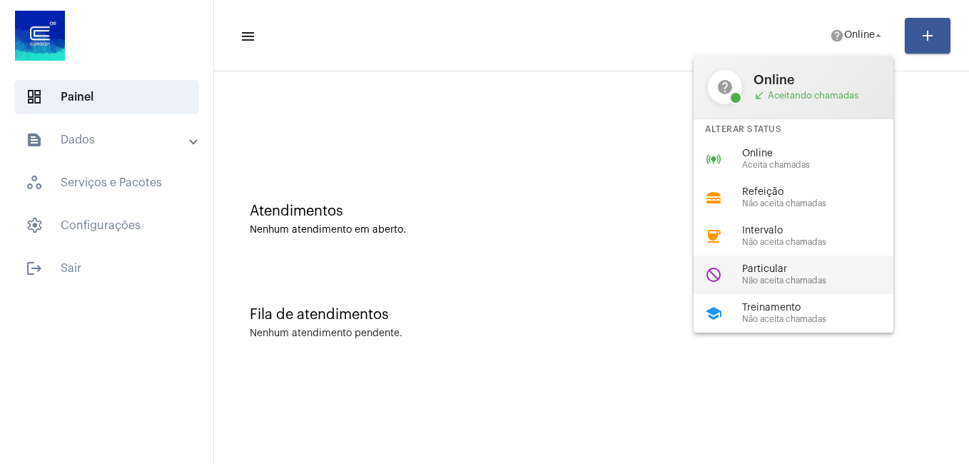
click at [794, 276] on span "Não aceita chamadas" at bounding box center [823, 280] width 163 height 9
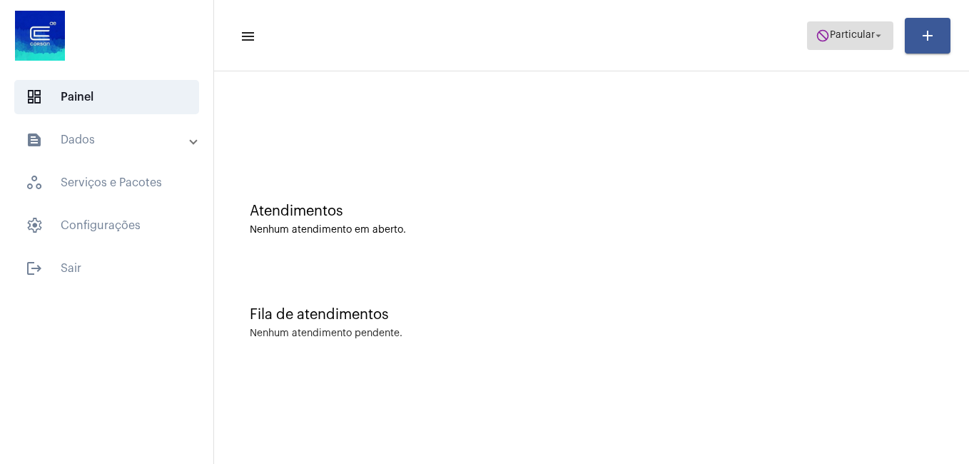
click at [841, 24] on span "do_not_disturb Particular arrow_drop_down" at bounding box center [850, 35] width 69 height 26
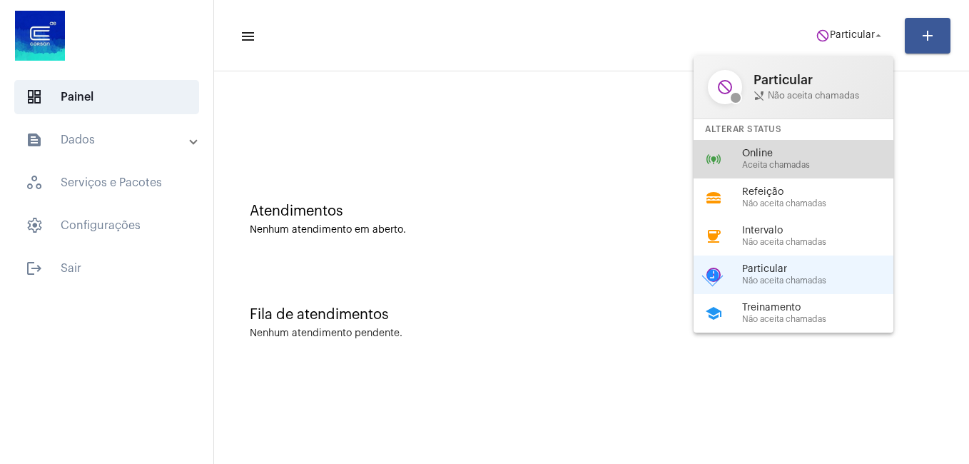
click at [753, 166] on span "Aceita chamadas" at bounding box center [823, 165] width 163 height 9
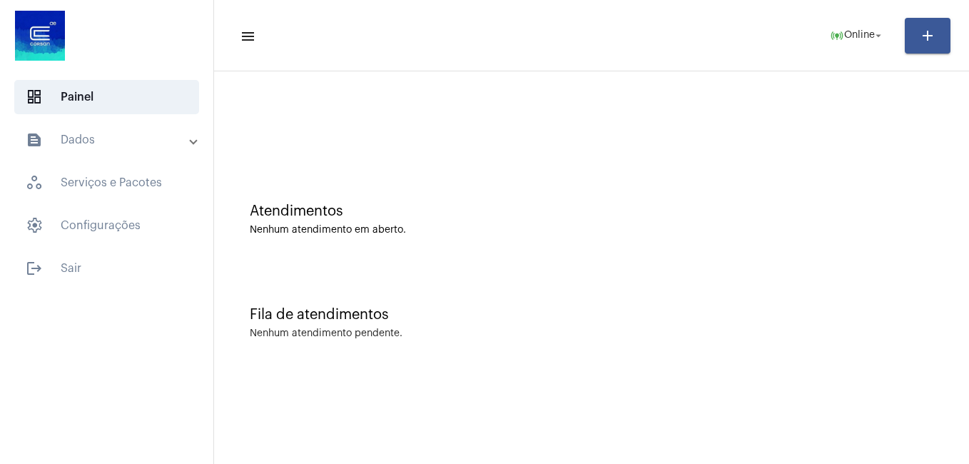
click at [495, 236] on div "Atendimentos Nenhum atendimento em aberto." at bounding box center [591, 212] width 741 height 103
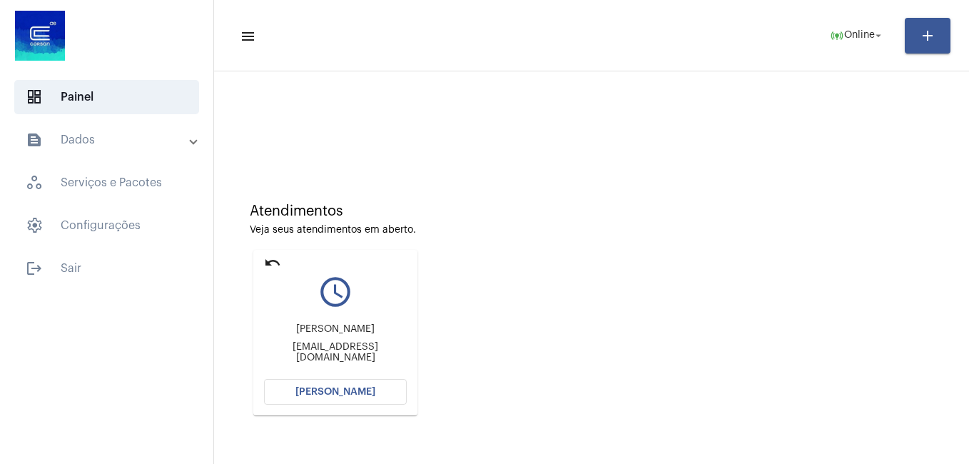
click at [621, 237] on div "Atendimentos Veja seus atendimentos em aberto. undo query_builder Marcelo marce…" at bounding box center [591, 304] width 741 height 287
click at [343, 387] on span "Abrir Chamada" at bounding box center [335, 392] width 80 height 10
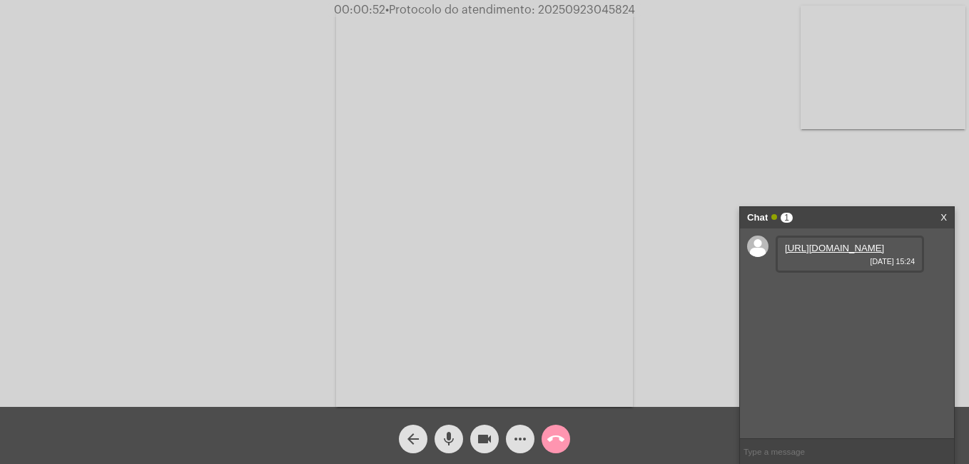
click at [808, 253] on link "https://neft-transfer-bucket.s3.amazonaws.com/temp-4c90f10a-ef74-009d-b00b-11ee…" at bounding box center [834, 248] width 99 height 11
click at [819, 253] on link "https://neft-transfer-bucket.s3.amazonaws.com/temp-4c90f10a-ef74-009d-b00b-11ee…" at bounding box center [834, 248] width 99 height 11
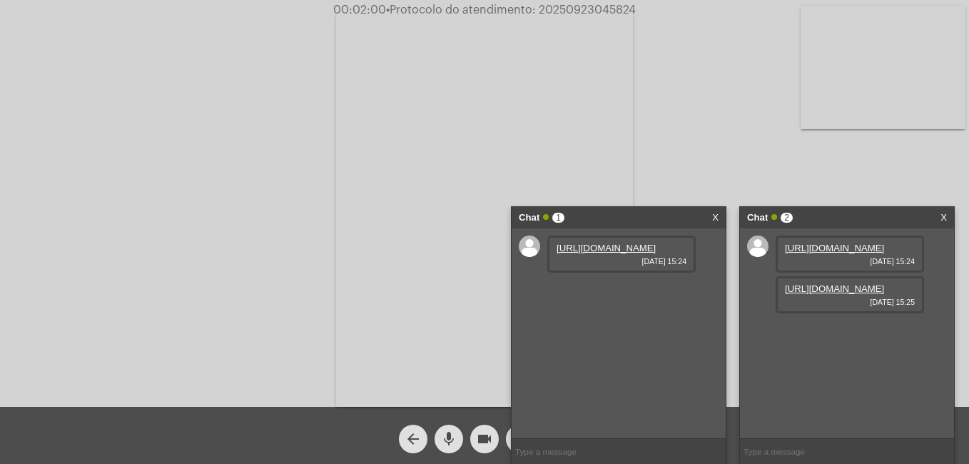
click at [809, 294] on link "https://neft-transfer-bucket.s3.amazonaws.com/temp-fa75ccf0-493f-40b8-a678-b56b…" at bounding box center [834, 288] width 99 height 11
click at [593, 253] on link "https://neft-transfer-bucket.s3.amazonaws.com/temp-4c90f10a-ef74-009d-b00b-11ee…" at bounding box center [606, 248] width 99 height 11
click at [717, 221] on link "X" at bounding box center [715, 217] width 6 height 21
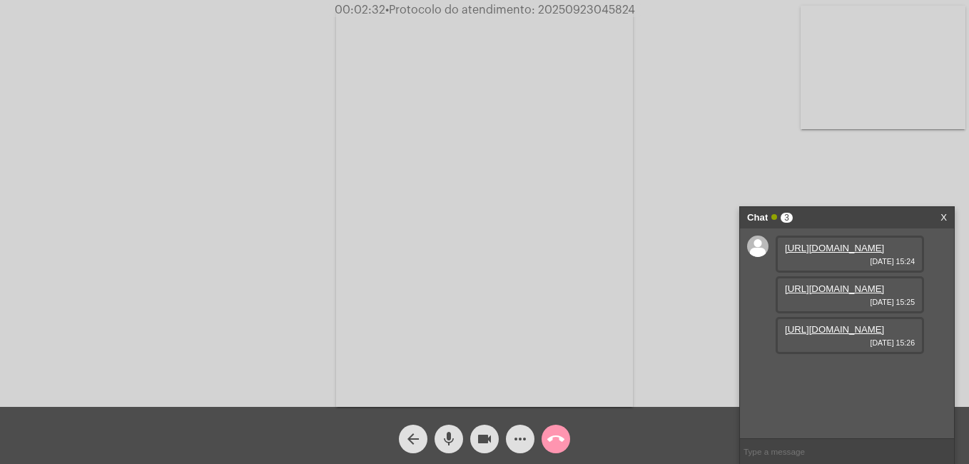
scroll to position [12, 0]
click at [833, 335] on link "https://neft-transfer-bucket.s3.amazonaws.com/temp-b8274e8a-7a24-2d53-20e3-fd7d…" at bounding box center [834, 329] width 99 height 11
click at [846, 375] on link "https://neft-transfer-bucket.s3.amazonaws.com/temp-419e64d2-a2c7-adac-deed-3b9e…" at bounding box center [834, 370] width 99 height 11
click at [483, 438] on mat-icon "videocam" at bounding box center [484, 438] width 17 height 17
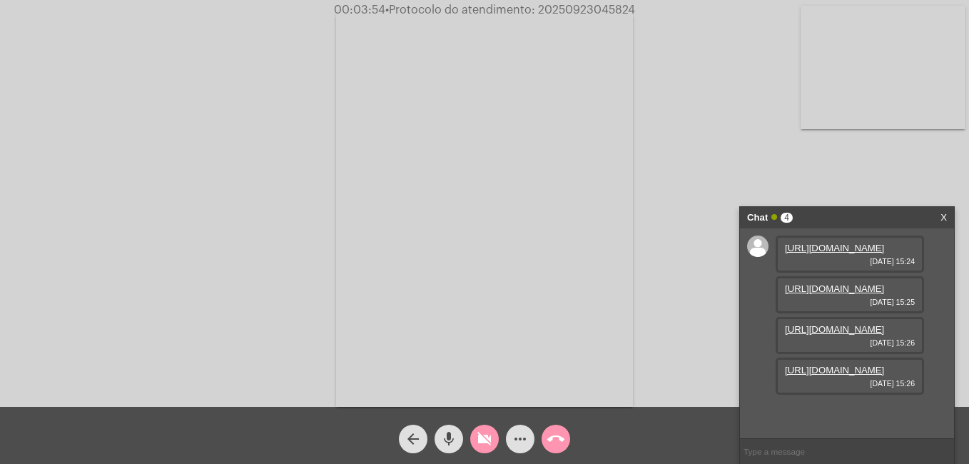
click at [451, 440] on mat-icon "mic" at bounding box center [448, 438] width 17 height 17
click at [484, 443] on mat-icon "videocam_off" at bounding box center [484, 438] width 17 height 17
click at [447, 440] on mat-icon "mic_off" at bounding box center [448, 438] width 17 height 17
click at [484, 442] on mat-icon "videocam" at bounding box center [484, 438] width 17 height 17
click at [457, 440] on mat-icon "mic" at bounding box center [448, 438] width 17 height 17
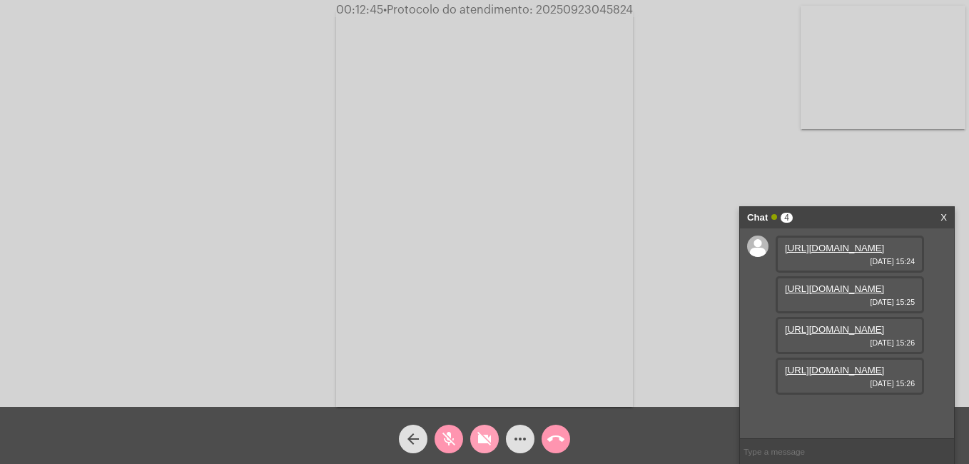
click at [484, 440] on mat-icon "videocam_off" at bounding box center [484, 438] width 17 height 17
click at [451, 440] on mat-icon "mic_off" at bounding box center [448, 438] width 17 height 17
click at [535, 435] on div "more_horiz" at bounding box center [520, 436] width 36 height 36
click at [531, 435] on button "more_horiz" at bounding box center [520, 439] width 29 height 29
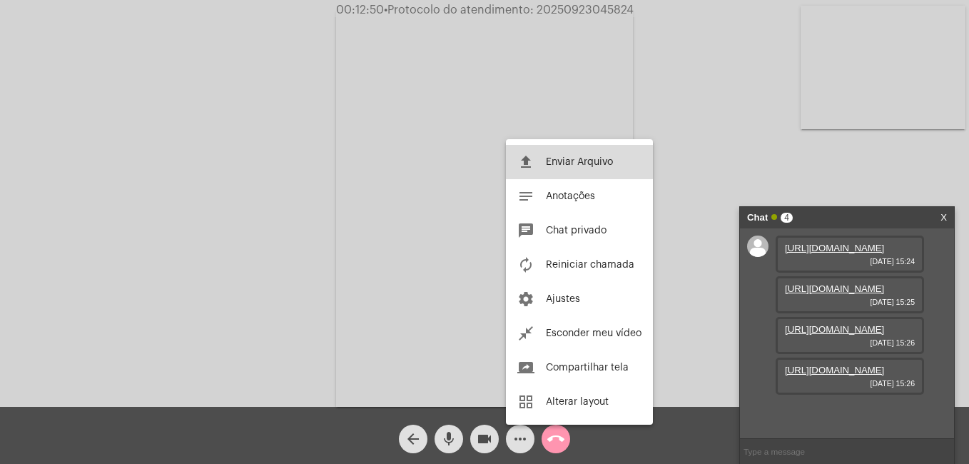
click at [525, 160] on mat-icon "file_upload" at bounding box center [525, 161] width 17 height 17
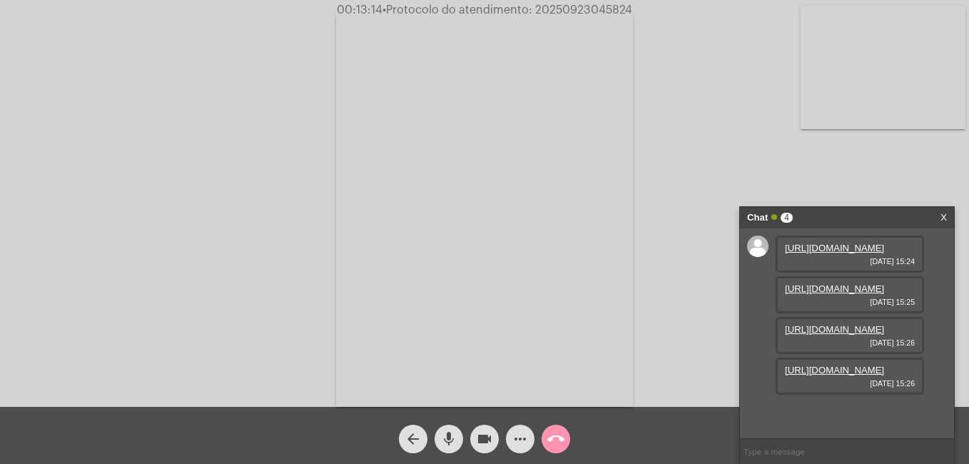
click at [523, 434] on mat-icon "more_horiz" at bounding box center [520, 438] width 17 height 17
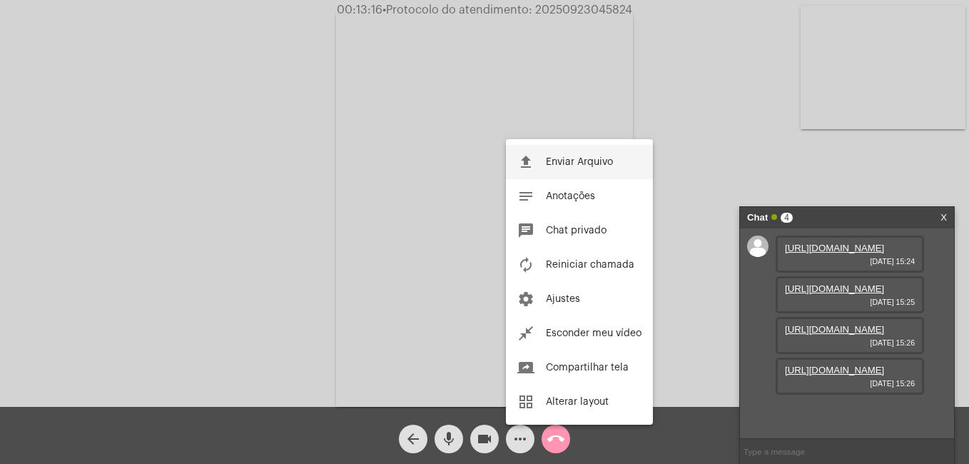
click at [540, 157] on button "file_upload Enviar Arquivo" at bounding box center [579, 162] width 147 height 34
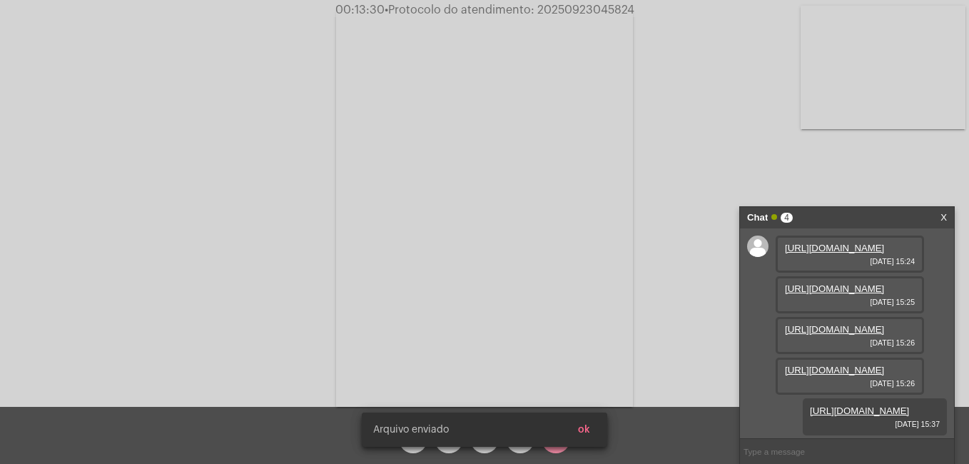
scroll to position [158, 0]
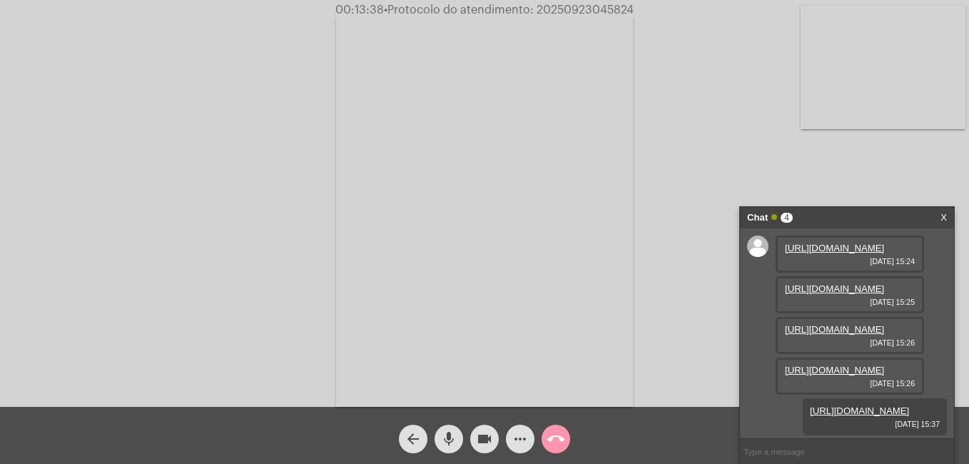
click at [941, 340] on div "https://neft-transfer-bucket.s3.amazonaws.com/temp-4c90f10a-ef74-009d-b00b-11ee…" at bounding box center [847, 333] width 214 height 210
click at [555, 438] on mat-icon "call_end" at bounding box center [555, 438] width 17 height 17
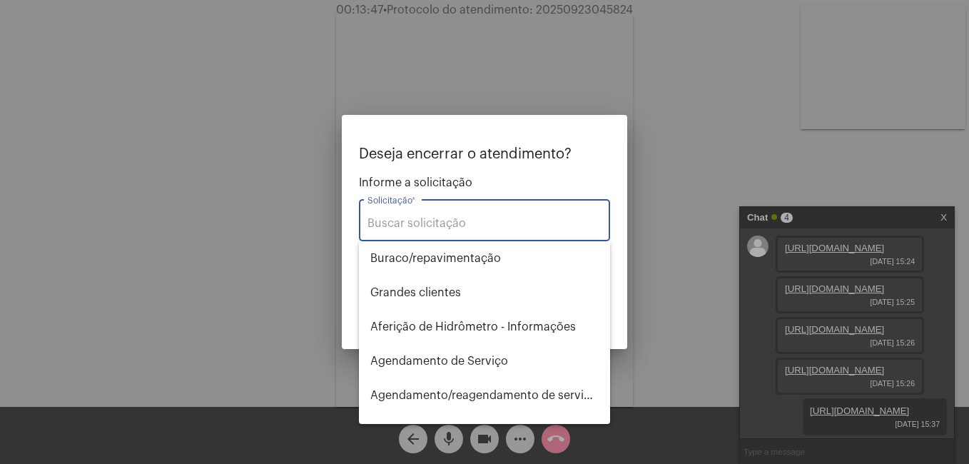
click at [467, 226] on input "Solicitação *" at bounding box center [485, 223] width 234 height 13
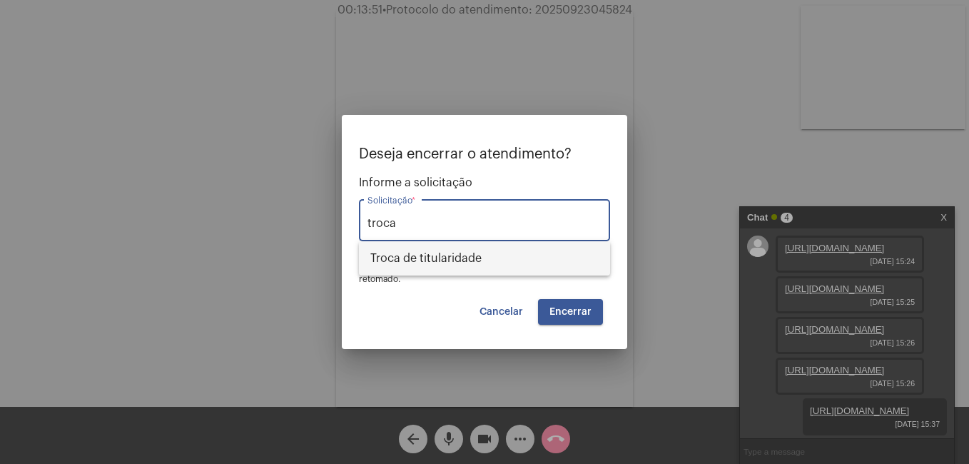
click at [477, 246] on span "Troca de titularidade" at bounding box center [484, 258] width 228 height 34
type input "Troca de titularidade"
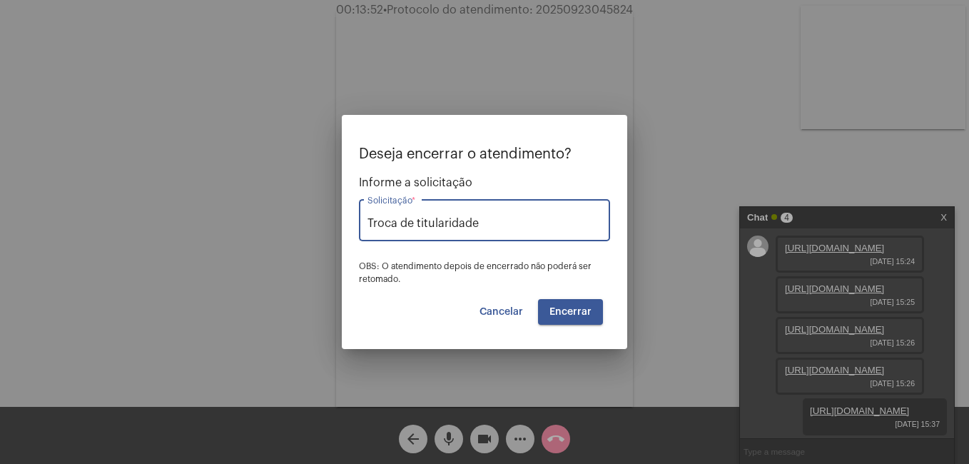
click at [567, 311] on span "Encerrar" at bounding box center [571, 312] width 42 height 10
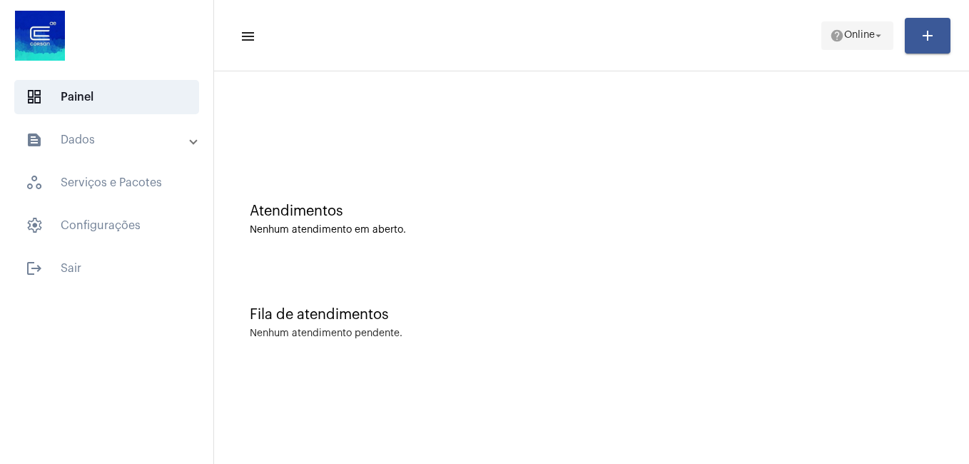
click at [844, 37] on span "Online" at bounding box center [859, 36] width 31 height 10
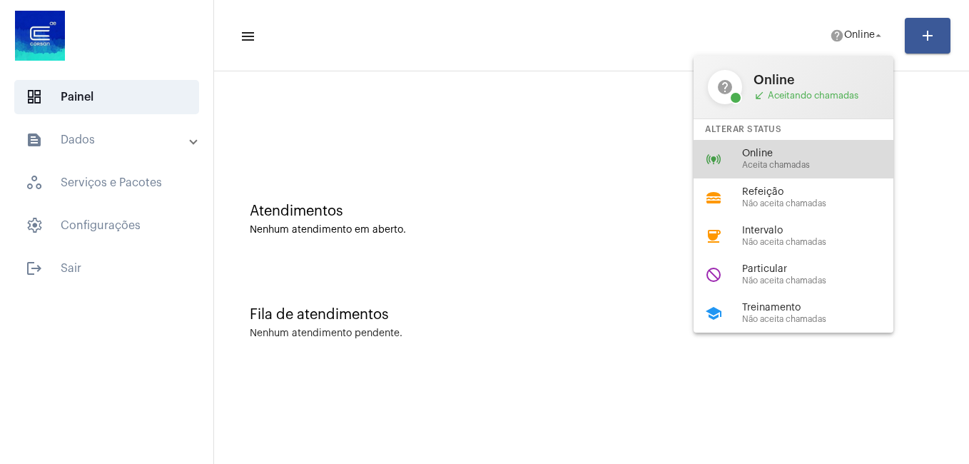
click at [803, 168] on span "Aceita chamadas" at bounding box center [823, 165] width 163 height 9
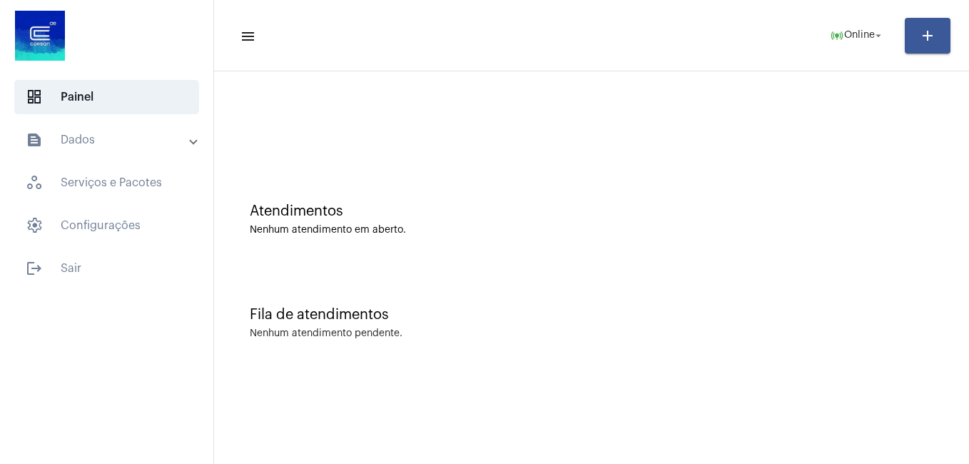
click at [345, 120] on div at bounding box center [591, 120] width 741 height 82
click at [259, 109] on div at bounding box center [591, 120] width 741 height 82
click at [850, 50] on mat-toolbar-row "menu online_prediction Online arrow_drop_down add" at bounding box center [591, 36] width 755 height 46
click at [852, 43] on span "online_prediction Online arrow_drop_down" at bounding box center [857, 35] width 55 height 26
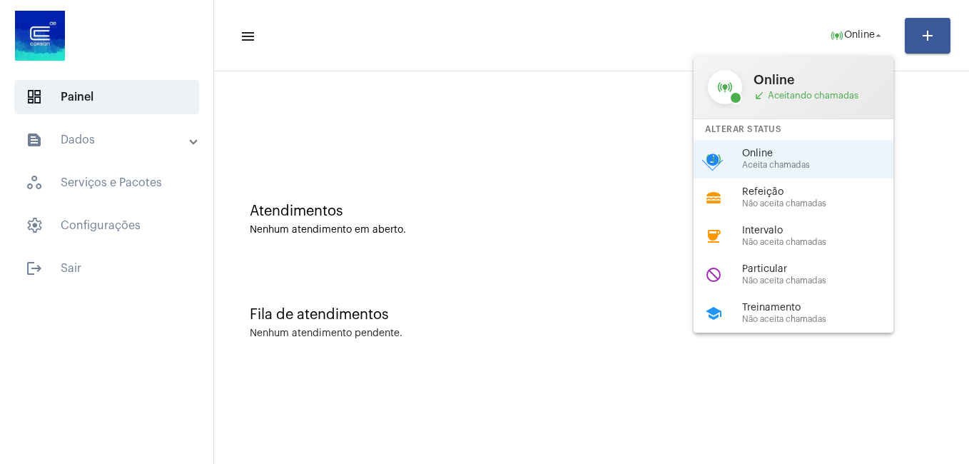
click at [798, 153] on span "Online" at bounding box center [823, 153] width 163 height 11
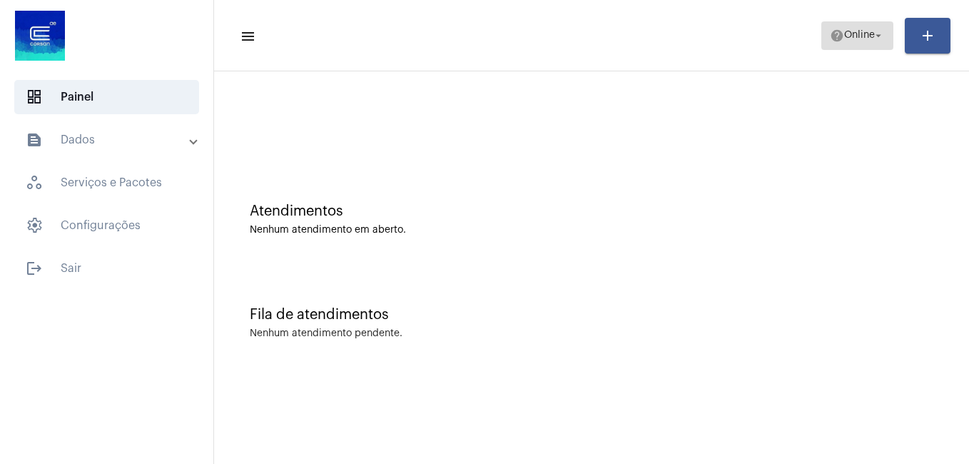
click at [845, 39] on span "Online" at bounding box center [859, 36] width 31 height 10
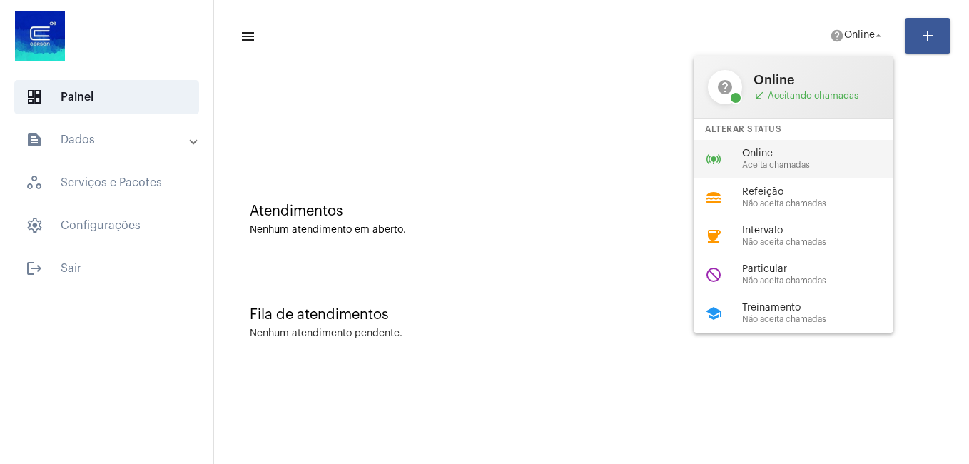
click at [784, 148] on span "Online" at bounding box center [823, 153] width 163 height 11
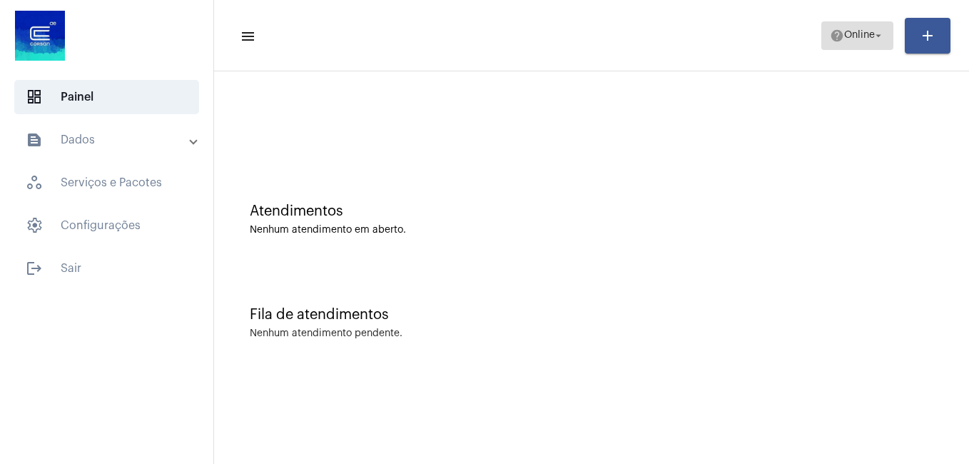
click at [866, 40] on span "Online" at bounding box center [859, 36] width 31 height 10
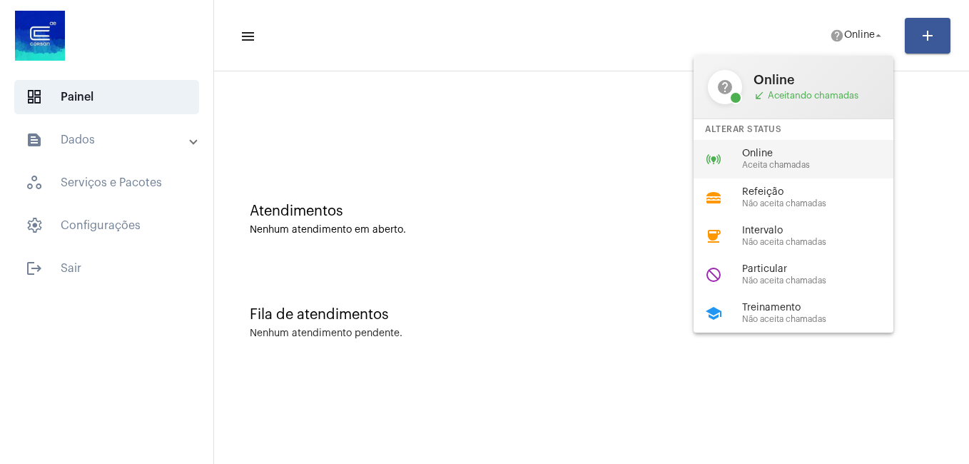
click at [795, 141] on div "online_prediction Online Aceita chamadas" at bounding box center [805, 159] width 223 height 39
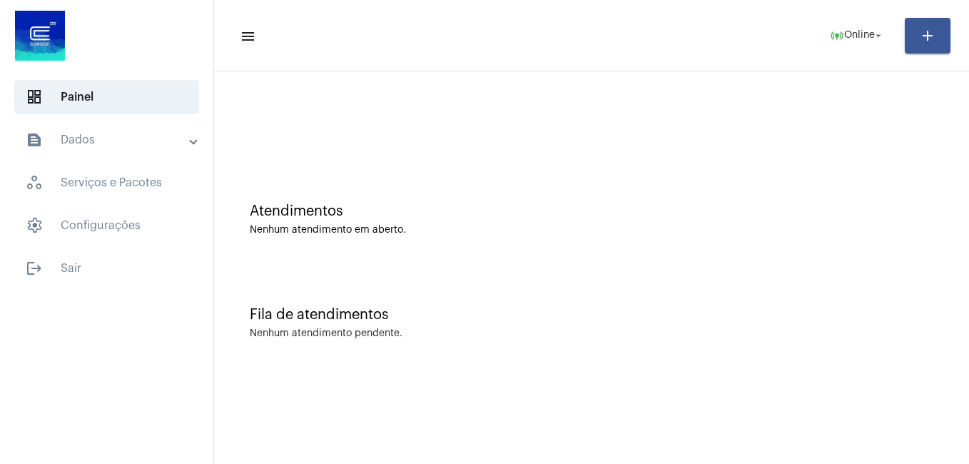
click at [582, 410] on mat-sidenav-content "menu online_prediction Online arrow_drop_down add Atendimentos Nenhum atendimen…" at bounding box center [591, 232] width 755 height 464
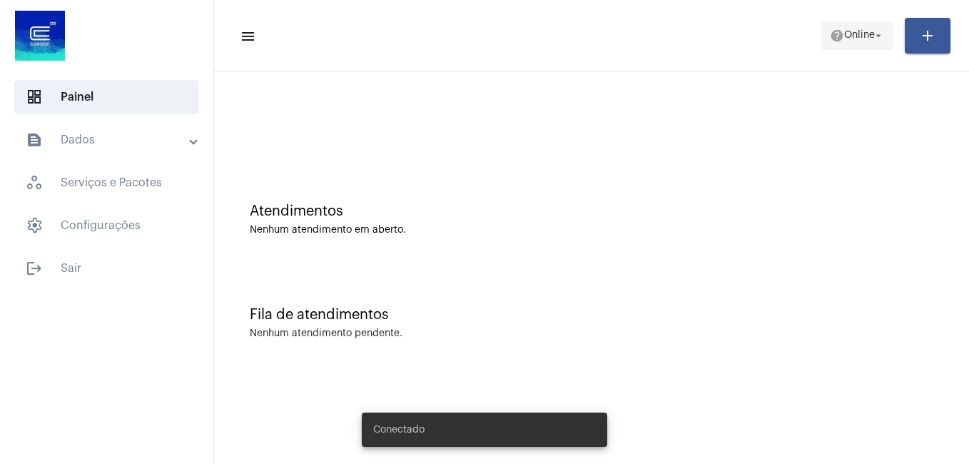
click at [863, 22] on span "help Online arrow_drop_down" at bounding box center [857, 35] width 55 height 26
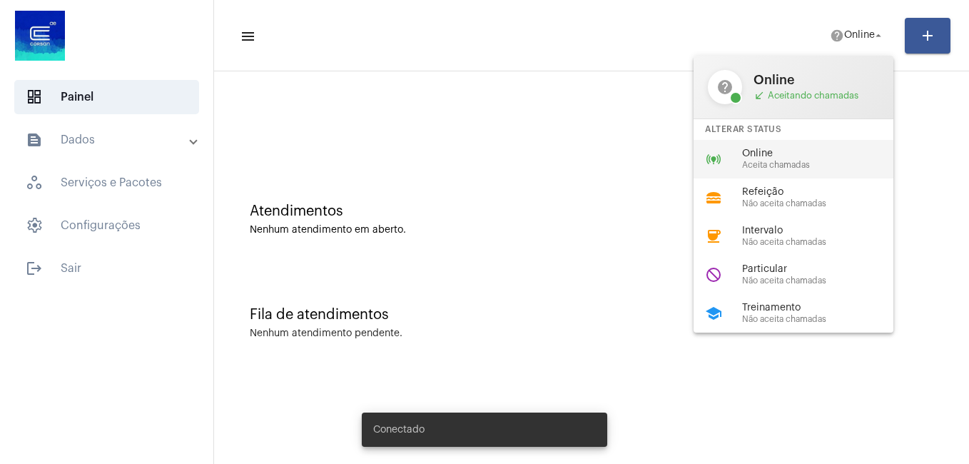
click at [826, 150] on span "Online" at bounding box center [823, 153] width 163 height 11
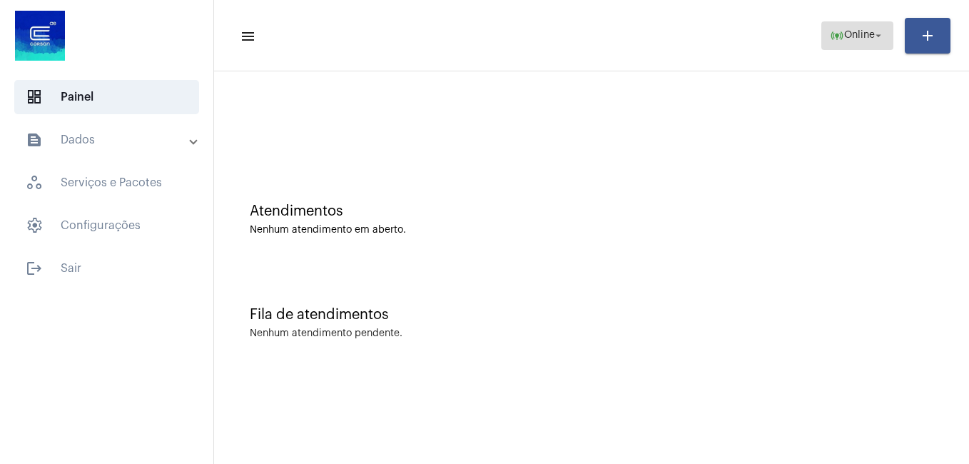
click at [844, 32] on span "Online" at bounding box center [859, 36] width 31 height 10
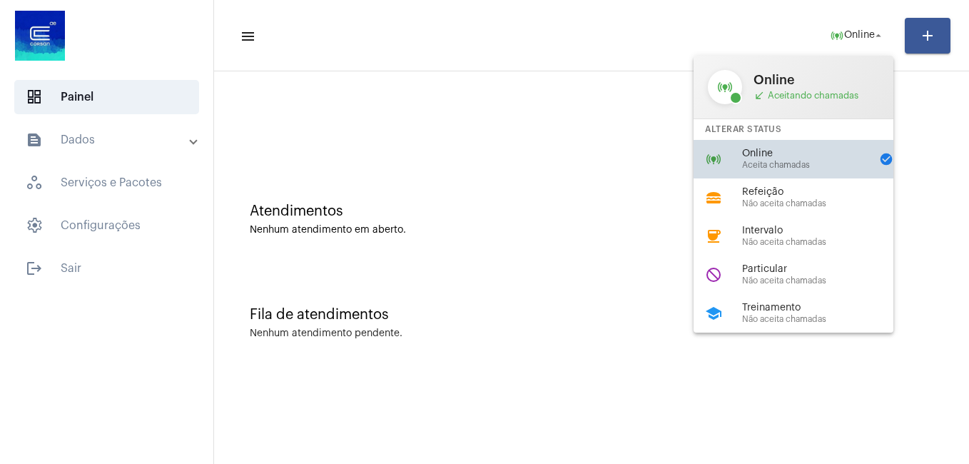
click at [823, 154] on span "Online" at bounding box center [806, 153] width 128 height 11
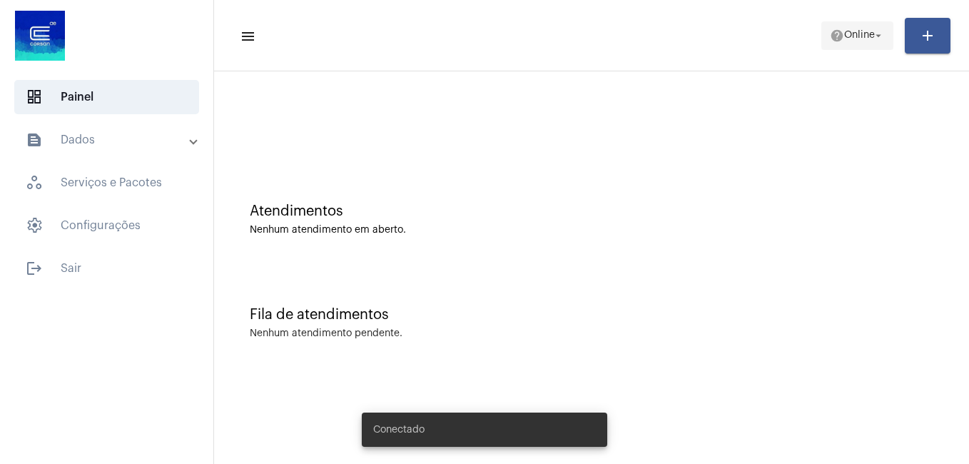
click at [861, 45] on span "help Online arrow_drop_down" at bounding box center [857, 35] width 55 height 26
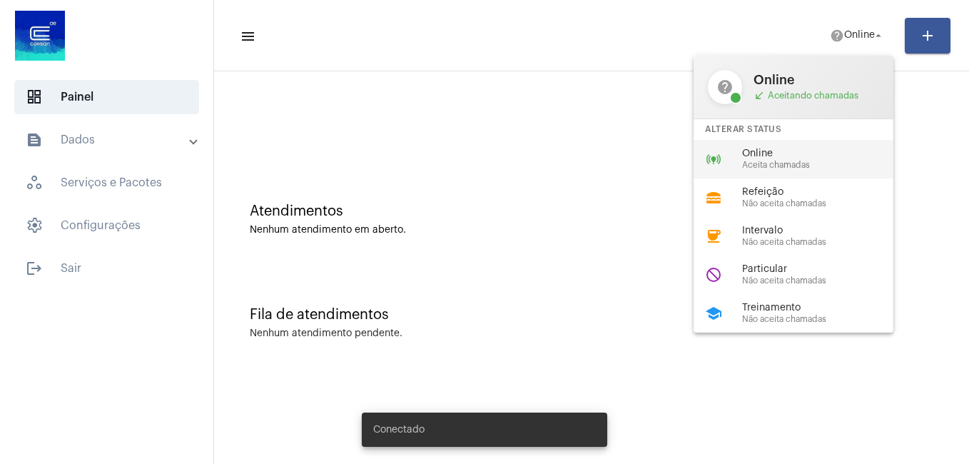
click at [788, 163] on span "Aceita chamadas" at bounding box center [823, 165] width 163 height 9
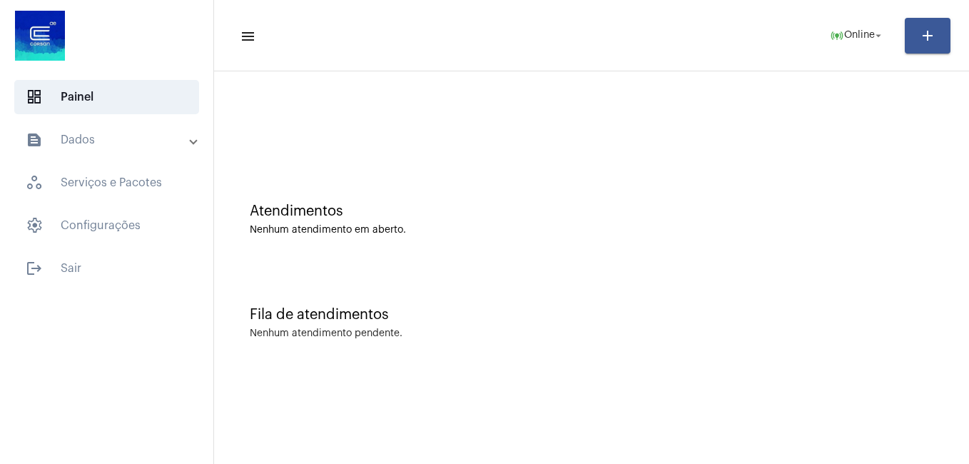
click at [462, 178] on div "Atendimentos Nenhum atendimento em aberto." at bounding box center [591, 212] width 741 height 103
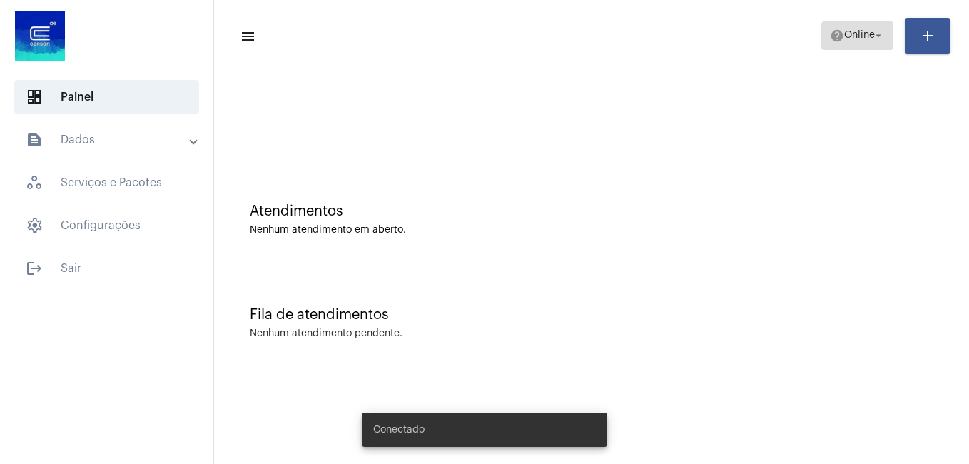
click at [845, 24] on span "help Online arrow_drop_down" at bounding box center [857, 35] width 55 height 26
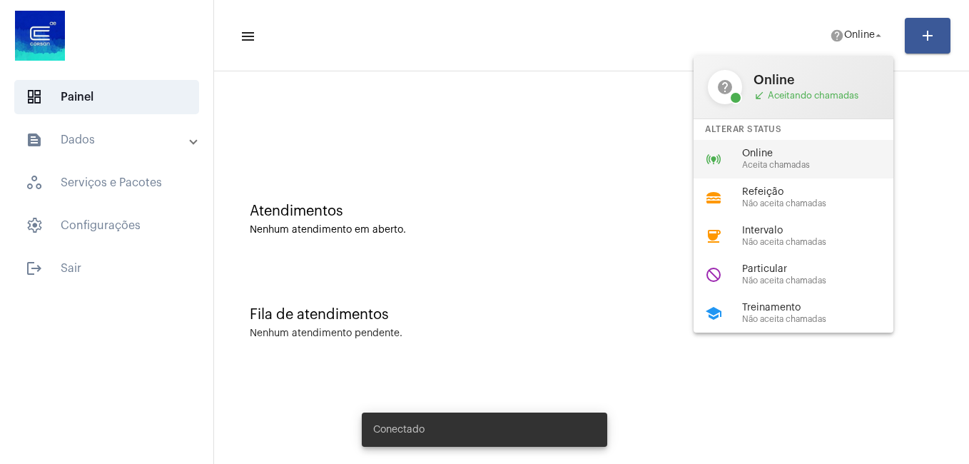
click at [779, 153] on span "Online" at bounding box center [823, 153] width 163 height 11
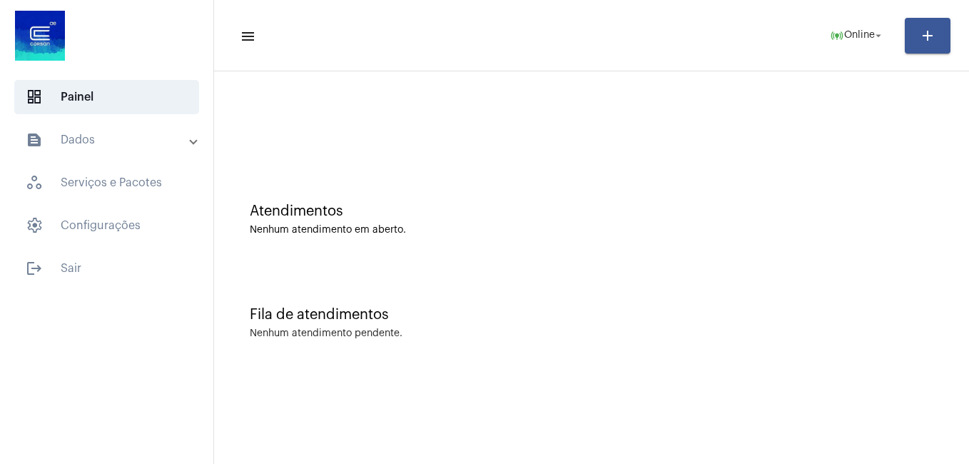
click at [678, 191] on div "Atendimentos Nenhum atendimento em aberto." at bounding box center [591, 212] width 741 height 103
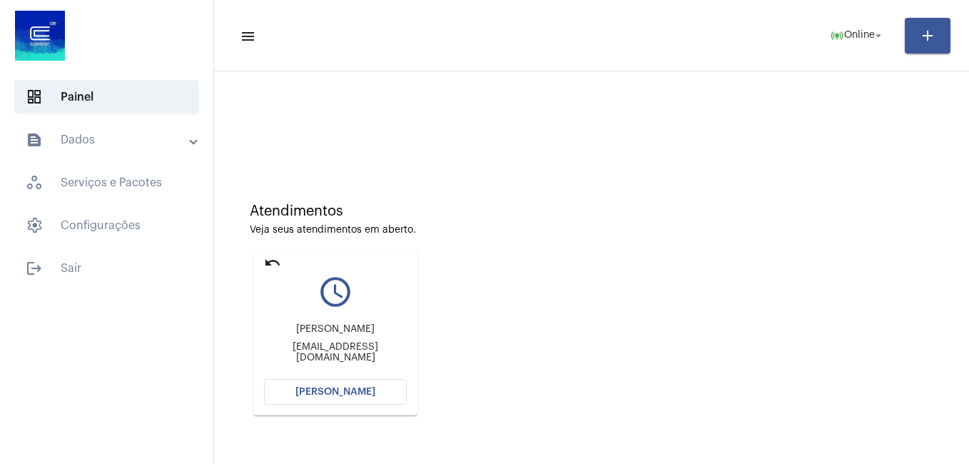
click at [374, 395] on button "[PERSON_NAME]" at bounding box center [335, 392] width 143 height 26
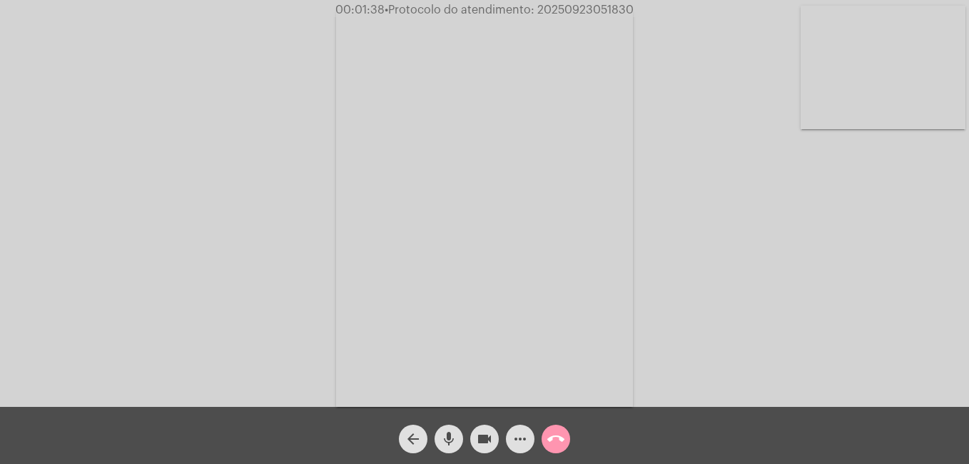
click at [517, 442] on mat-icon "more_horiz" at bounding box center [520, 438] width 17 height 17
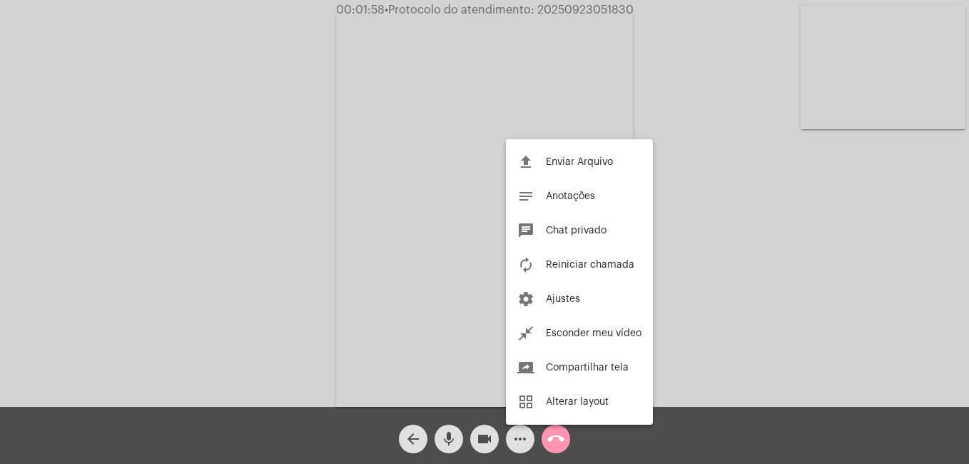
click at [526, 444] on div at bounding box center [484, 232] width 969 height 464
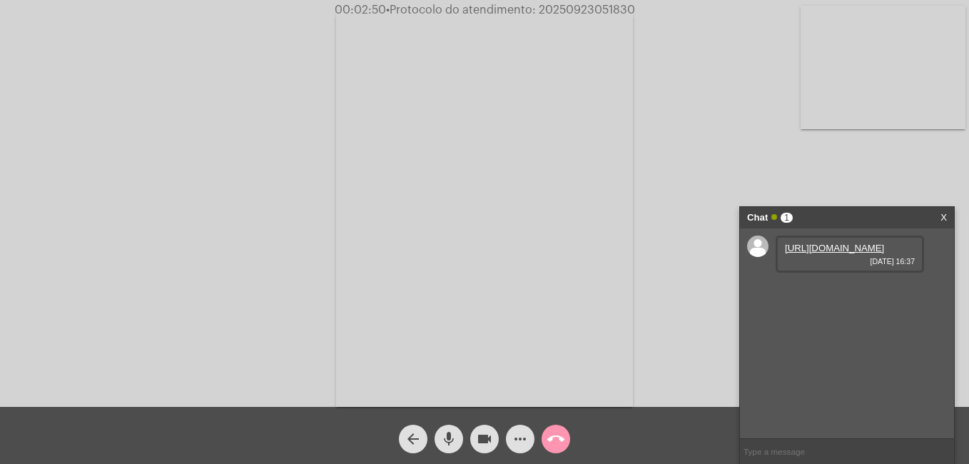
click at [841, 253] on link "[URL][DOMAIN_NAME]" at bounding box center [834, 248] width 99 height 11
click at [822, 294] on link "[URL][DOMAIN_NAME]" at bounding box center [834, 288] width 99 height 11
click at [482, 440] on mat-icon "videocam" at bounding box center [484, 438] width 17 height 17
click at [457, 438] on button "mic" at bounding box center [449, 439] width 29 height 29
click at [480, 432] on mat-icon "videocam_off" at bounding box center [484, 438] width 17 height 17
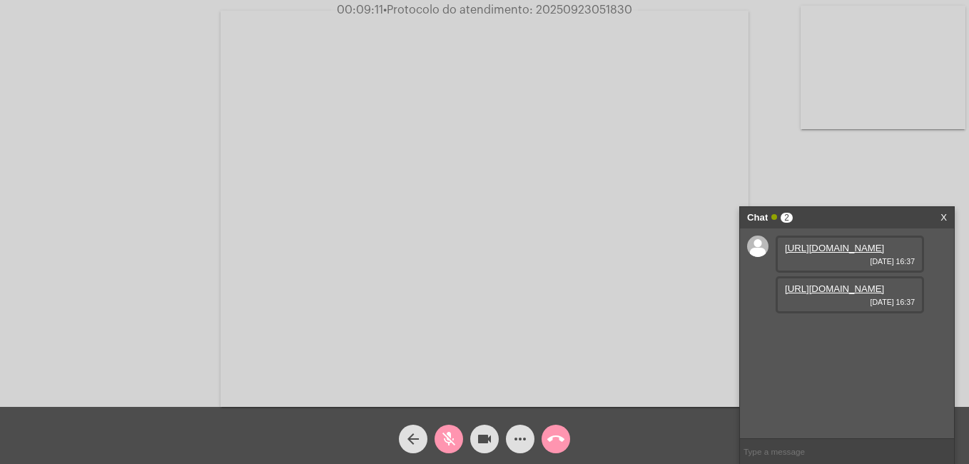
click at [432, 435] on div "mic_off" at bounding box center [449, 436] width 36 height 36
click at [512, 441] on mat-icon "more_horiz" at bounding box center [520, 438] width 17 height 17
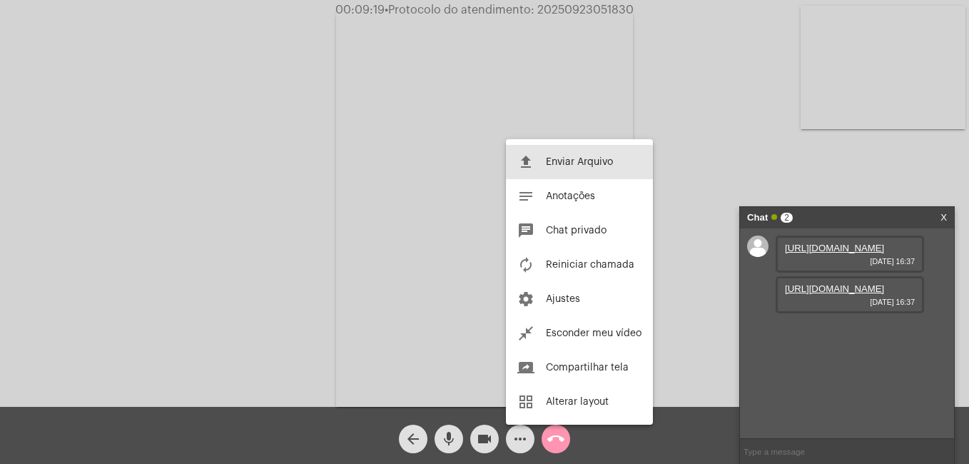
click at [563, 148] on button "file_upload Enviar Arquivo" at bounding box center [579, 162] width 147 height 34
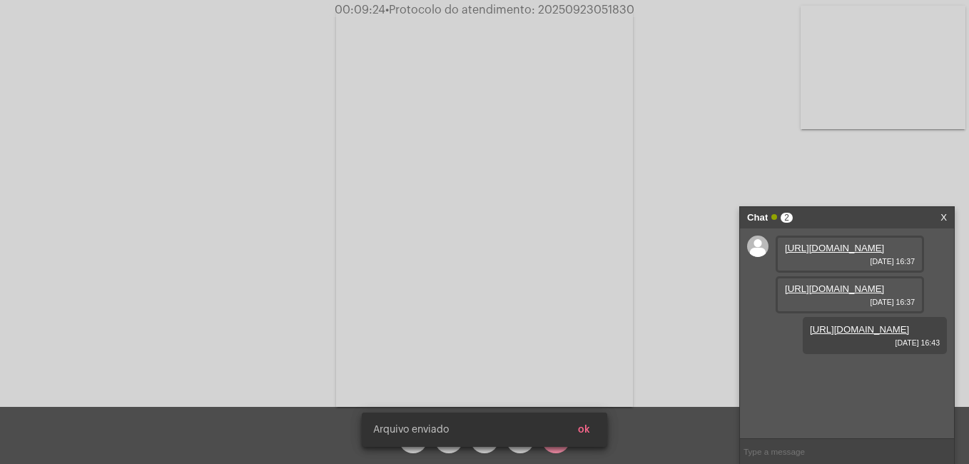
scroll to position [12, 0]
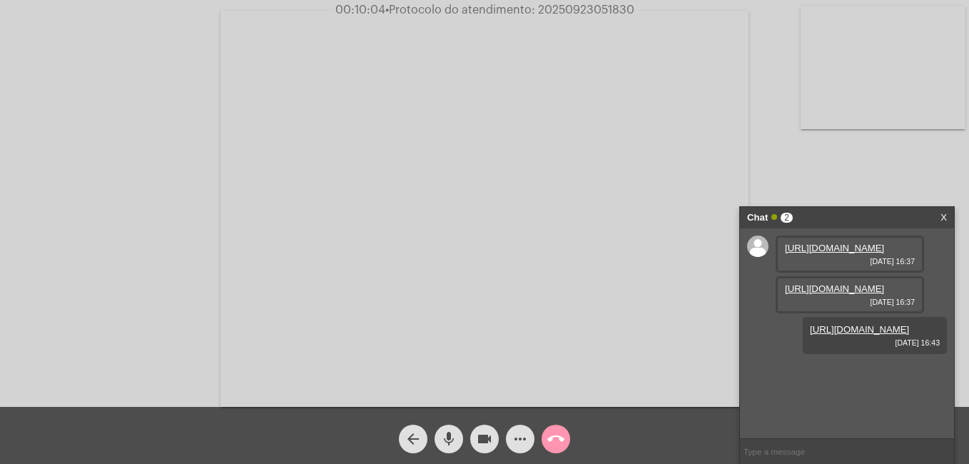
click at [940, 221] on div "Chat 2 X" at bounding box center [847, 217] width 214 height 21
click at [562, 430] on span "call_end" at bounding box center [555, 439] width 17 height 29
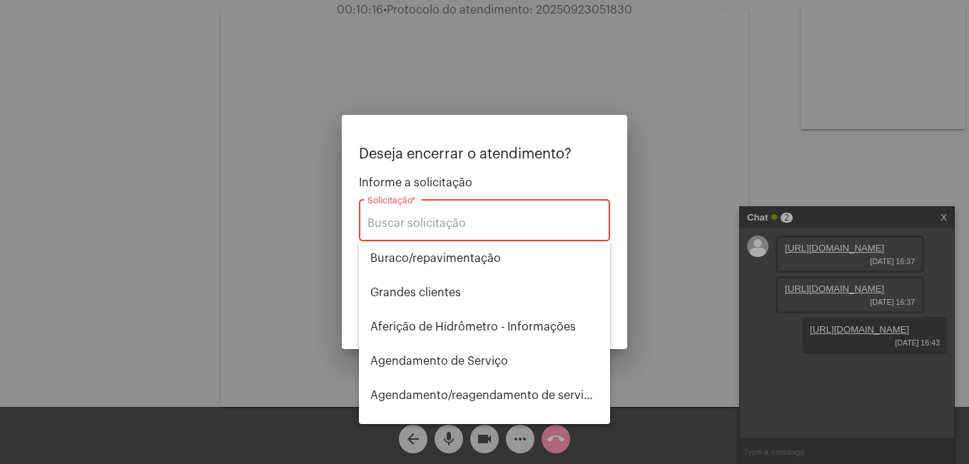
click at [457, 230] on div "Solicitação *" at bounding box center [485, 218] width 234 height 45
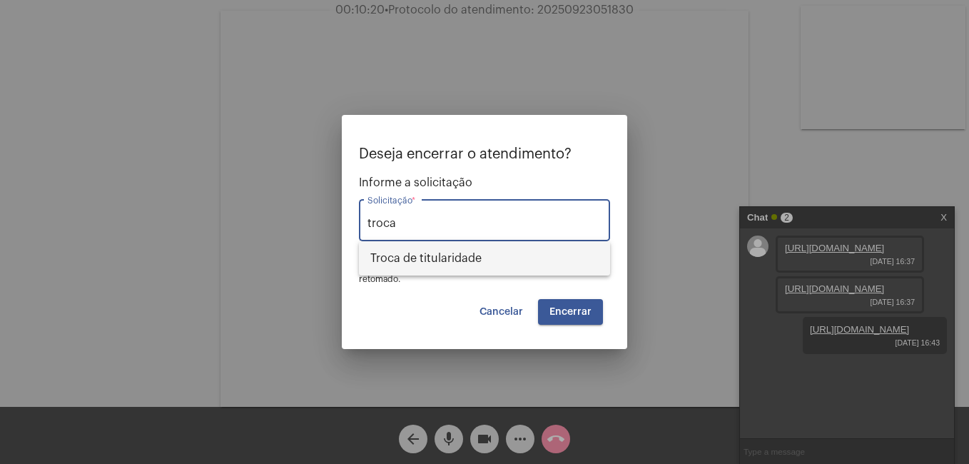
click at [425, 256] on span "Troca de titularidade" at bounding box center [484, 258] width 228 height 34
type input "Troca de titularidade"
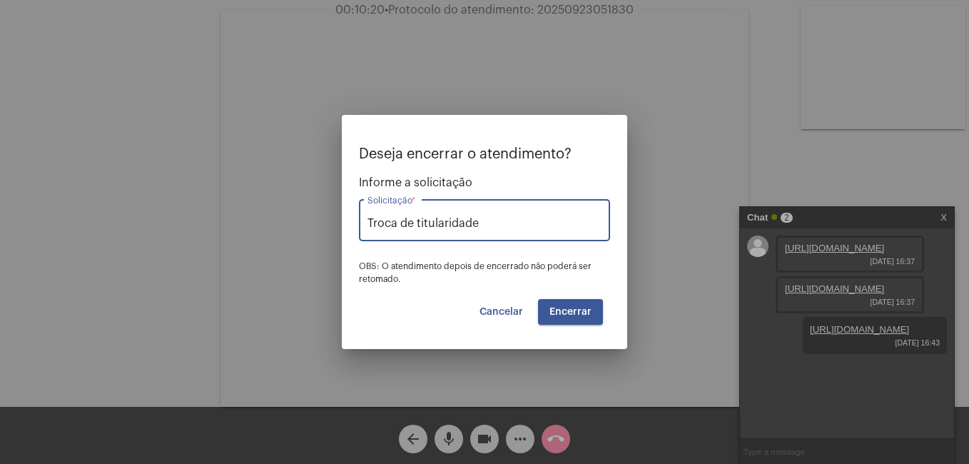
click at [573, 300] on button "Encerrar" at bounding box center [570, 312] width 65 height 26
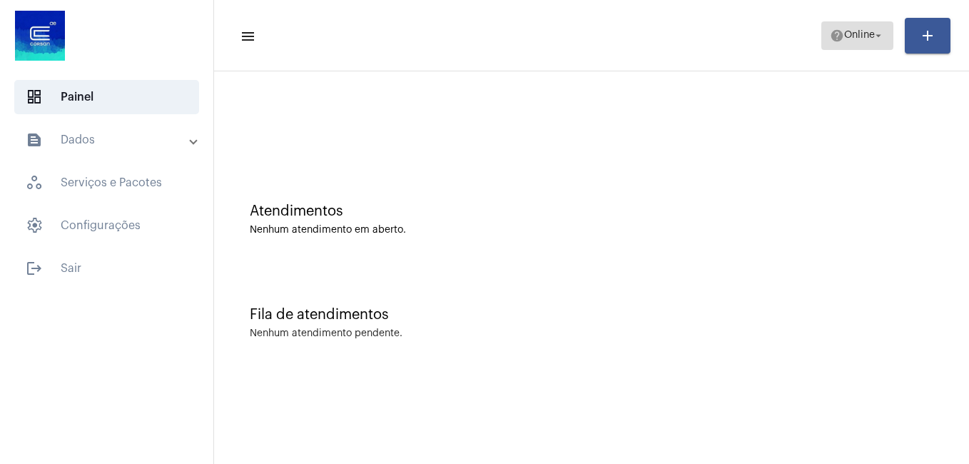
click at [846, 36] on span "Online" at bounding box center [859, 36] width 31 height 10
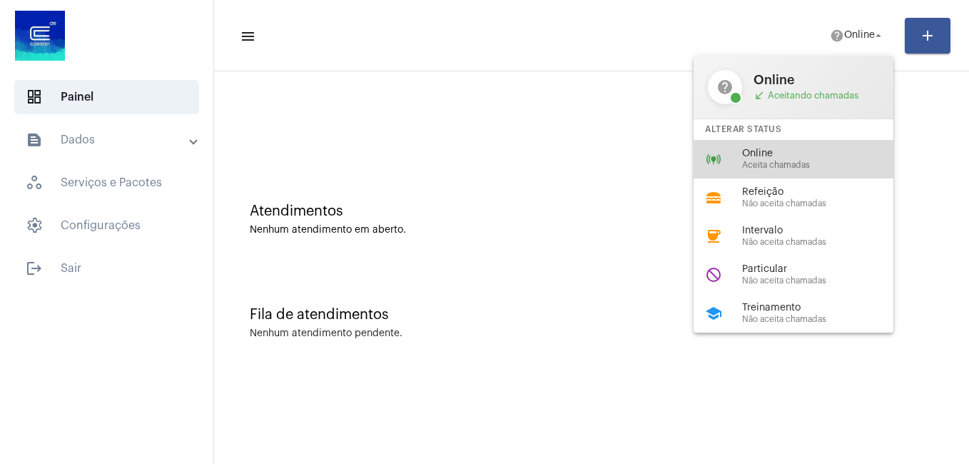
click at [784, 146] on div "online_prediction Online Aceita chamadas" at bounding box center [805, 159] width 223 height 39
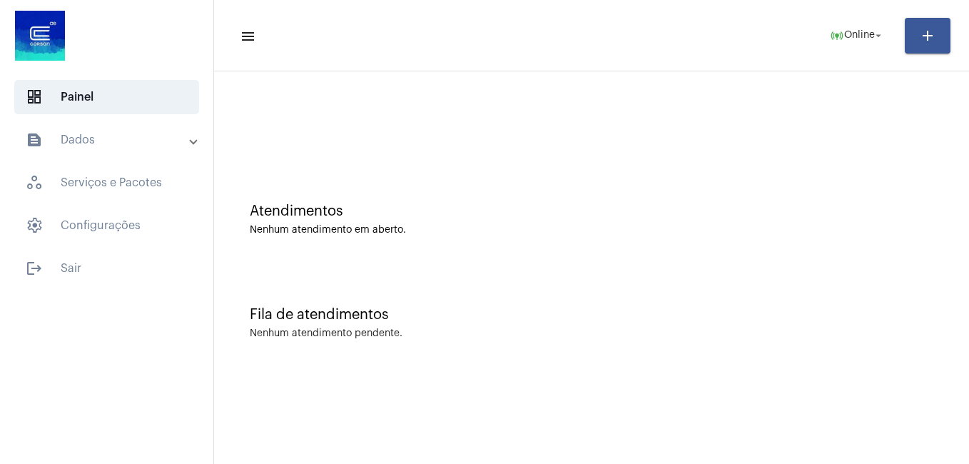
click at [627, 88] on div at bounding box center [591, 120] width 741 height 82
click at [384, 80] on div at bounding box center [591, 120] width 741 height 82
click at [850, 24] on span "online_prediction Online arrow_drop_down" at bounding box center [857, 35] width 55 height 26
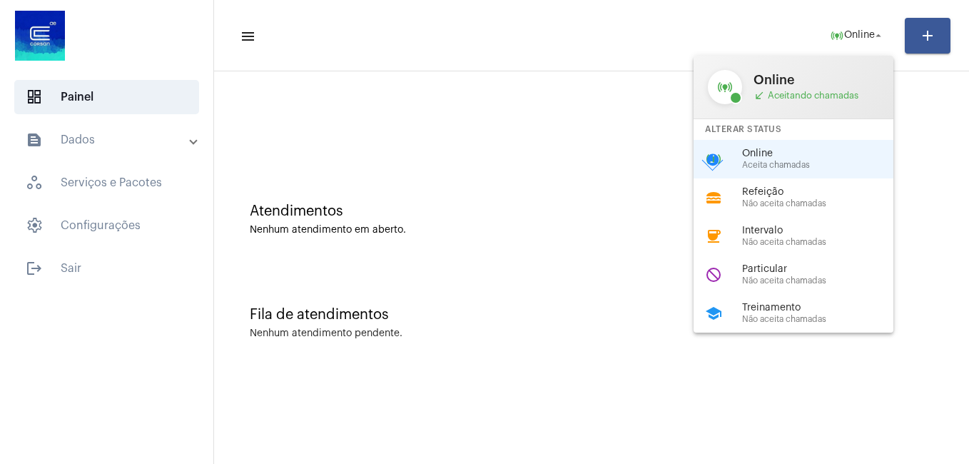
click at [634, 32] on div at bounding box center [484, 232] width 969 height 464
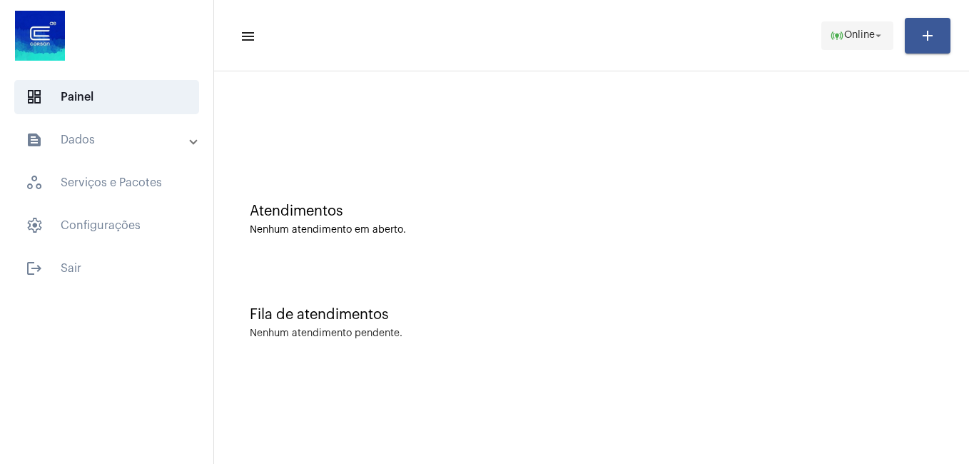
click at [851, 28] on span "online_prediction Online arrow_drop_down" at bounding box center [857, 35] width 55 height 26
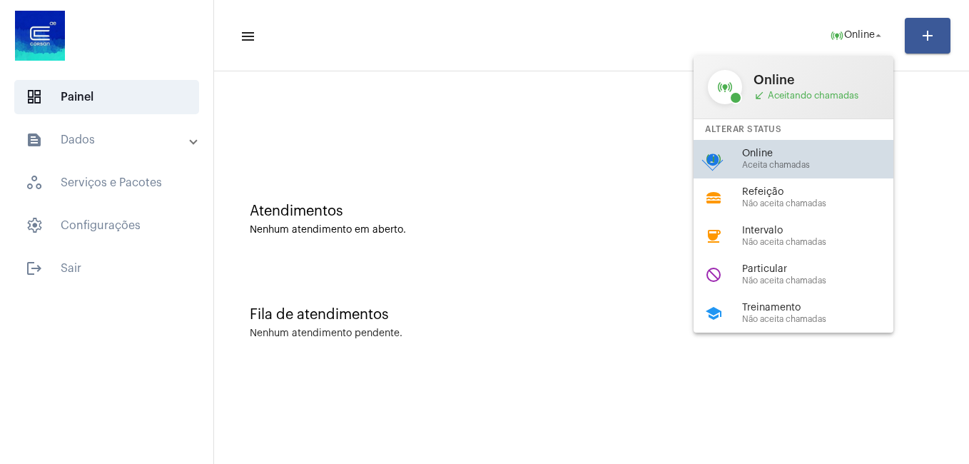
click at [784, 151] on span "Online" at bounding box center [823, 153] width 163 height 11
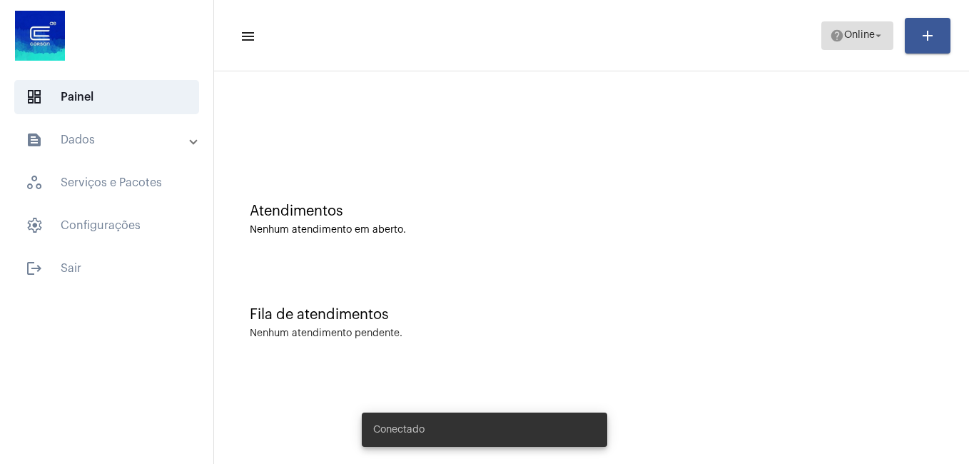
click at [857, 31] on span "Online" at bounding box center [859, 36] width 31 height 10
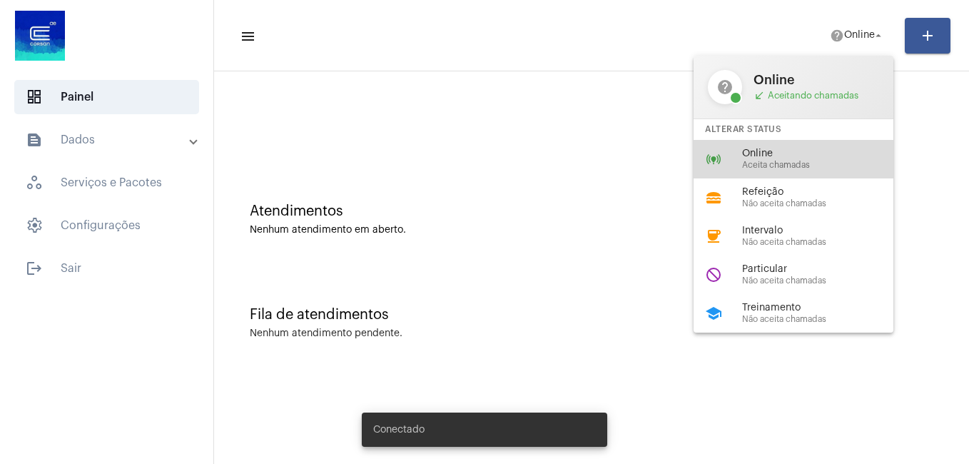
click at [727, 156] on div "online_prediction Online Aceita chamadas" at bounding box center [805, 159] width 223 height 39
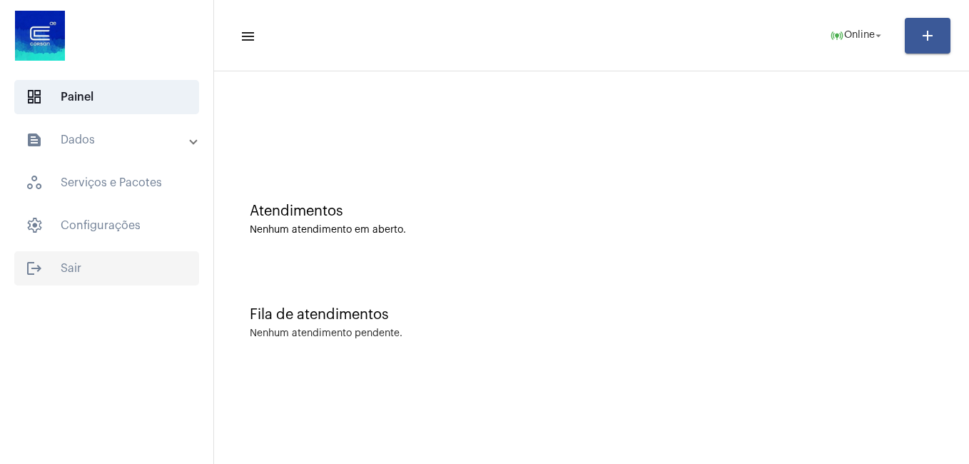
click at [46, 281] on span "logout Sair" at bounding box center [106, 268] width 185 height 34
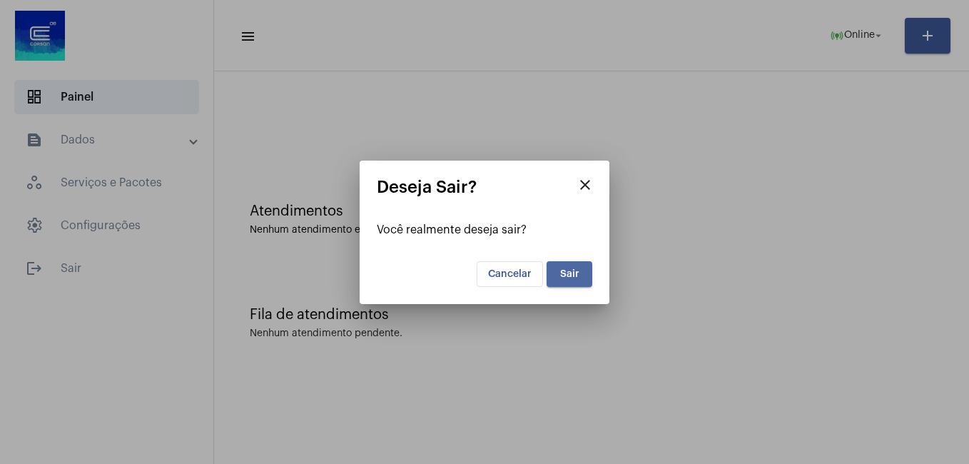
click at [570, 277] on span "Sair" at bounding box center [569, 274] width 19 height 10
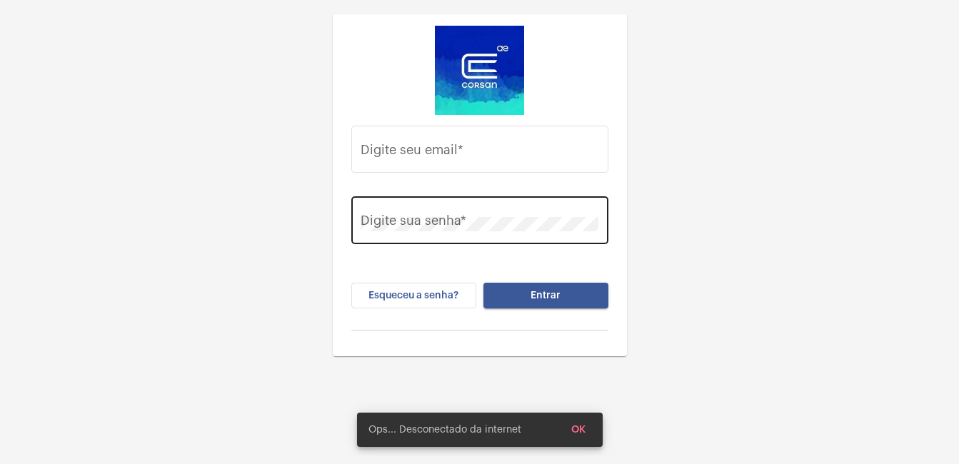
type input "[PERSON_NAME][EMAIL_ADDRESS][PERSON_NAME][DOMAIN_NAME]"
